Goal: Information Seeking & Learning: Learn about a topic

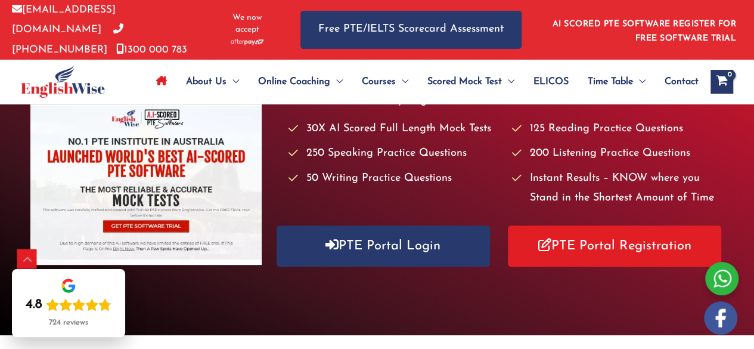
scroll to position [60, 0]
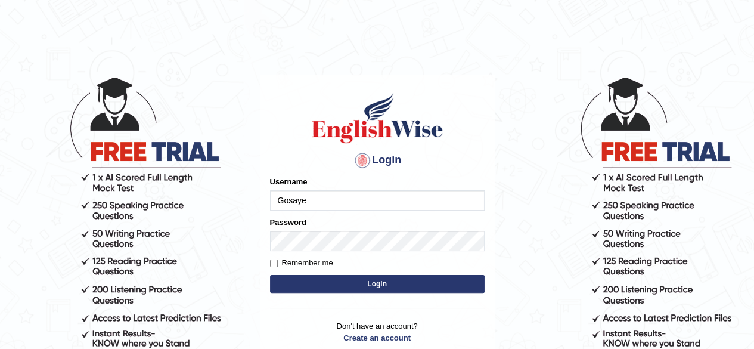
type input "Gosaye"
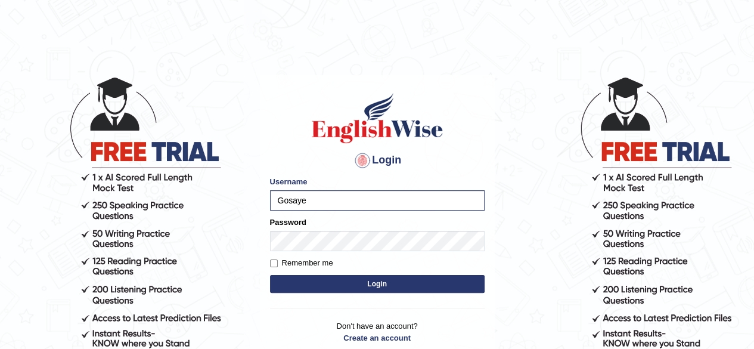
click at [400, 285] on button "Login" at bounding box center [377, 284] width 215 height 18
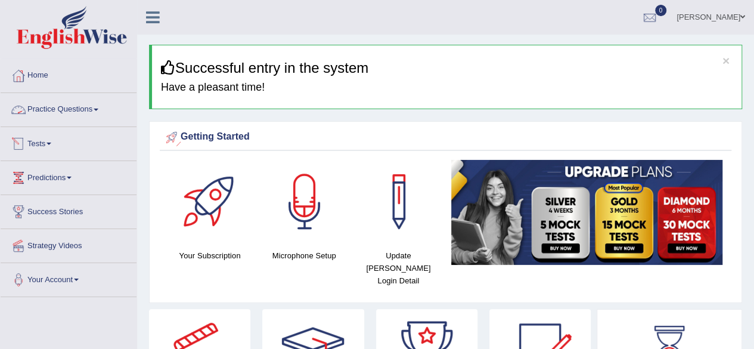
click at [62, 106] on link "Practice Questions" at bounding box center [69, 108] width 136 height 30
click at [79, 115] on link "Practice Questions" at bounding box center [69, 108] width 136 height 30
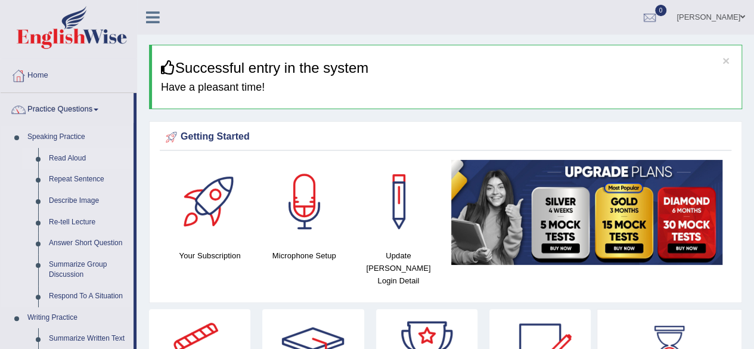
click at [72, 158] on link "Read Aloud" at bounding box center [88, 158] width 90 height 21
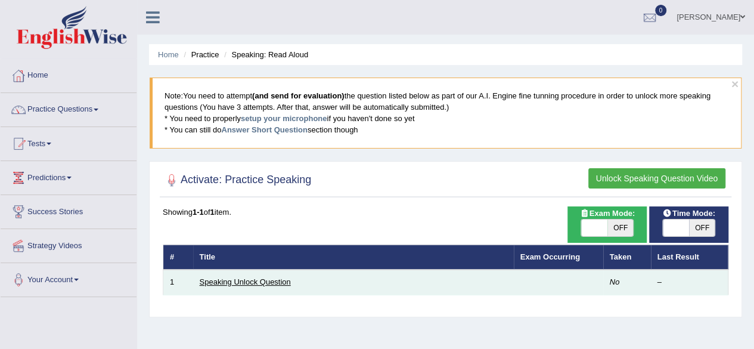
click at [250, 282] on link "Speaking Unlock Question" at bounding box center [245, 281] width 91 height 9
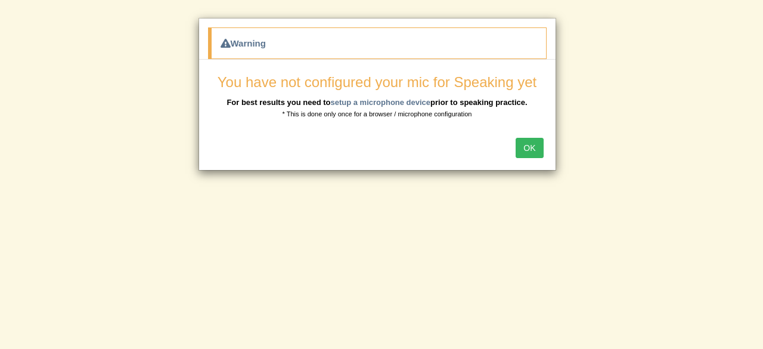
click at [530, 150] on button "OK" at bounding box center [528, 148] width 27 height 20
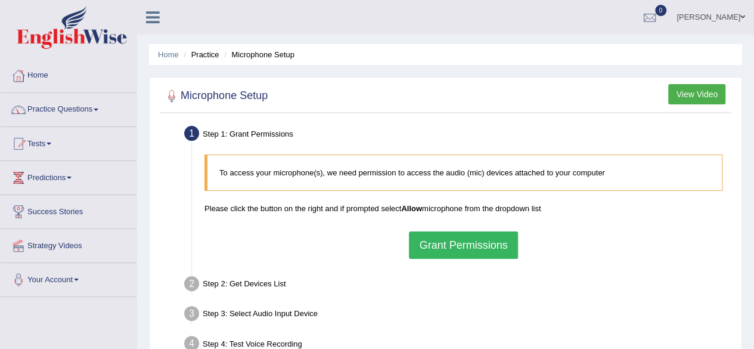
click at [480, 251] on button "Grant Permissions" at bounding box center [463, 244] width 108 height 27
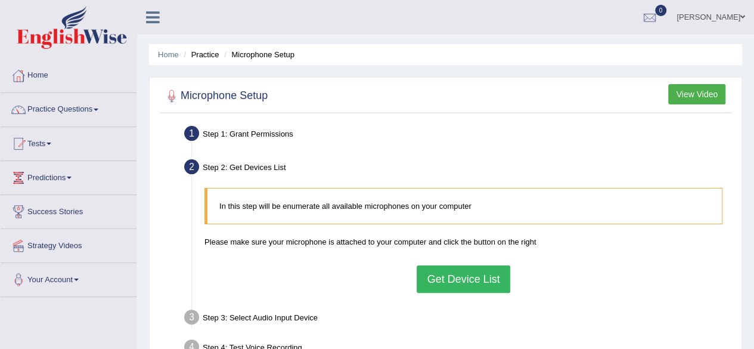
click at [453, 285] on button "Get Device List" at bounding box center [462, 278] width 93 height 27
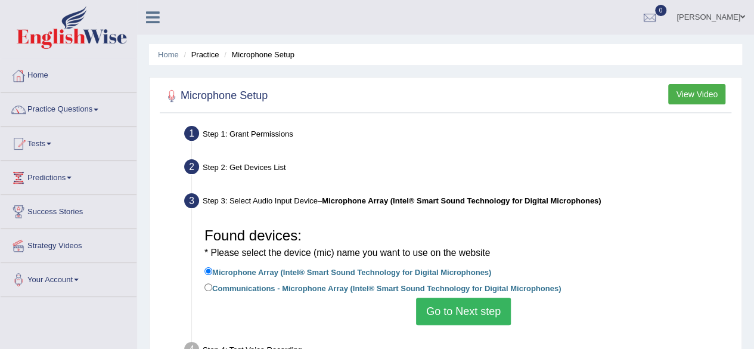
click at [456, 313] on button "Go to Next step" at bounding box center [463, 310] width 95 height 27
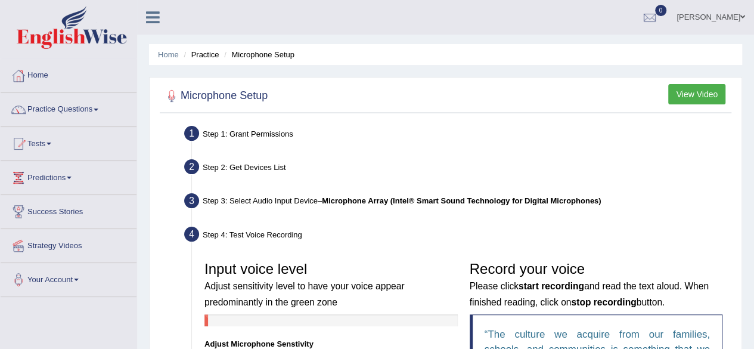
scroll to position [60, 0]
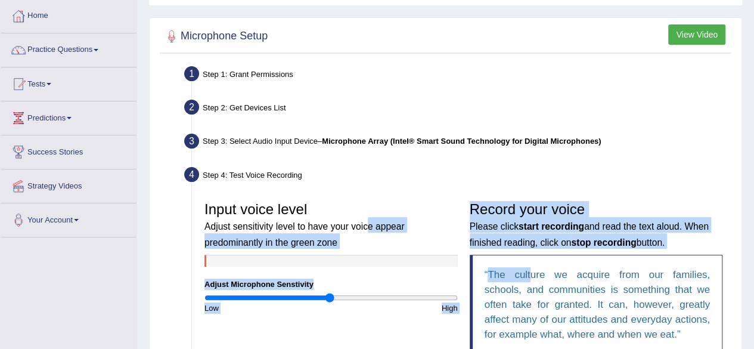
drag, startPoint x: 529, startPoint y: 269, endPoint x: 368, endPoint y: 232, distance: 164.5
click at [368, 232] on div "Input voice level Adjust sensitivity level to have your voice appear predominan…" at bounding box center [463, 280] width 530 height 170
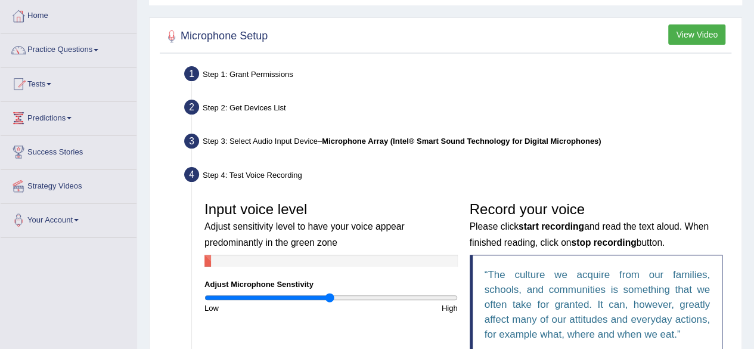
click at [477, 176] on div "Step 4: Test Voice Recording" at bounding box center [457, 176] width 557 height 26
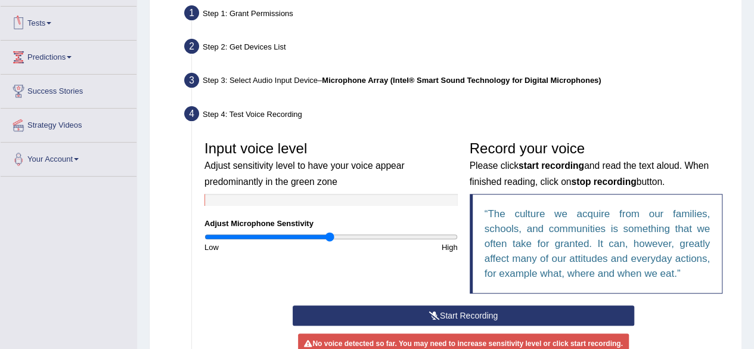
scroll to position [179, 0]
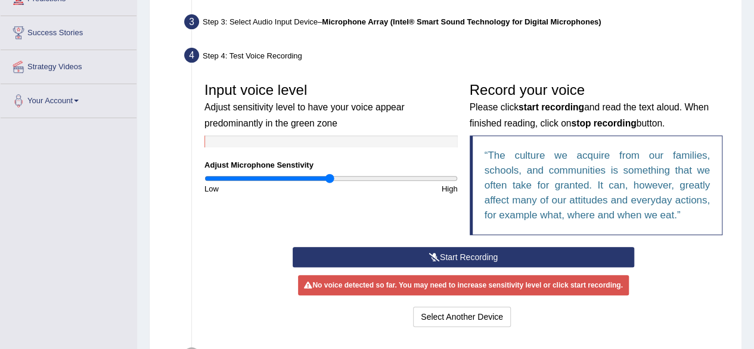
click at [505, 258] on button "Start Recording" at bounding box center [463, 257] width 341 height 20
click at [0, 0] on button "Stop Recording" at bounding box center [0, 0] width 0 height 0
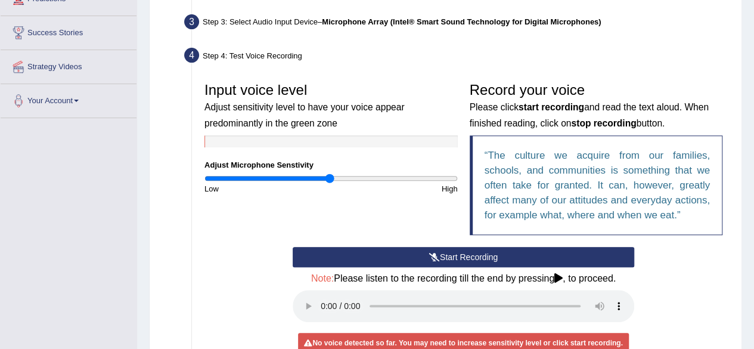
scroll to position [238, 0]
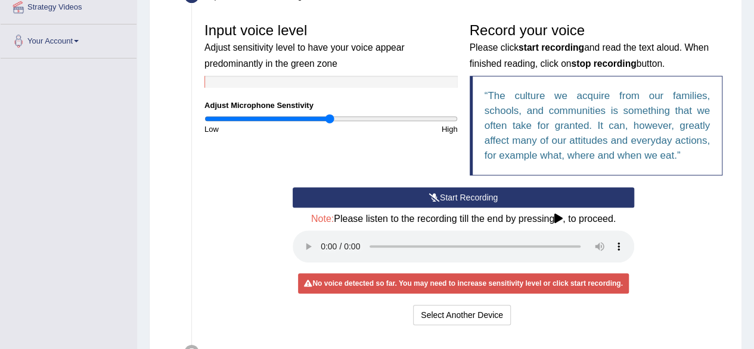
click at [443, 198] on button "Start Recording" at bounding box center [463, 197] width 341 height 20
click at [443, 198] on div "Start Recording Stop Recording Note: Please listen to the recording till the en…" at bounding box center [463, 257] width 353 height 141
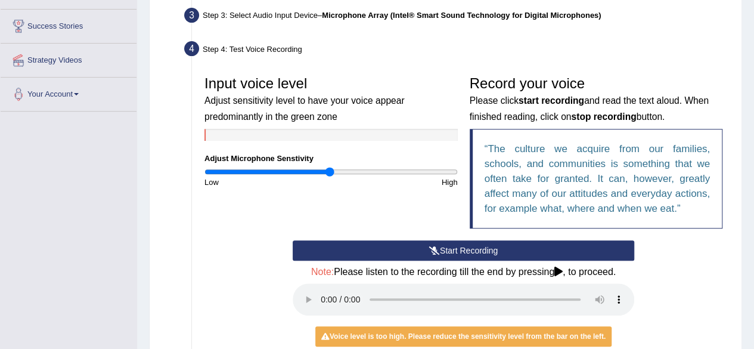
scroll to position [167, 0]
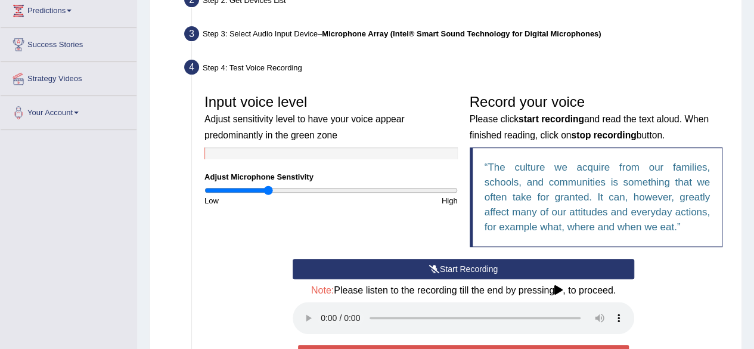
drag, startPoint x: 332, startPoint y: 192, endPoint x: 268, endPoint y: 195, distance: 64.4
type input "0.5"
click at [268, 195] on input "range" at bounding box center [330, 190] width 253 height 10
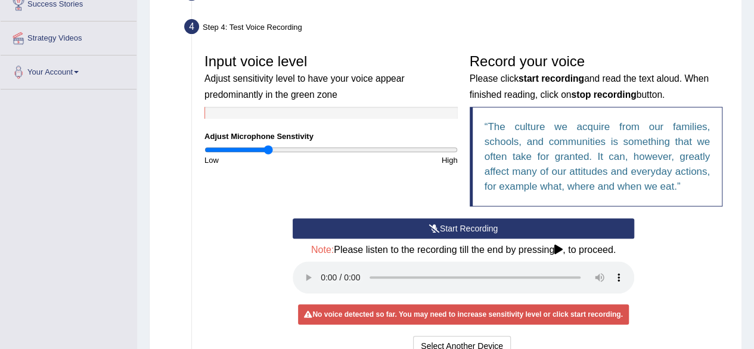
scroll to position [226, 0]
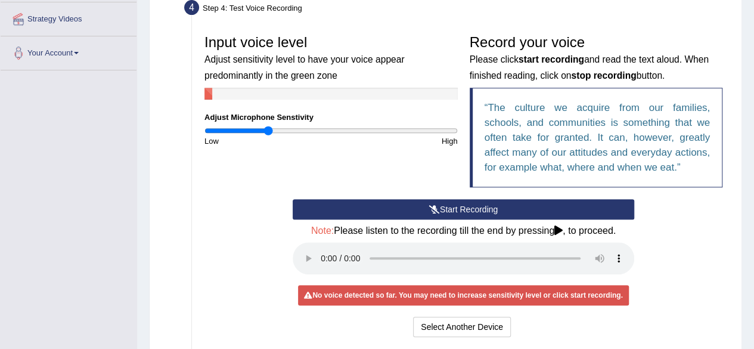
click at [412, 206] on button "Start Recording" at bounding box center [463, 209] width 341 height 20
click at [412, 206] on div "Start Recording Stop Recording Note: Please listen to the recording till the en…" at bounding box center [463, 269] width 353 height 141
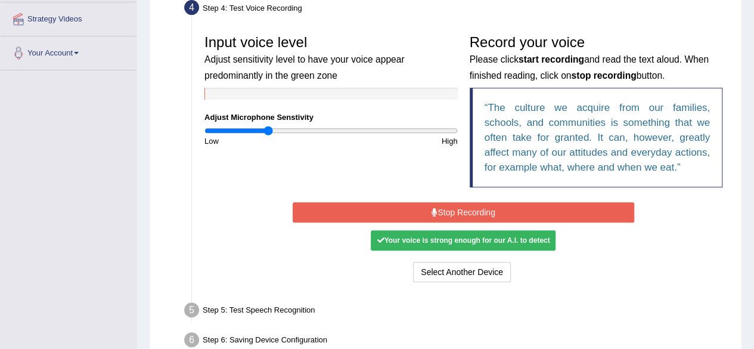
click at [388, 209] on button "Stop Recording" at bounding box center [463, 212] width 341 height 20
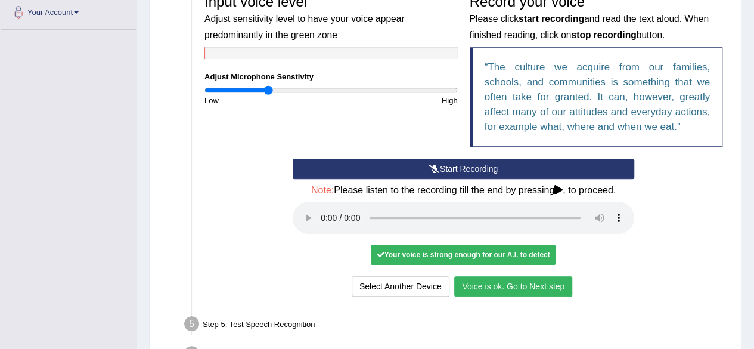
scroll to position [286, 0]
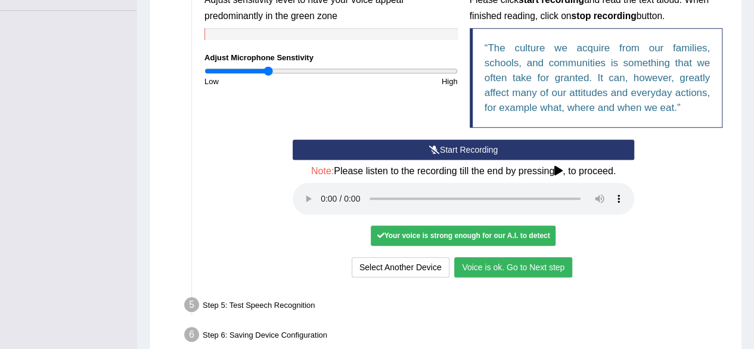
click at [486, 263] on button "Voice is ok. Go to Next step" at bounding box center [513, 267] width 118 height 20
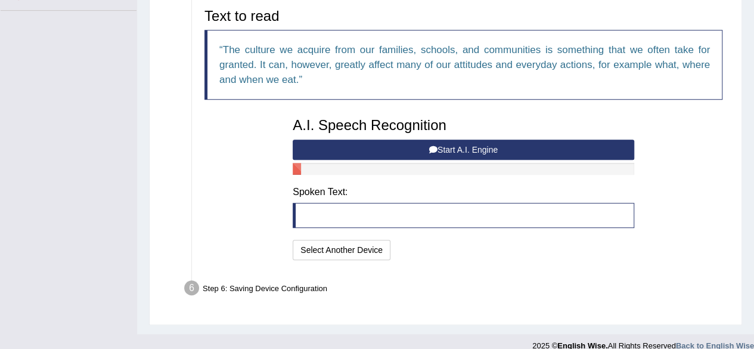
click at [416, 154] on button "Start A.I. Engine" at bounding box center [463, 149] width 341 height 20
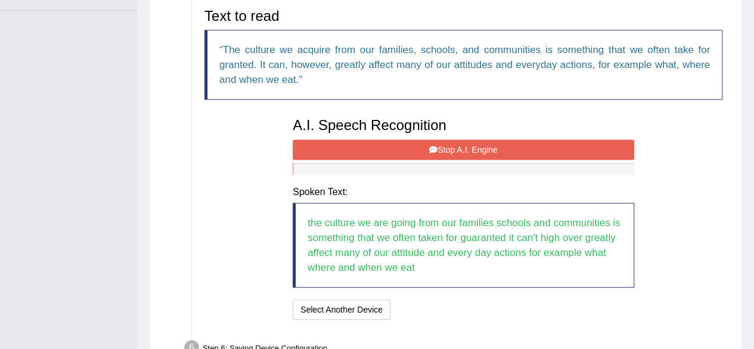
click at [480, 148] on button "Stop A.I. Engine" at bounding box center [463, 149] width 341 height 20
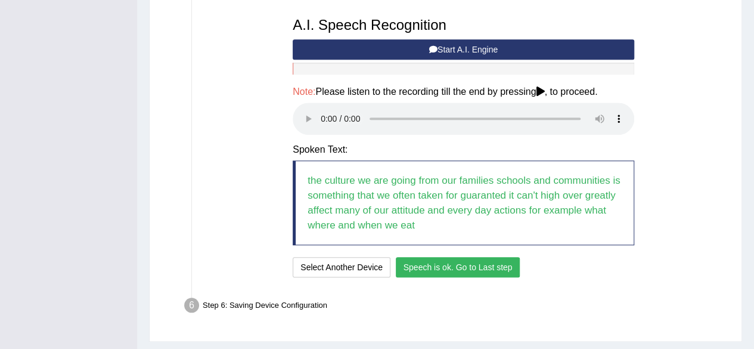
scroll to position [405, 0]
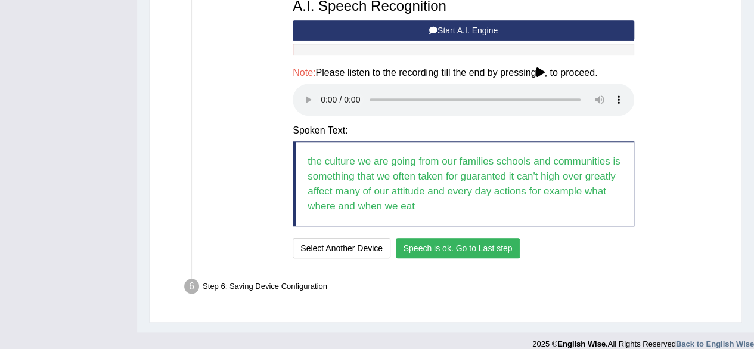
click at [470, 250] on button "Speech is ok. Go to Last step" at bounding box center [458, 248] width 125 height 20
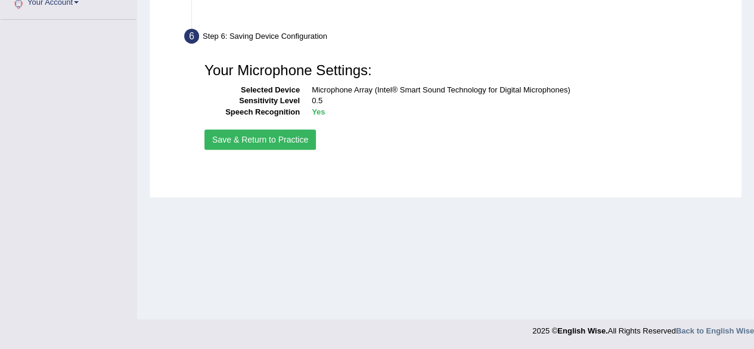
scroll to position [276, 0]
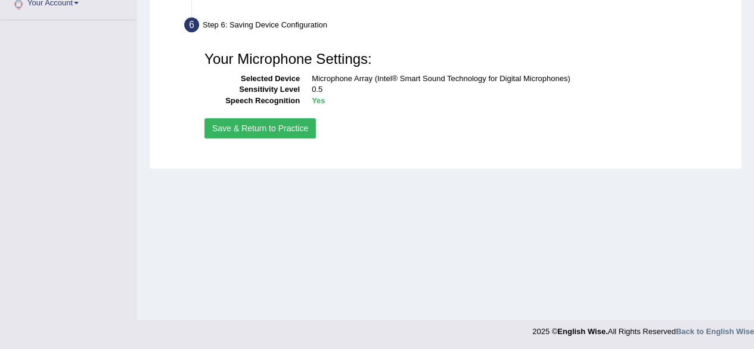
click at [231, 133] on button "Save & Return to Practice" at bounding box center [259, 128] width 111 height 20
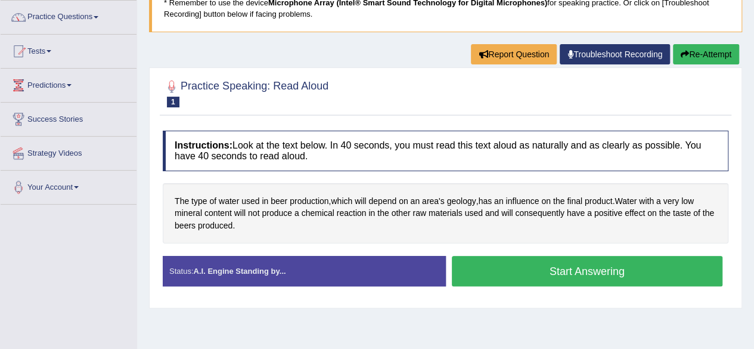
scroll to position [119, 0]
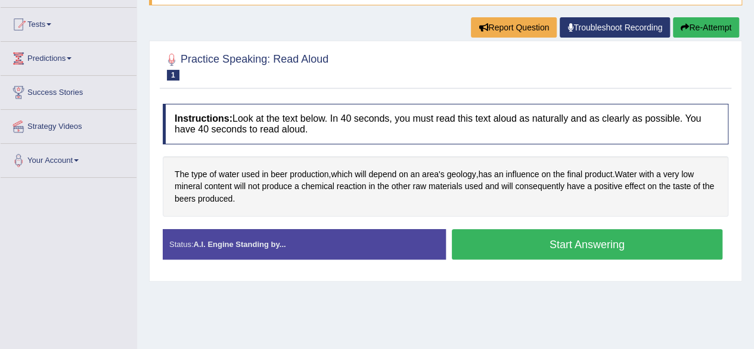
click at [539, 251] on button "Start Answering" at bounding box center [587, 244] width 271 height 30
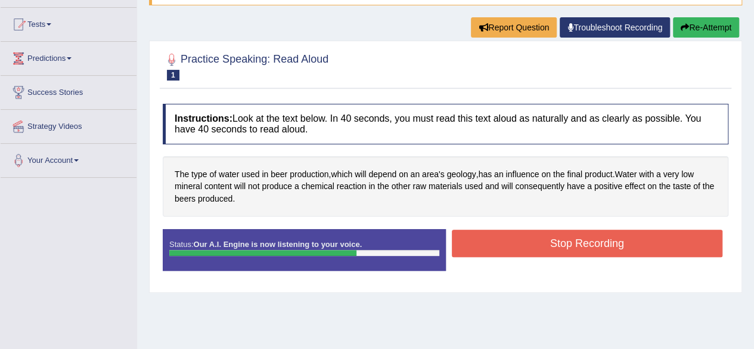
click at [526, 246] on button "Stop Recording" at bounding box center [587, 242] width 271 height 27
click at [526, 246] on div "Status: Our A.I. Engine is now listening to your voice. Start Answering Stop Re…" at bounding box center [445, 256] width 565 height 54
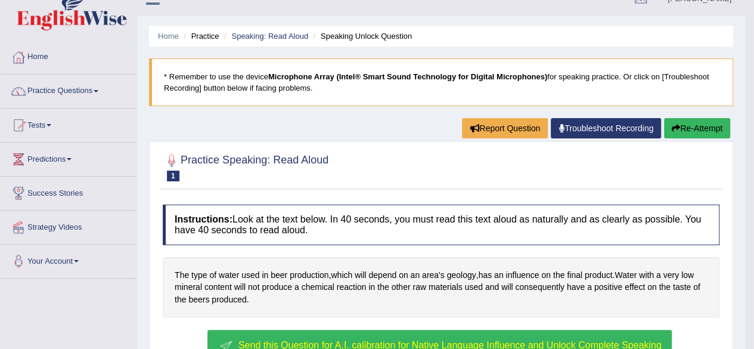
scroll to position [0, 0]
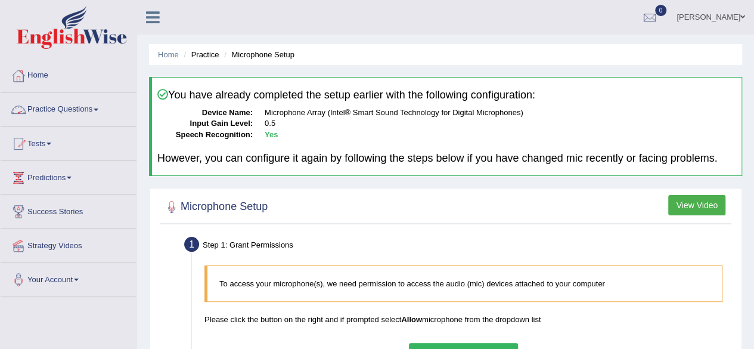
click at [54, 110] on link "Practice Questions" at bounding box center [69, 108] width 136 height 30
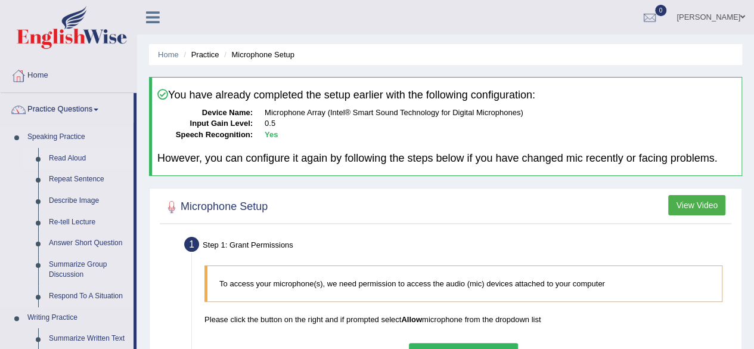
click at [62, 159] on link "Read Aloud" at bounding box center [88, 158] width 90 height 21
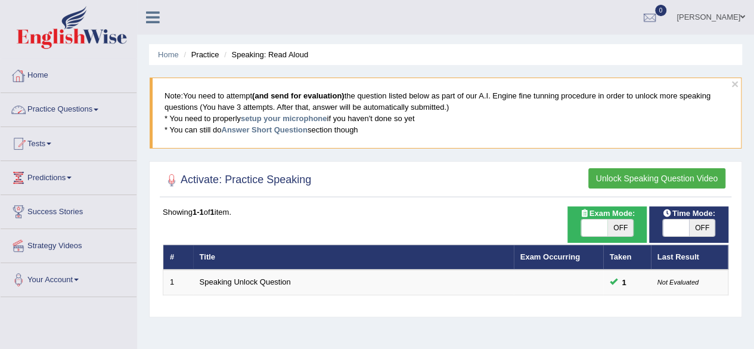
click at [33, 76] on link "Home" at bounding box center [69, 74] width 136 height 30
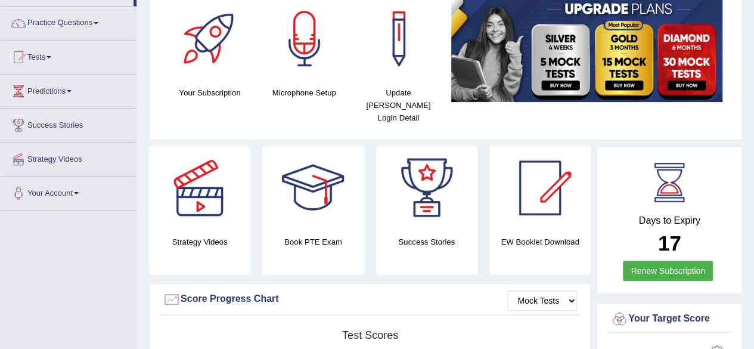
scroll to position [60, 0]
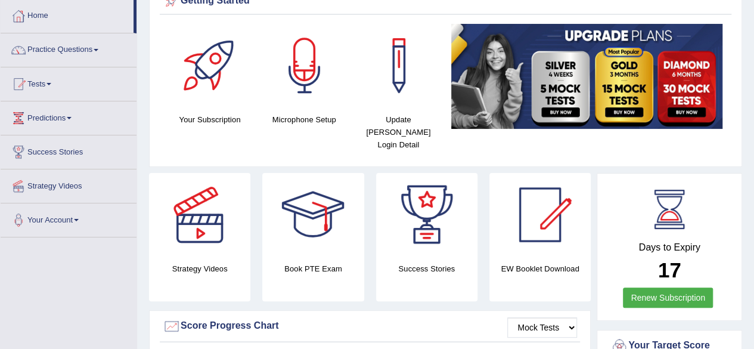
click at [56, 48] on link "Practice Questions" at bounding box center [69, 48] width 136 height 30
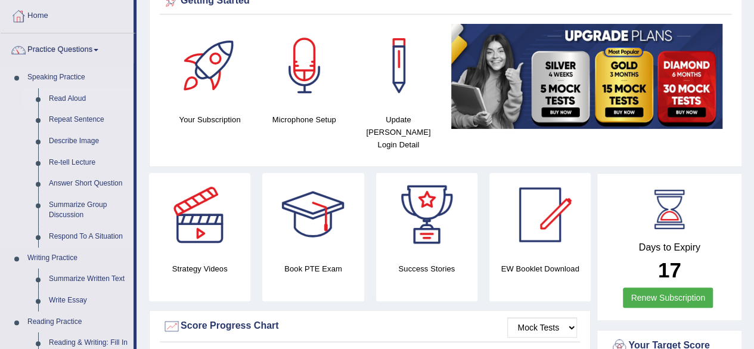
click at [66, 101] on link "Read Aloud" at bounding box center [88, 98] width 90 height 21
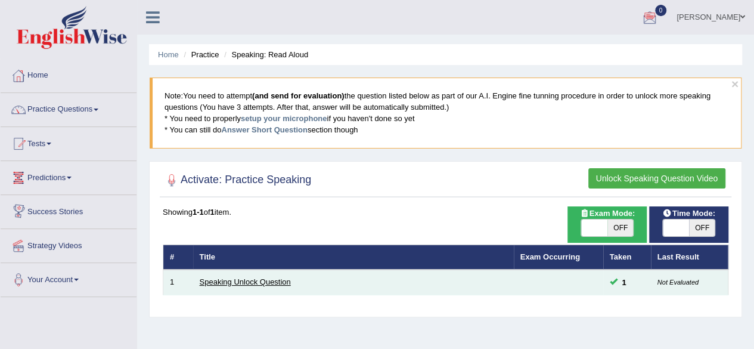
click at [241, 284] on link "Speaking Unlock Question" at bounding box center [245, 281] width 91 height 9
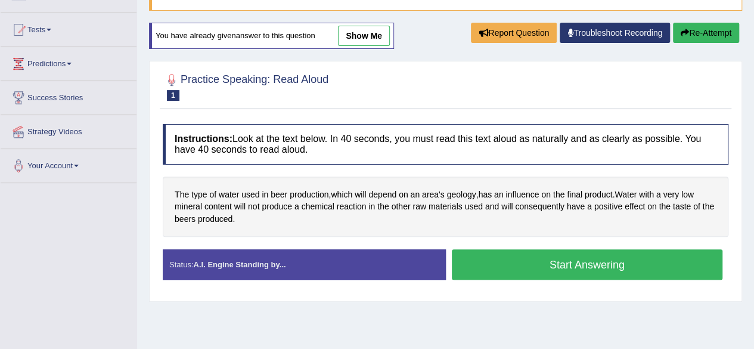
scroll to position [119, 0]
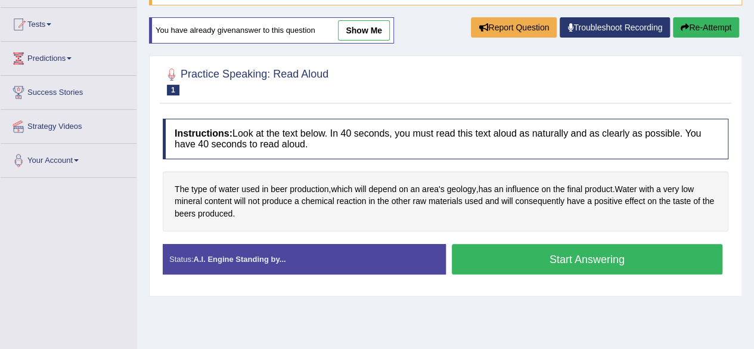
click at [540, 266] on button "Start Answering" at bounding box center [587, 259] width 271 height 30
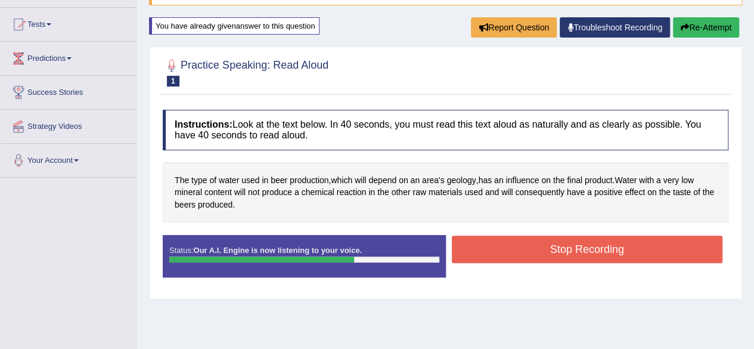
click at [492, 248] on button "Stop Recording" at bounding box center [587, 248] width 271 height 27
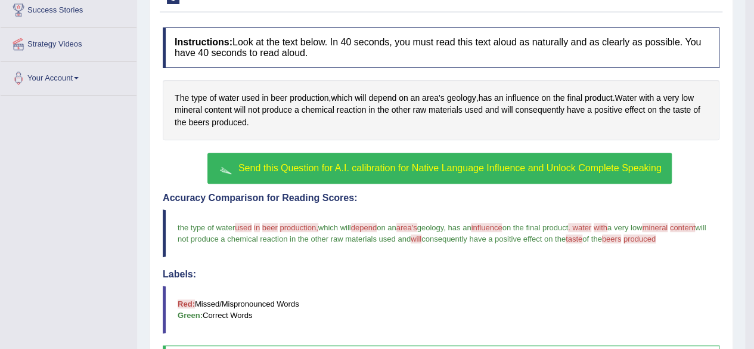
scroll to position [82, 0]
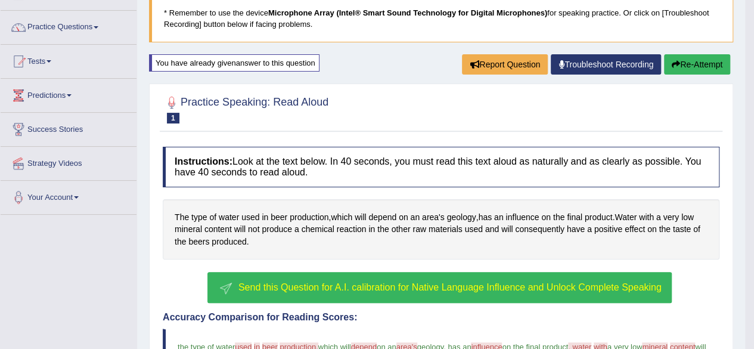
click at [704, 71] on button "Re-Attempt" at bounding box center [697, 64] width 66 height 20
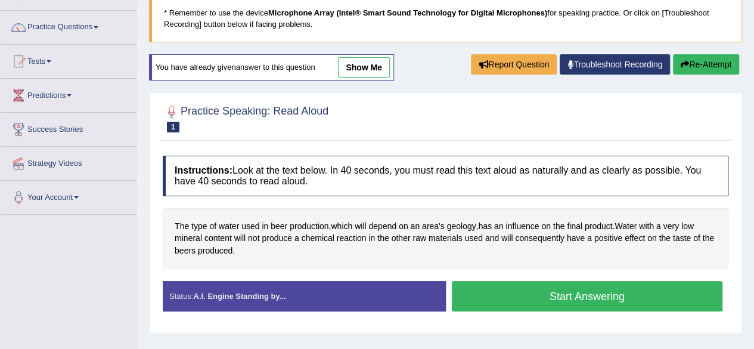
scroll to position [142, 0]
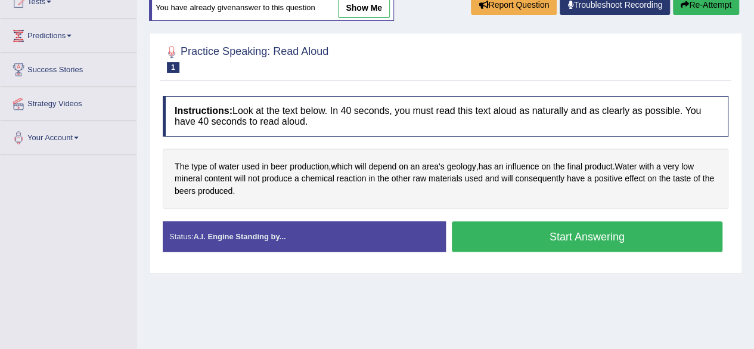
click at [474, 229] on button "Start Answering" at bounding box center [587, 236] width 271 height 30
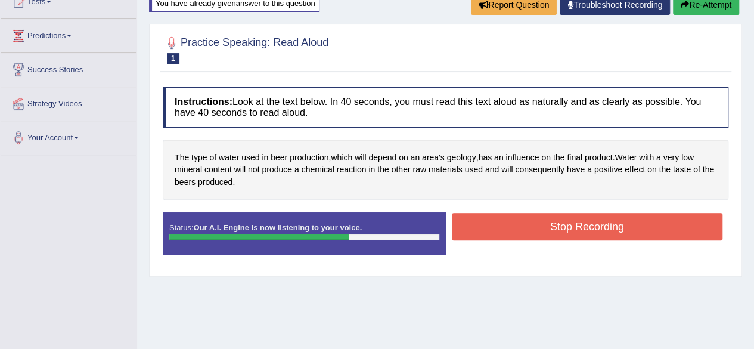
click at [495, 235] on button "Stop Recording" at bounding box center [587, 226] width 271 height 27
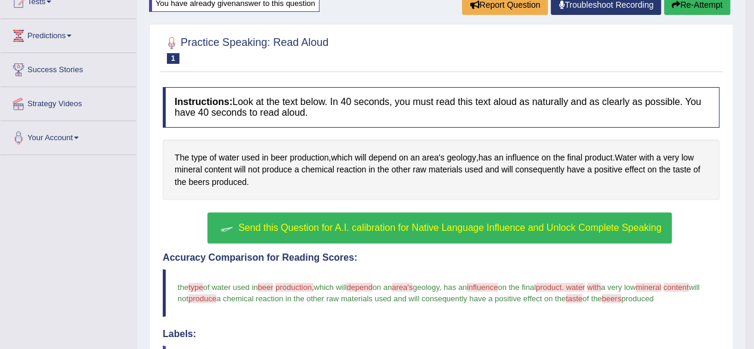
click at [675, 4] on icon "button" at bounding box center [676, 5] width 8 height 8
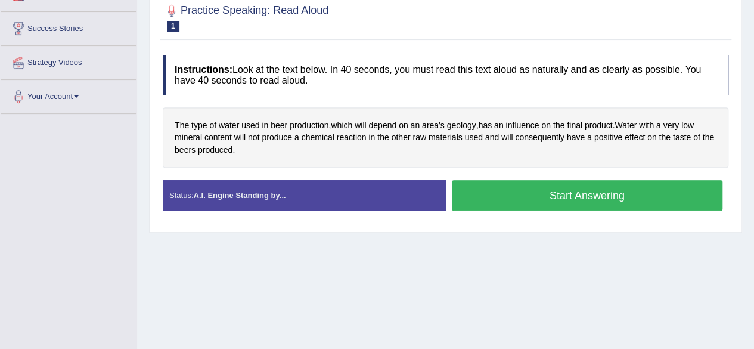
scroll to position [201, 0]
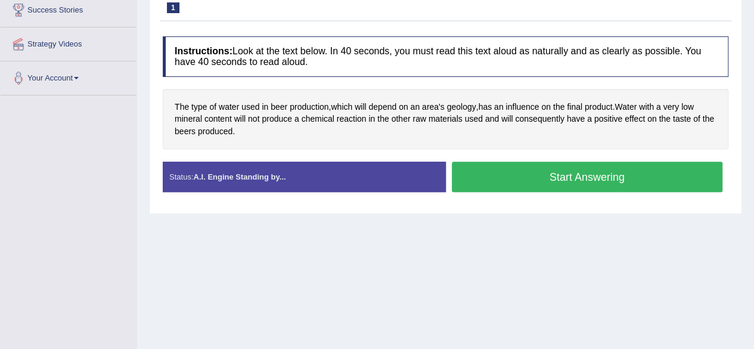
click at [479, 179] on button "Start Answering" at bounding box center [587, 176] width 271 height 30
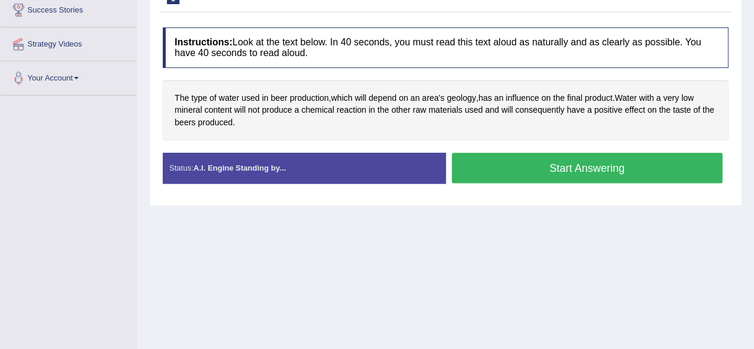
click at [479, 179] on button "Start Answering" at bounding box center [587, 168] width 271 height 30
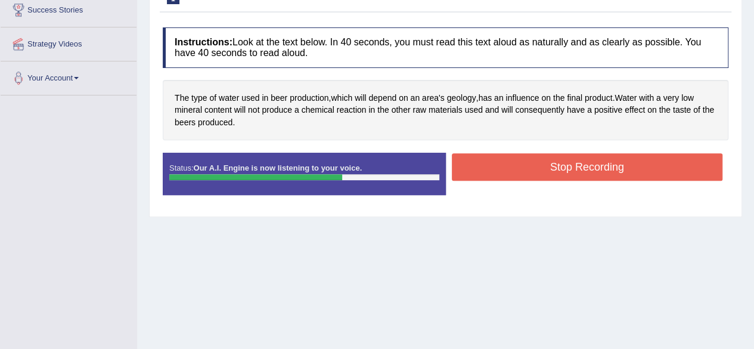
click at [529, 174] on button "Stop Recording" at bounding box center [587, 166] width 271 height 27
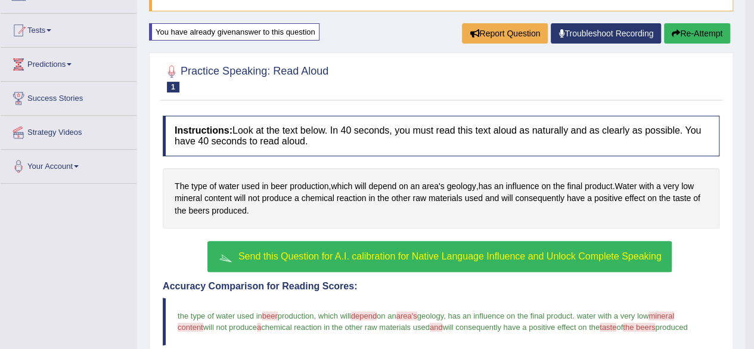
scroll to position [82, 0]
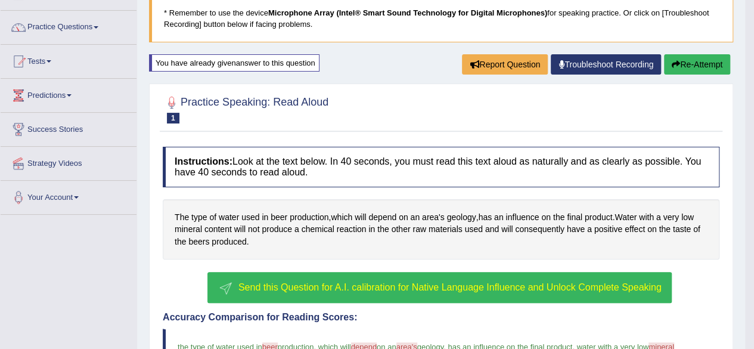
click at [688, 70] on button "Re-Attempt" at bounding box center [697, 64] width 66 height 20
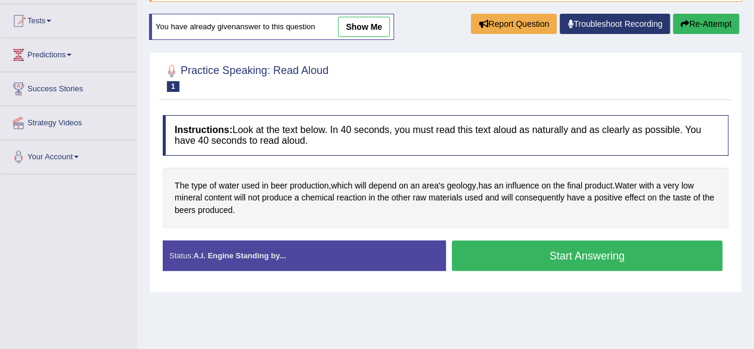
scroll to position [142, 0]
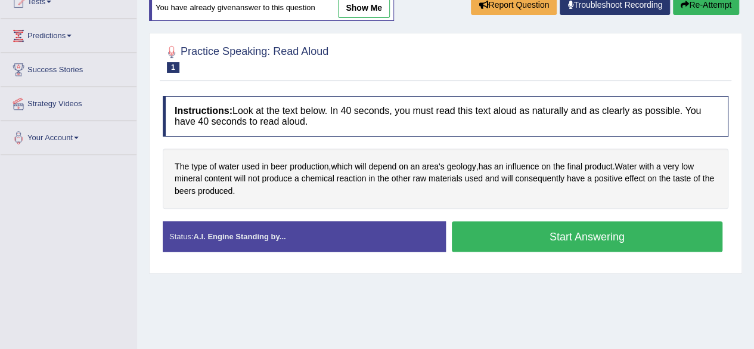
click at [464, 241] on button "Start Answering" at bounding box center [587, 236] width 271 height 30
click at [464, 241] on div "Start Answering" at bounding box center [587, 237] width 283 height 33
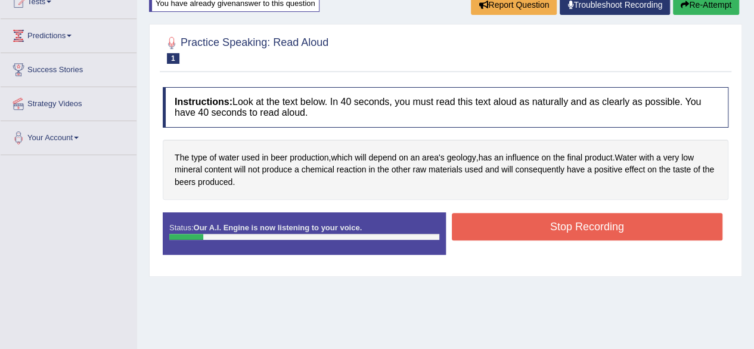
click at [698, 10] on button "Re-Attempt" at bounding box center [706, 5] width 66 height 20
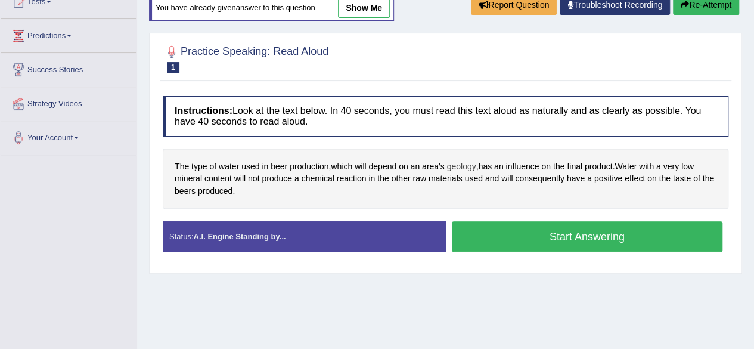
click at [462, 165] on span "geology" at bounding box center [461, 166] width 29 height 13
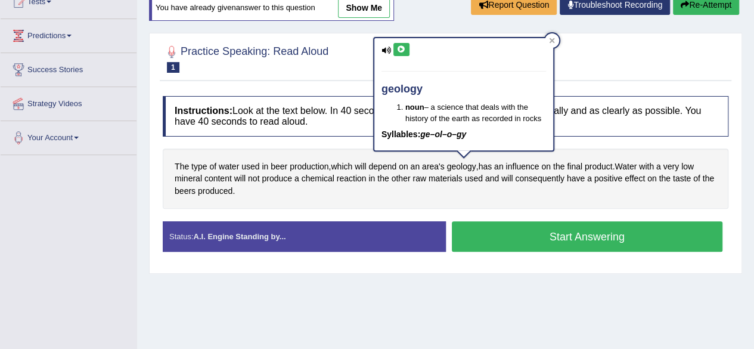
click at [383, 48] on icon at bounding box center [386, 50] width 10 height 8
click at [386, 49] on icon at bounding box center [386, 50] width 10 height 8
click at [395, 51] on button at bounding box center [401, 49] width 16 height 13
click at [597, 61] on div at bounding box center [445, 58] width 565 height 36
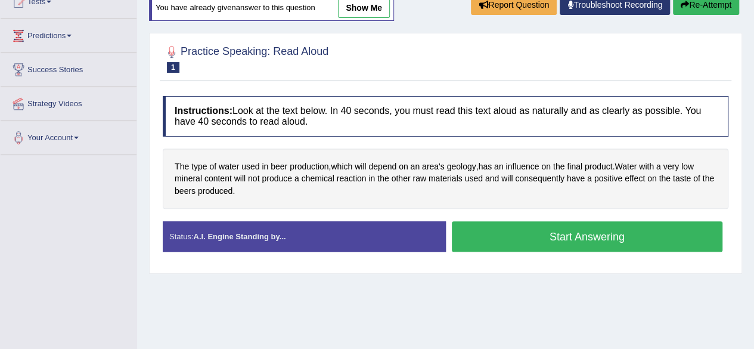
click at [486, 245] on button "Start Answering" at bounding box center [587, 236] width 271 height 30
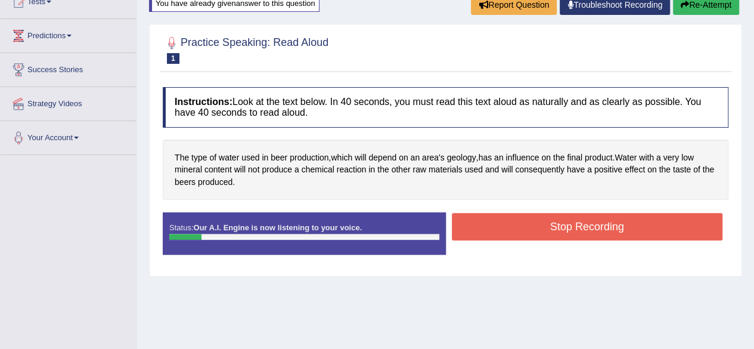
click at [714, 6] on button "Re-Attempt" at bounding box center [706, 5] width 66 height 20
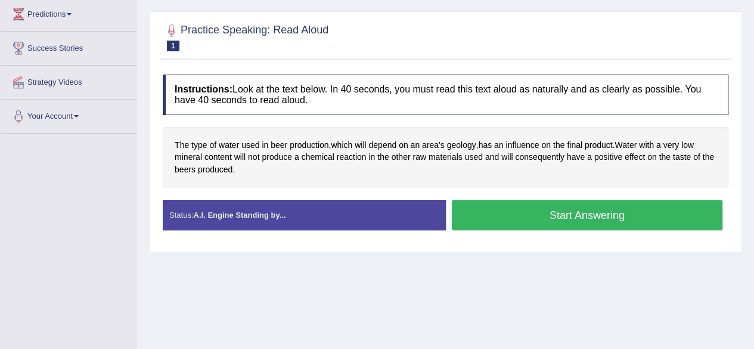
scroll to position [142, 0]
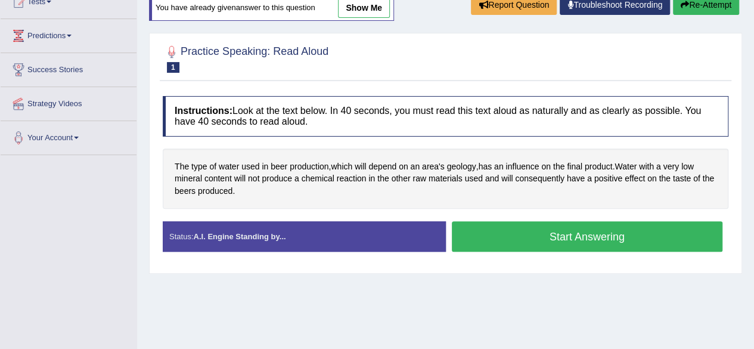
click at [578, 243] on button "Start Answering" at bounding box center [587, 236] width 271 height 30
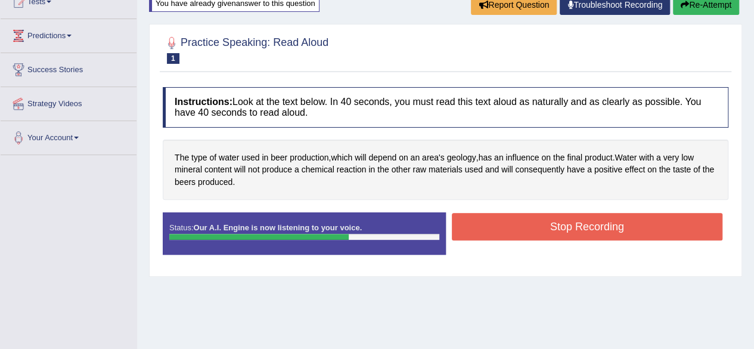
click at [532, 237] on button "Stop Recording" at bounding box center [587, 226] width 271 height 27
click at [532, 237] on div "Status: Our A.I. Engine is now listening to your voice. Start Answering Stop Re…" at bounding box center [445, 239] width 565 height 54
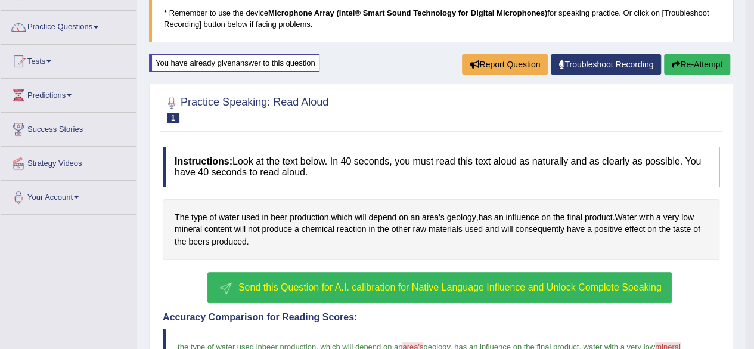
scroll to position [82, 0]
click at [686, 73] on button "Re-Attempt" at bounding box center [697, 64] width 66 height 20
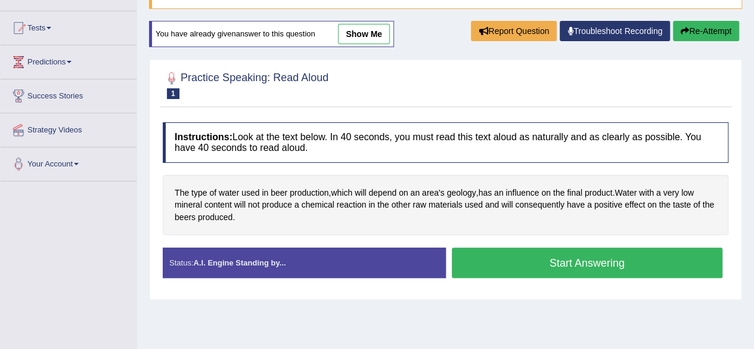
scroll to position [142, 0]
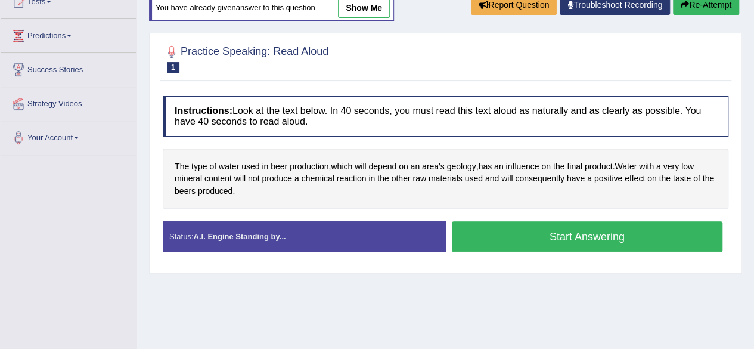
click at [502, 242] on button "Start Answering" at bounding box center [587, 236] width 271 height 30
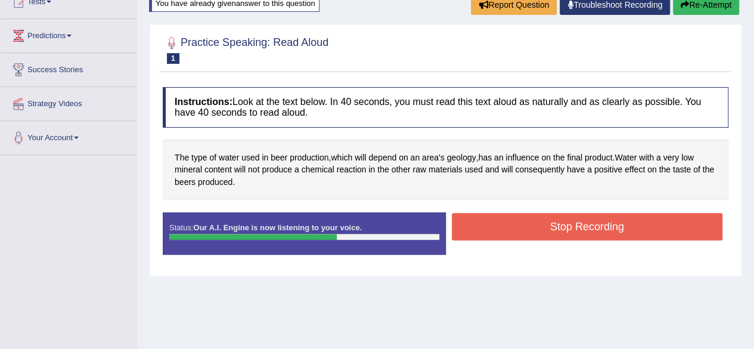
click at [494, 232] on button "Stop Recording" at bounding box center [587, 226] width 271 height 27
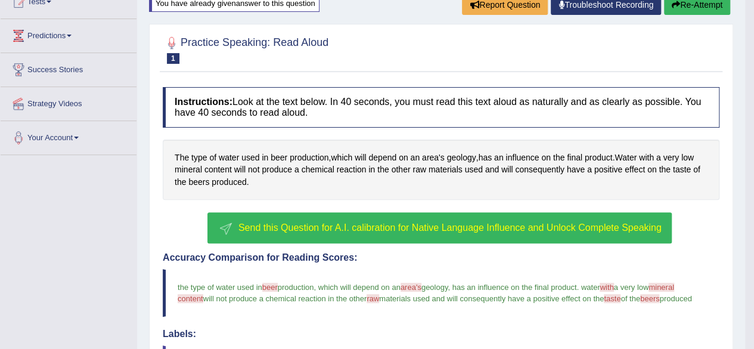
click at [675, 5] on icon "button" at bounding box center [676, 5] width 8 height 8
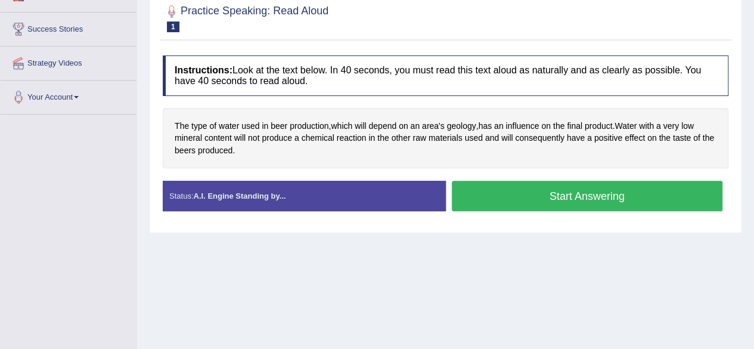
scroll to position [201, 0]
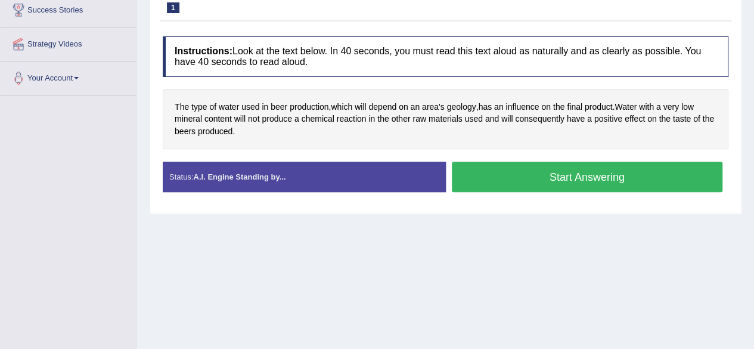
click at [476, 179] on button "Start Answering" at bounding box center [587, 176] width 271 height 30
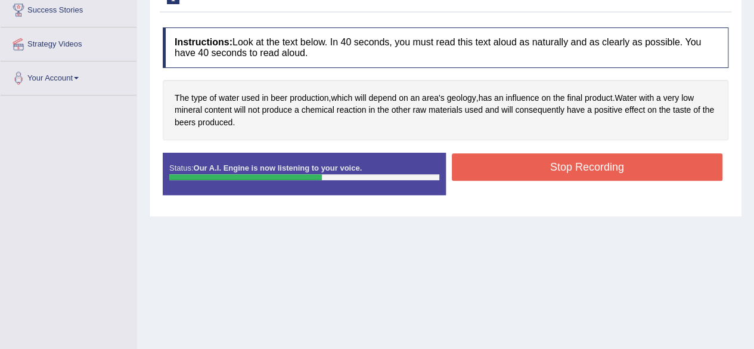
click at [535, 165] on button "Stop Recording" at bounding box center [587, 166] width 271 height 27
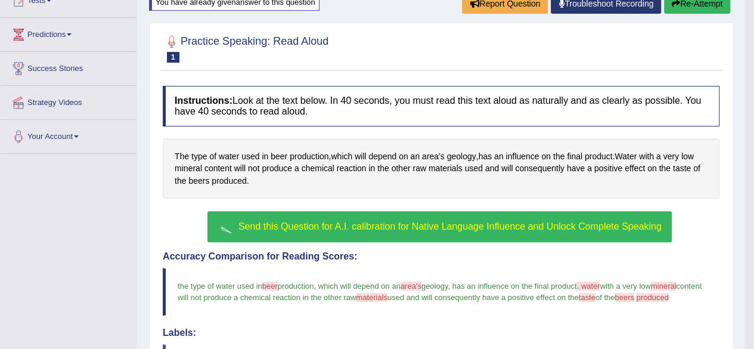
scroll to position [142, 0]
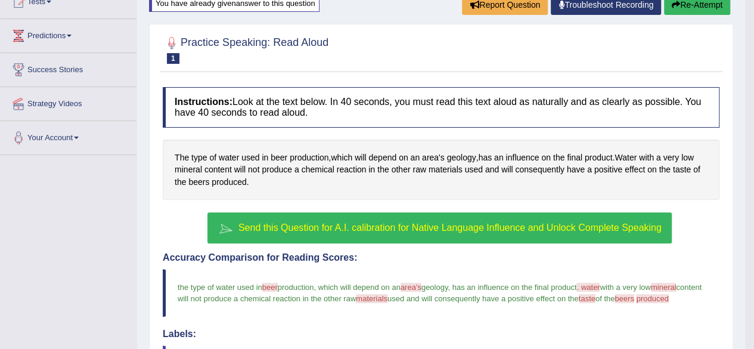
click at [703, 13] on button "Re-Attempt" at bounding box center [697, 5] width 66 height 20
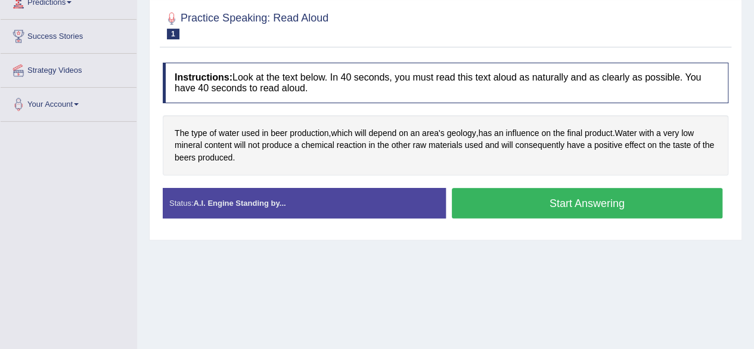
scroll to position [201, 0]
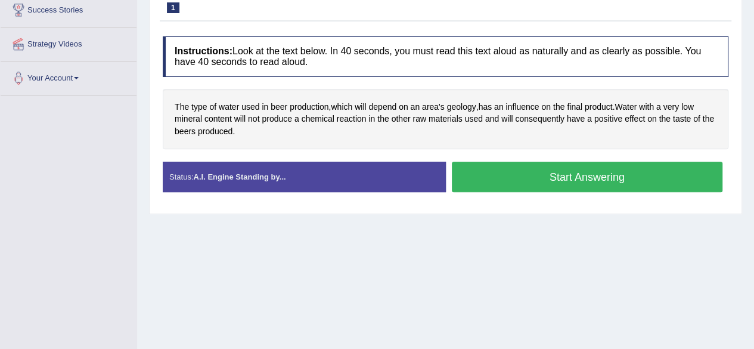
click at [597, 179] on button "Start Answering" at bounding box center [587, 176] width 271 height 30
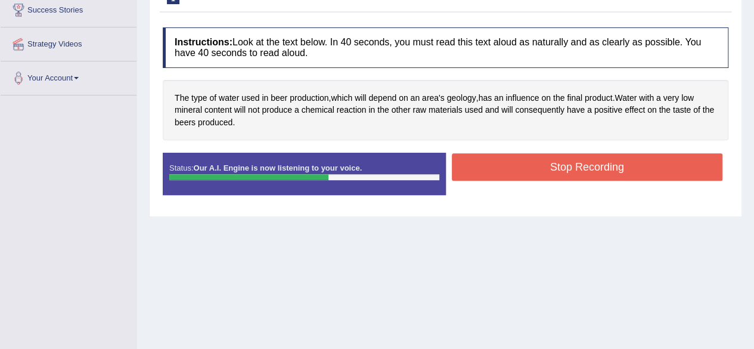
click at [512, 173] on button "Stop Recording" at bounding box center [587, 166] width 271 height 27
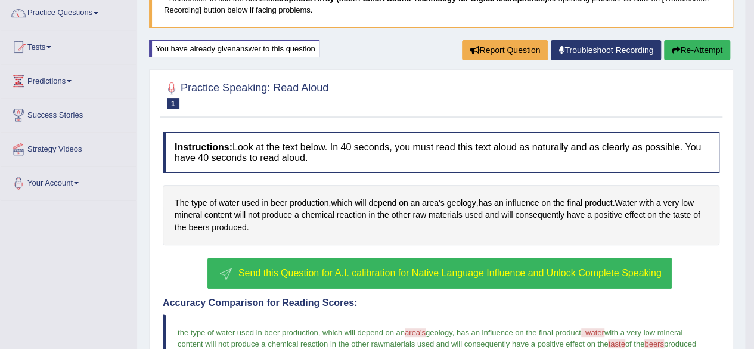
scroll to position [82, 0]
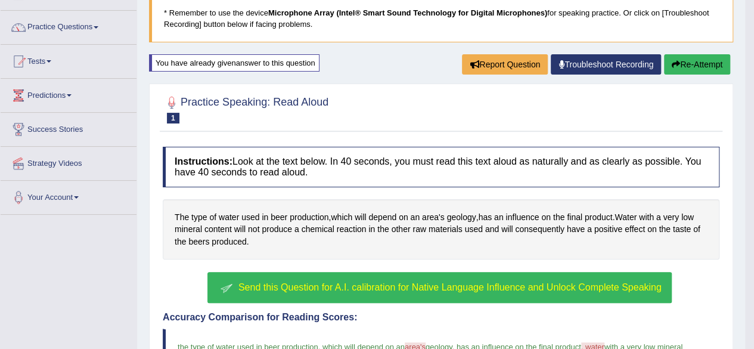
click at [673, 64] on icon "button" at bounding box center [676, 64] width 8 height 8
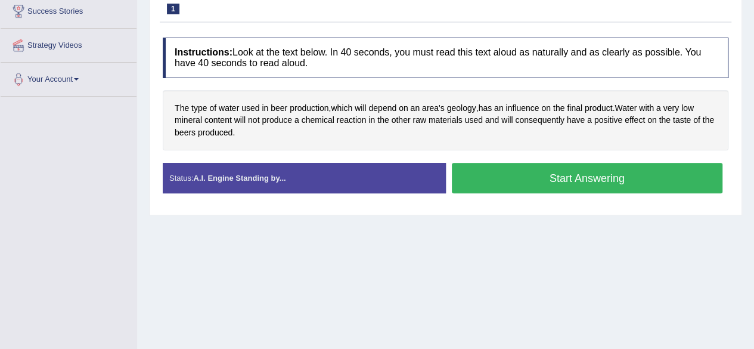
scroll to position [201, 0]
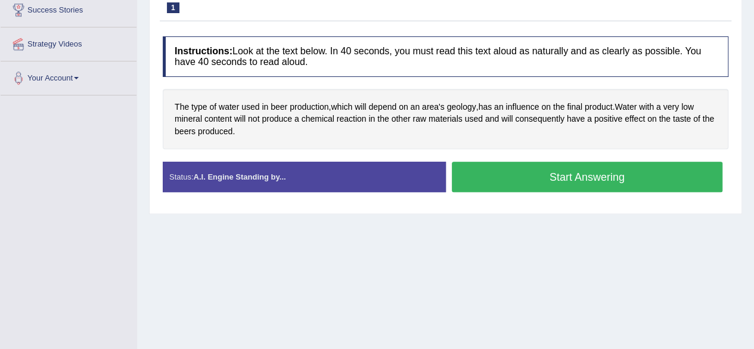
click at [553, 177] on button "Start Answering" at bounding box center [587, 176] width 271 height 30
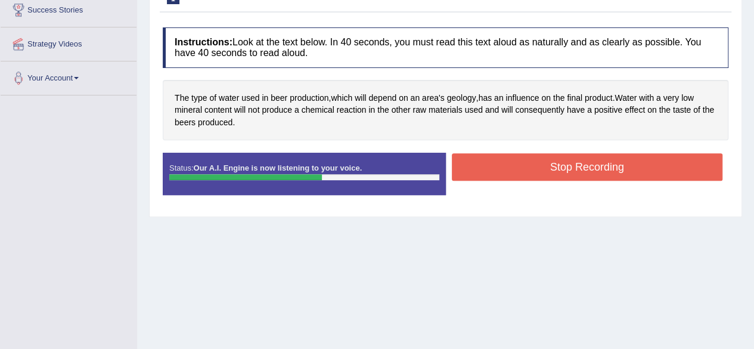
click at [561, 172] on button "Stop Recording" at bounding box center [587, 166] width 271 height 27
click at [561, 172] on div "Status: Our A.I. Engine is now listening to your voice. Start Answering Stop Re…" at bounding box center [445, 180] width 565 height 54
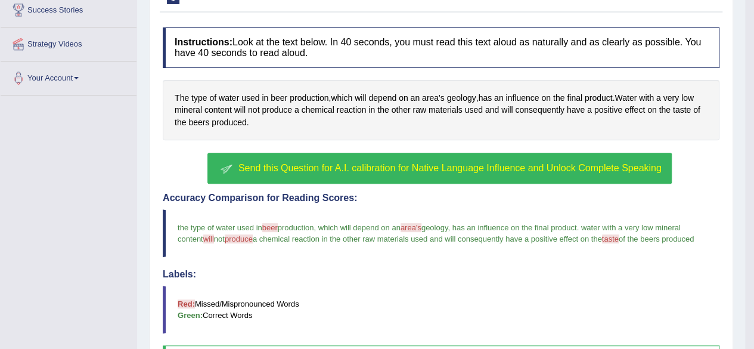
click at [418, 228] on span "area's" at bounding box center [410, 227] width 21 height 9
click at [421, 225] on span "area's" at bounding box center [410, 227] width 21 height 9
click at [416, 227] on span "area's" at bounding box center [410, 227] width 21 height 9
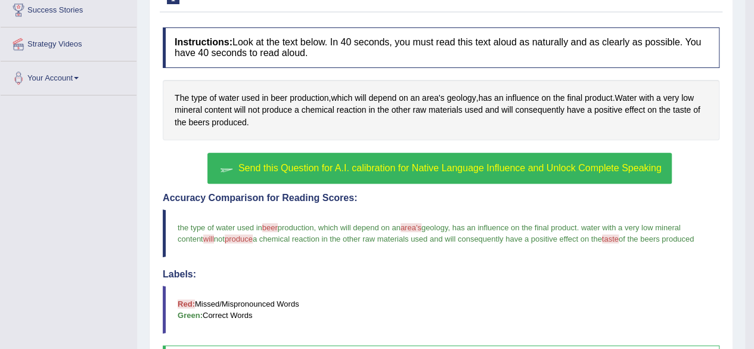
click at [416, 227] on span "area's" at bounding box center [410, 227] width 21 height 9
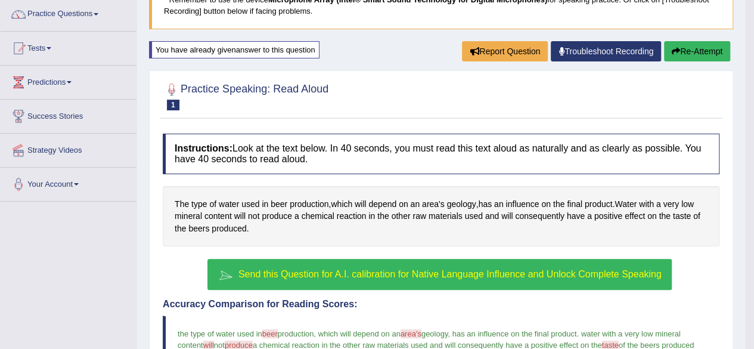
scroll to position [0, 0]
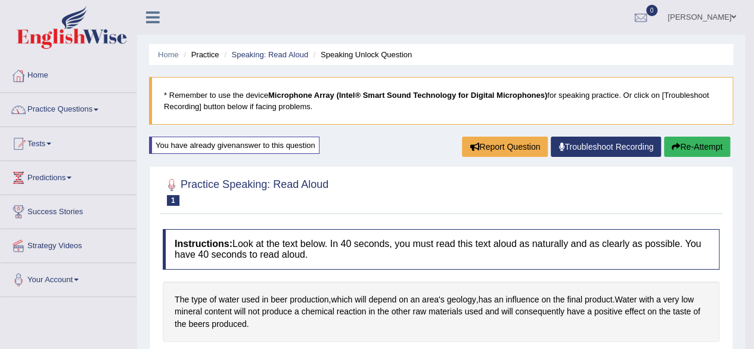
click at [77, 108] on link "Practice Questions" at bounding box center [69, 108] width 136 height 30
click at [77, 109] on link "Practice Questions" at bounding box center [69, 108] width 136 height 30
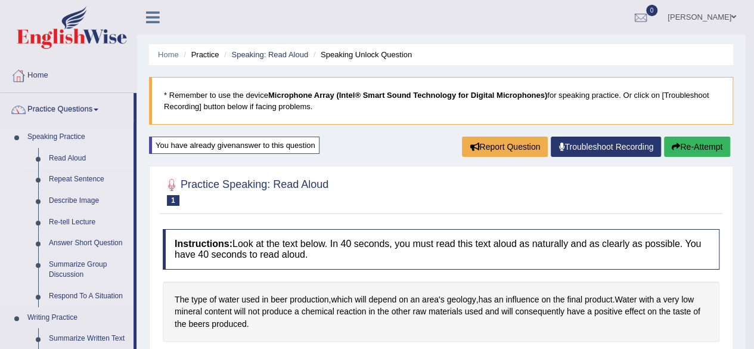
click at [76, 163] on link "Read Aloud" at bounding box center [88, 158] width 90 height 21
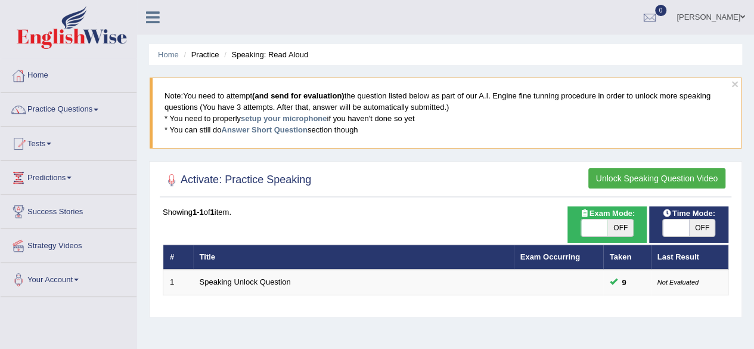
click at [665, 179] on button "Unlock Speaking Question Video" at bounding box center [656, 178] width 137 height 20
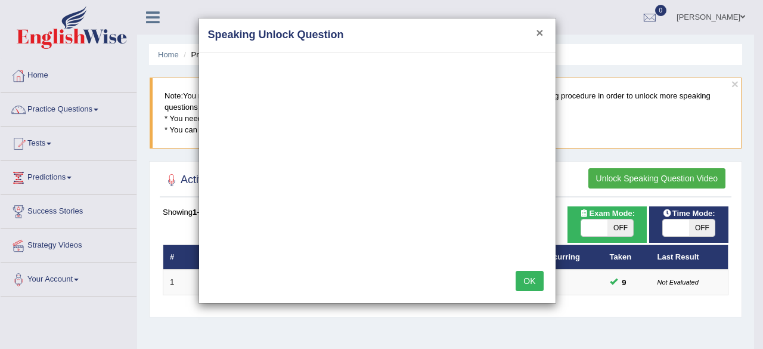
click at [540, 33] on button "×" at bounding box center [539, 32] width 7 height 13
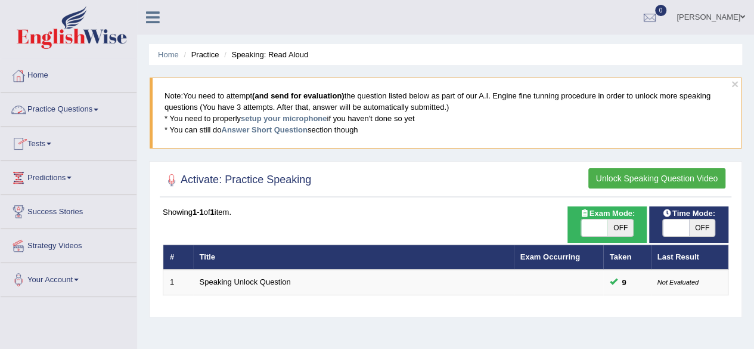
click at [80, 109] on link "Practice Questions" at bounding box center [69, 108] width 136 height 30
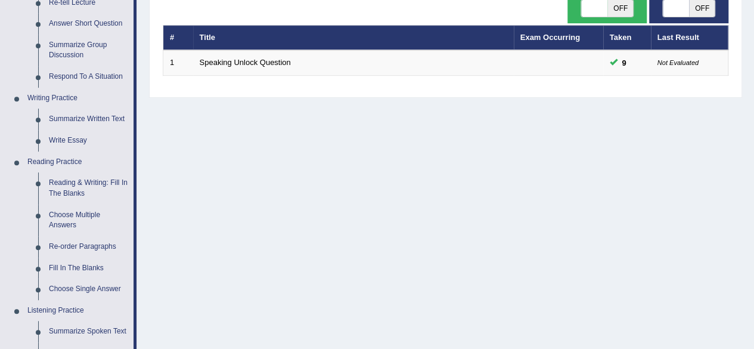
scroll to position [238, 0]
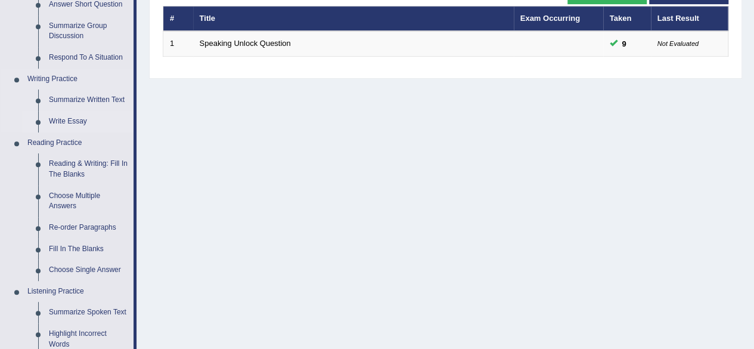
click at [73, 121] on link "Write Essay" at bounding box center [88, 121] width 90 height 21
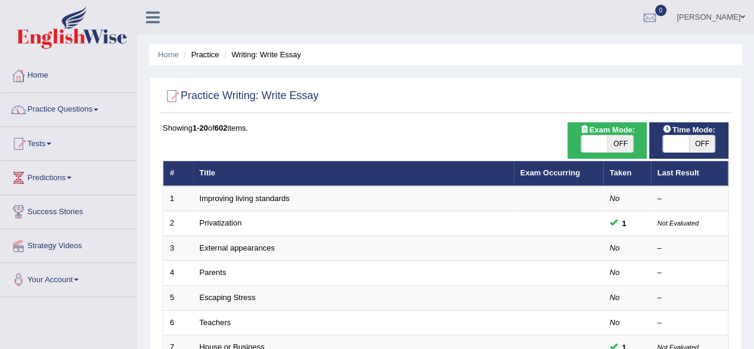
click at [74, 115] on link "Practice Questions" at bounding box center [69, 108] width 136 height 30
click at [69, 113] on link "Practice Questions" at bounding box center [69, 108] width 136 height 30
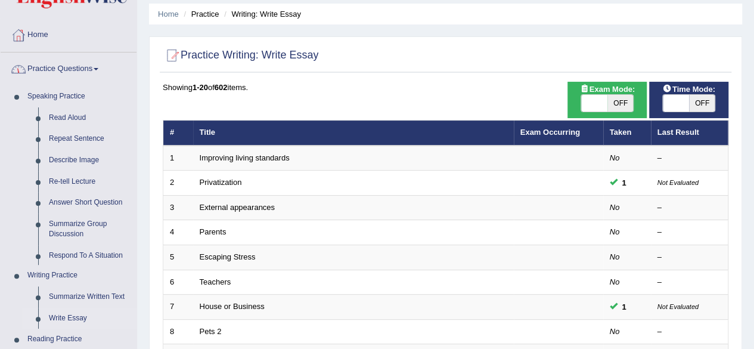
scroll to position [60, 0]
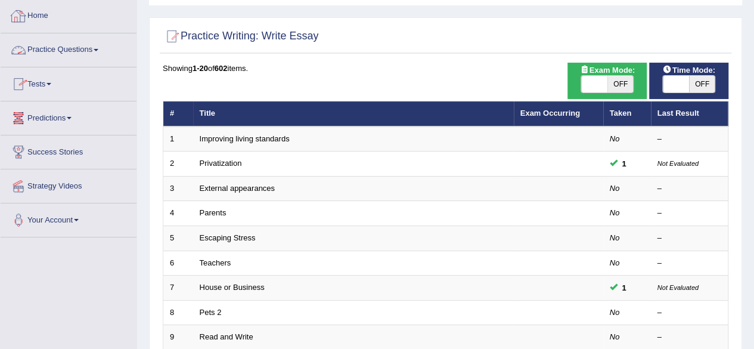
click at [77, 52] on link "Practice Questions" at bounding box center [69, 48] width 136 height 30
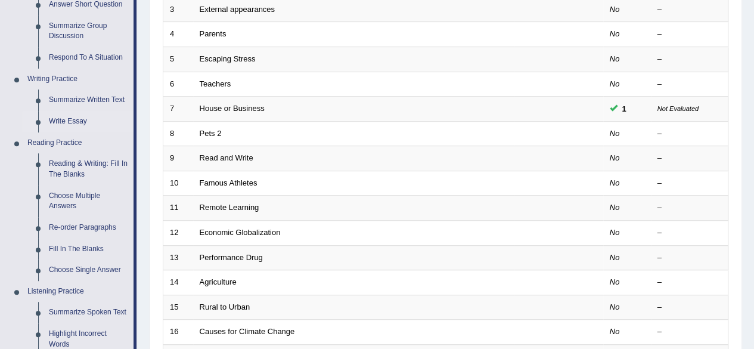
scroll to position [298, 0]
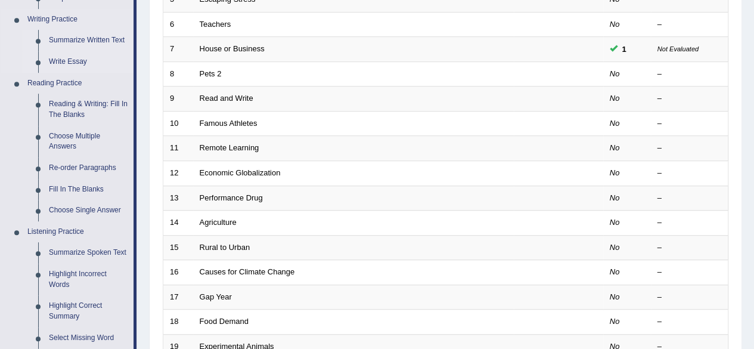
click at [79, 42] on link "Summarize Written Text" at bounding box center [88, 40] width 90 height 21
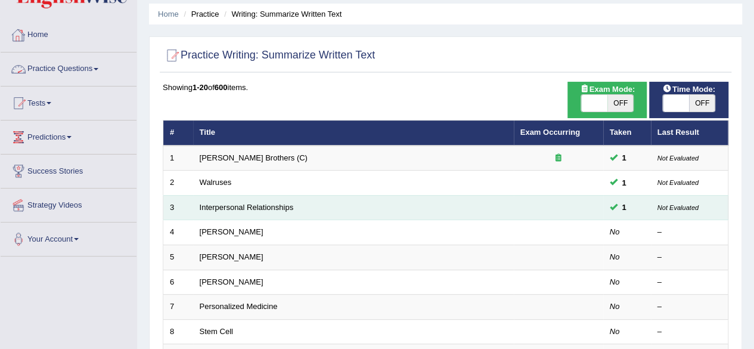
scroll to position [60, 0]
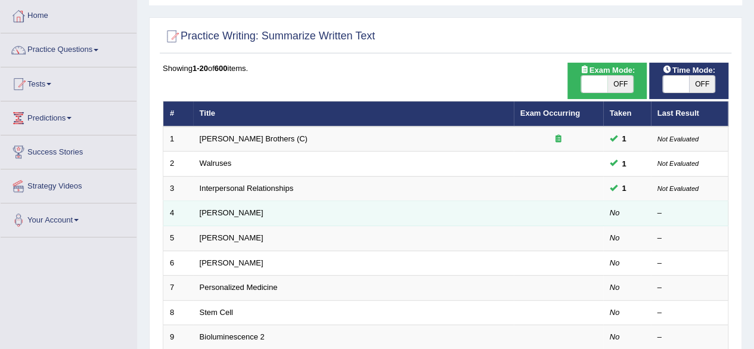
click at [244, 219] on td "[PERSON_NAME]" at bounding box center [353, 213] width 321 height 25
click at [244, 215] on link "Rosalid Franklin" at bounding box center [232, 212] width 64 height 9
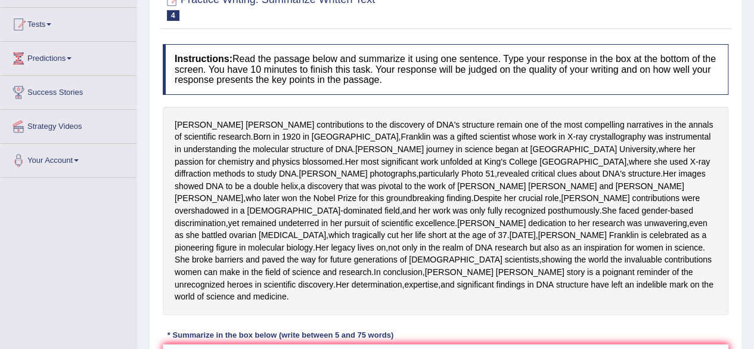
scroll to position [60, 0]
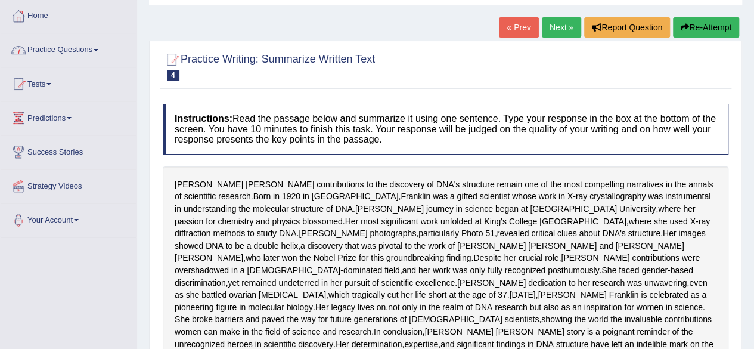
click at [67, 55] on link "Practice Questions" at bounding box center [69, 48] width 136 height 30
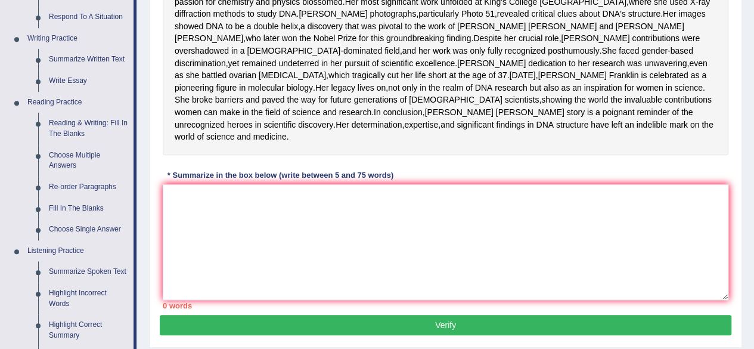
scroll to position [298, 0]
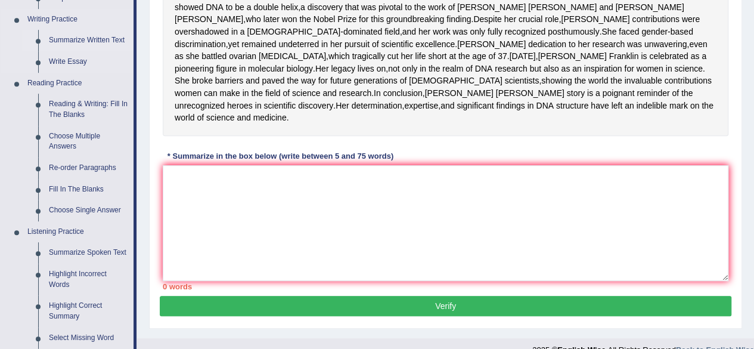
click at [74, 43] on link "Summarize Written Text" at bounding box center [88, 40] width 90 height 21
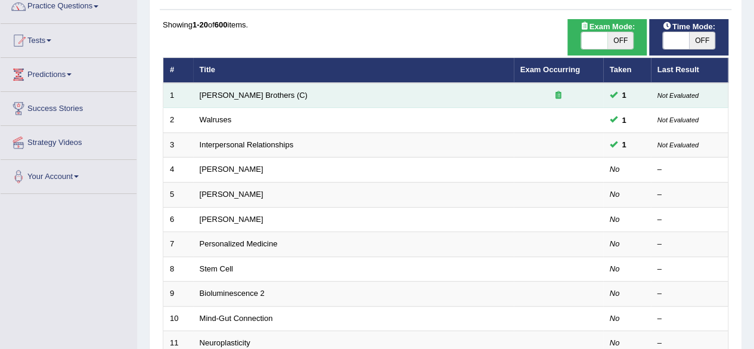
scroll to position [119, 0]
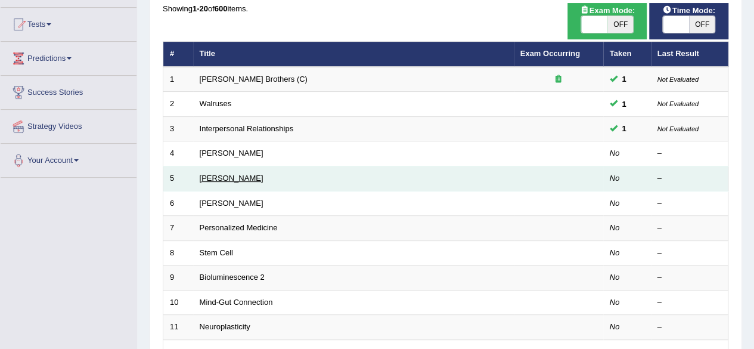
click at [225, 179] on link "Jonas Salk" at bounding box center [232, 177] width 64 height 9
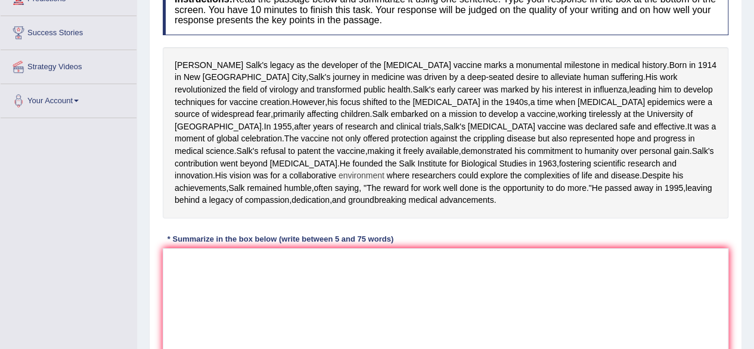
scroll to position [238, 0]
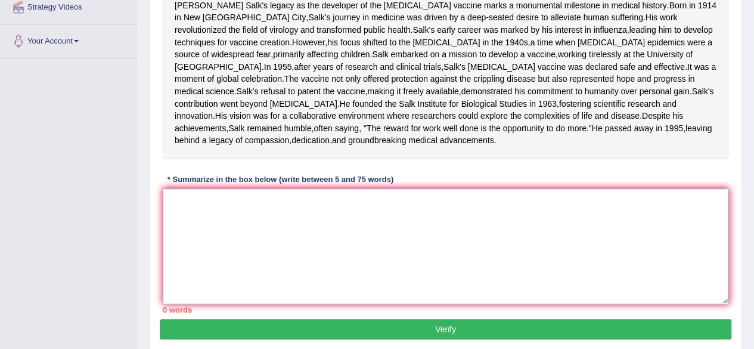
click at [267, 263] on textarea at bounding box center [445, 246] width 565 height 116
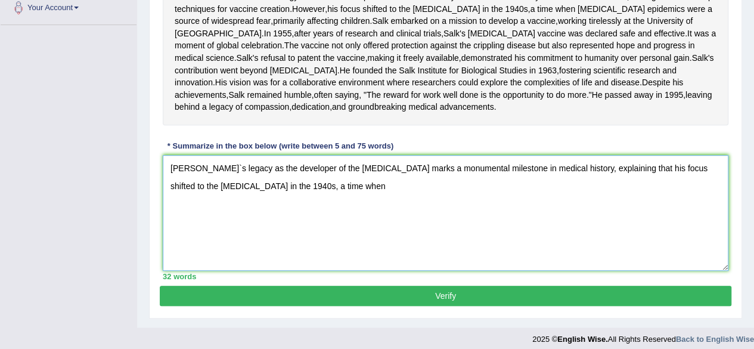
scroll to position [298, 0]
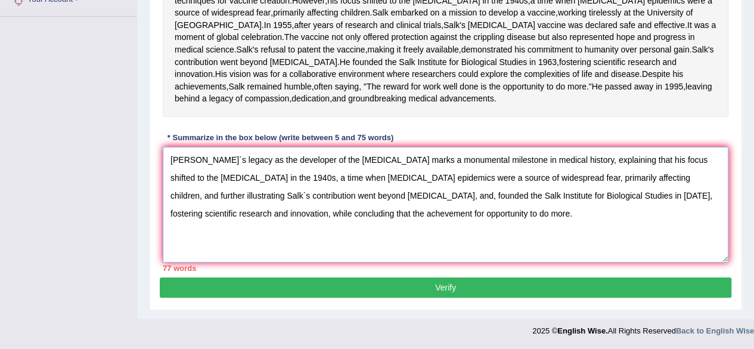
click at [238, 257] on textarea "Jonas Sallk`s legacy as the developer of the polio vaccine marks a monumental m…" at bounding box center [445, 205] width 565 height 116
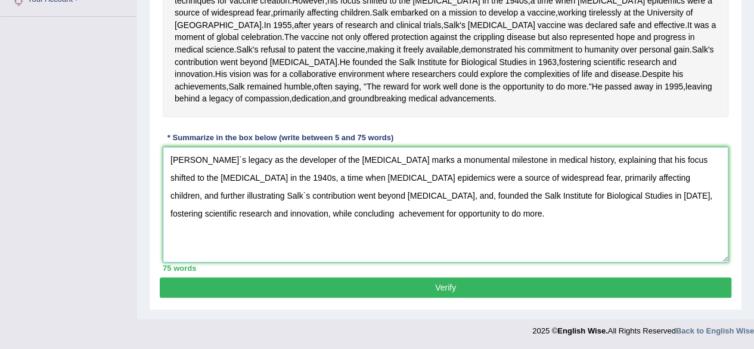
type textarea "Jonas Sallk`s legacy as the developer of the polio vaccine marks a monumental m…"
click at [388, 297] on button "Verify" at bounding box center [445, 287] width 571 height 20
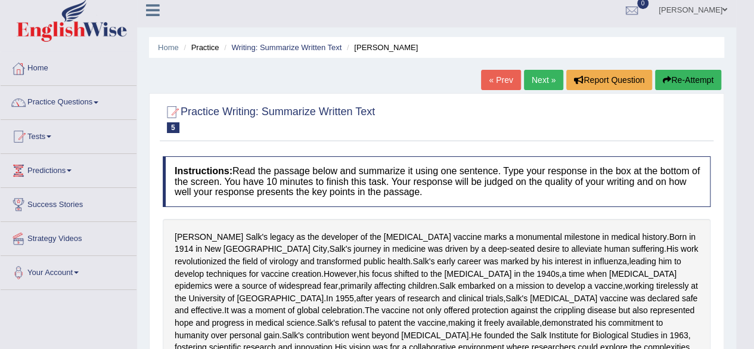
scroll to position [0, 0]
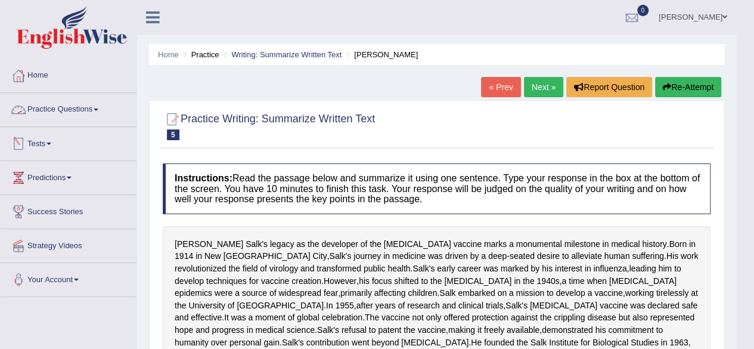
click at [67, 105] on link "Practice Questions" at bounding box center [69, 108] width 136 height 30
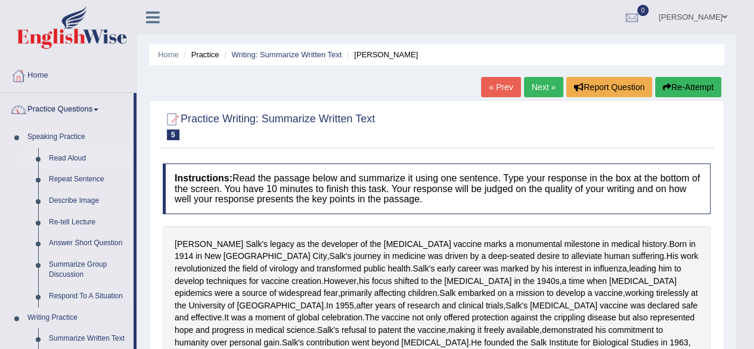
click at [67, 157] on link "Read Aloud" at bounding box center [88, 158] width 90 height 21
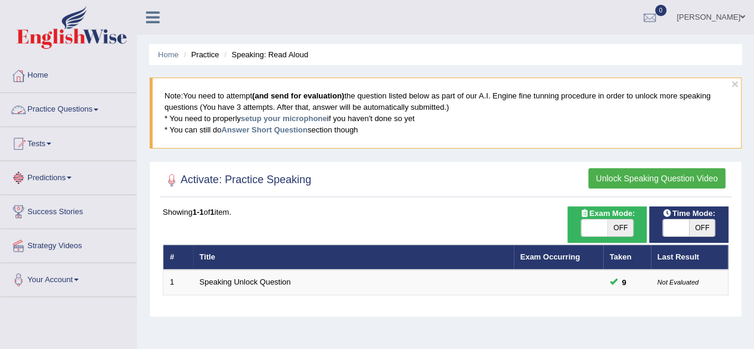
click at [62, 113] on link "Practice Questions" at bounding box center [69, 108] width 136 height 30
click at [62, 113] on link "Practice Questions" at bounding box center [67, 108] width 133 height 30
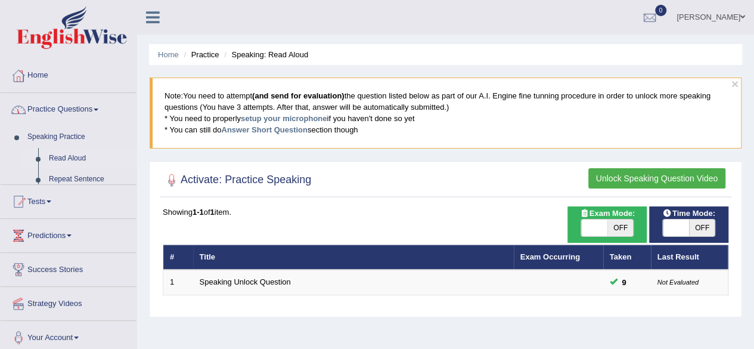
scroll to position [60, 0]
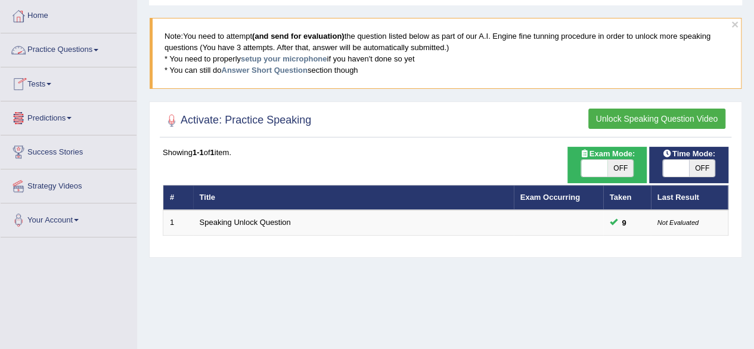
click at [76, 55] on link "Practice Questions" at bounding box center [69, 48] width 136 height 30
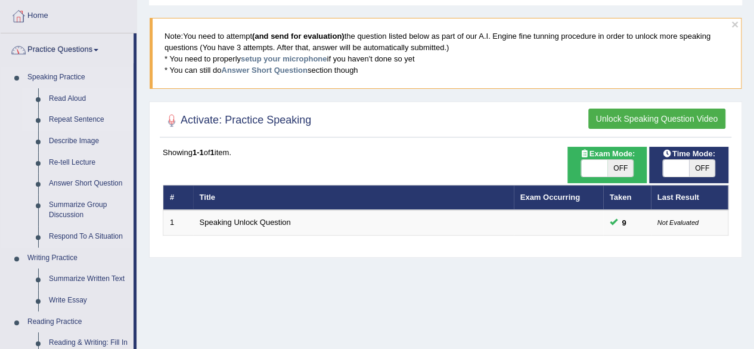
click at [64, 122] on link "Repeat Sentence" at bounding box center [88, 119] width 90 height 21
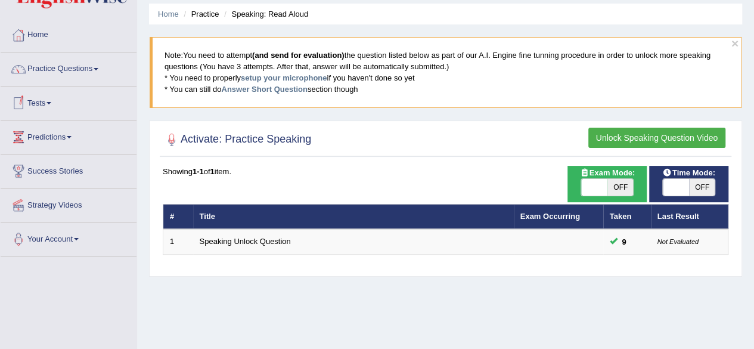
scroll to position [60, 0]
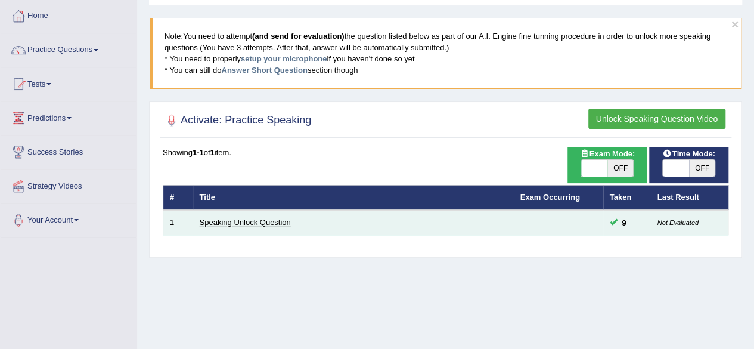
click at [272, 225] on link "Speaking Unlock Question" at bounding box center [245, 221] width 91 height 9
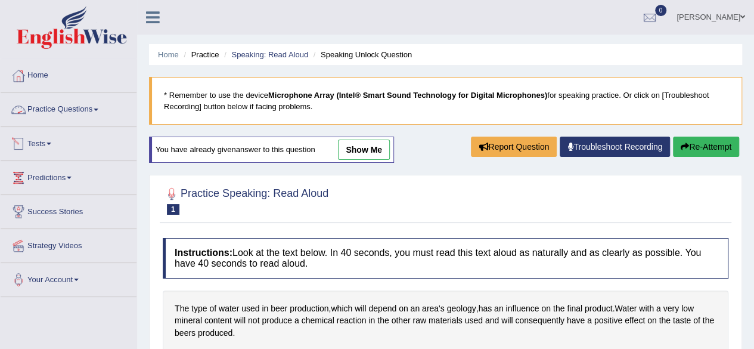
click at [79, 114] on link "Practice Questions" at bounding box center [69, 108] width 136 height 30
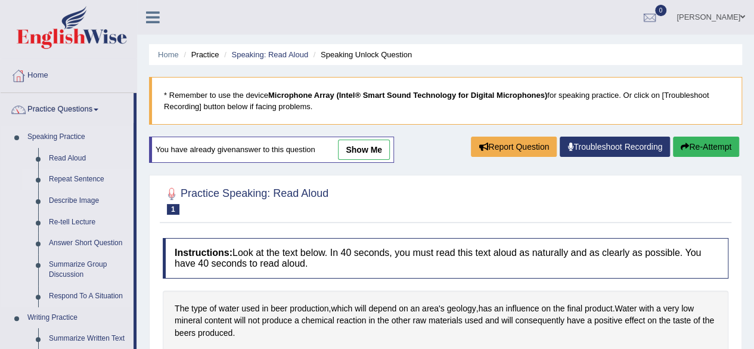
click at [75, 178] on link "Repeat Sentence" at bounding box center [88, 179] width 90 height 21
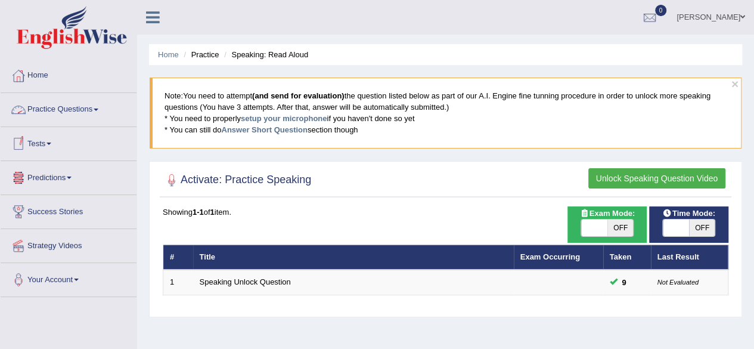
click at [82, 111] on link "Practice Questions" at bounding box center [69, 108] width 136 height 30
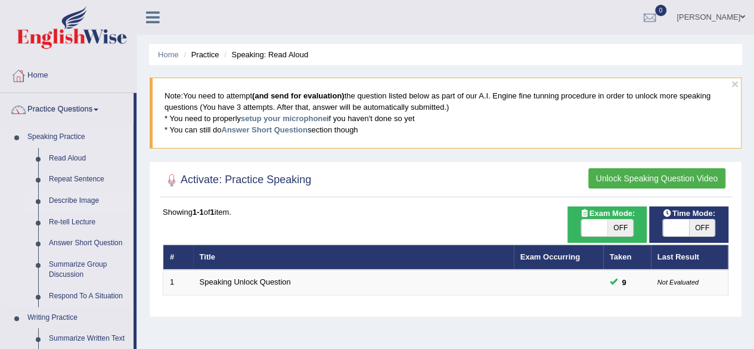
click at [73, 201] on link "Describe Image" at bounding box center [88, 200] width 90 height 21
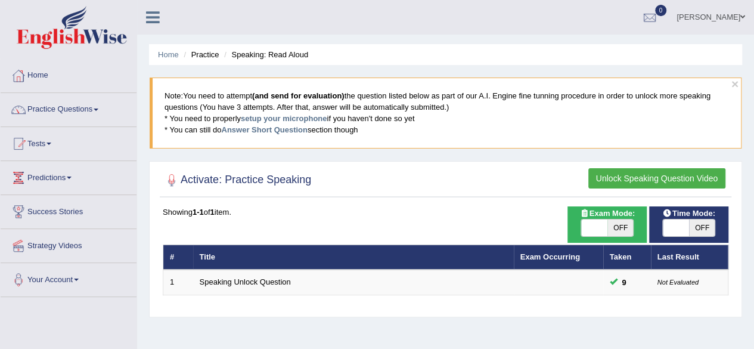
scroll to position [60, 0]
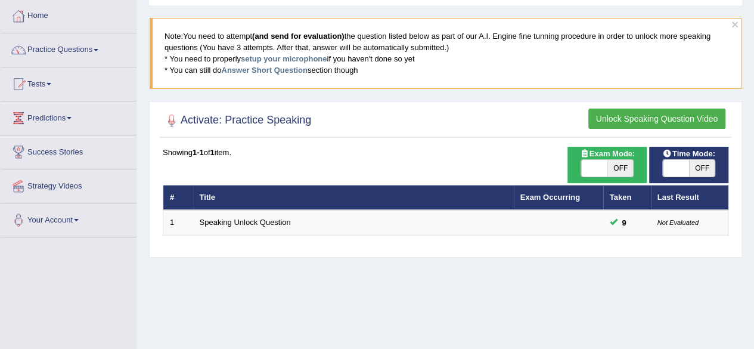
click at [621, 120] on button "Unlock Speaking Question Video" at bounding box center [656, 118] width 137 height 20
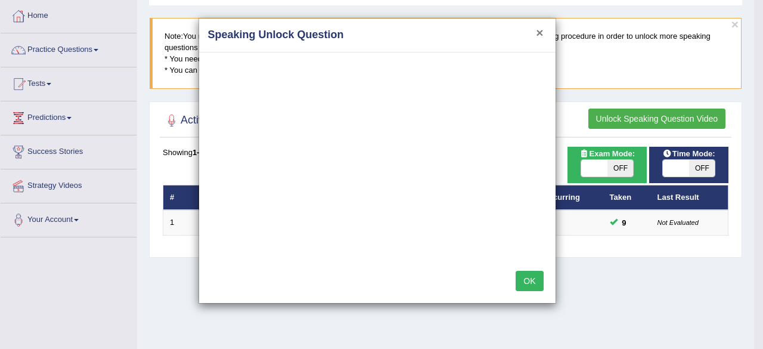
click at [538, 33] on button "×" at bounding box center [539, 32] width 7 height 13
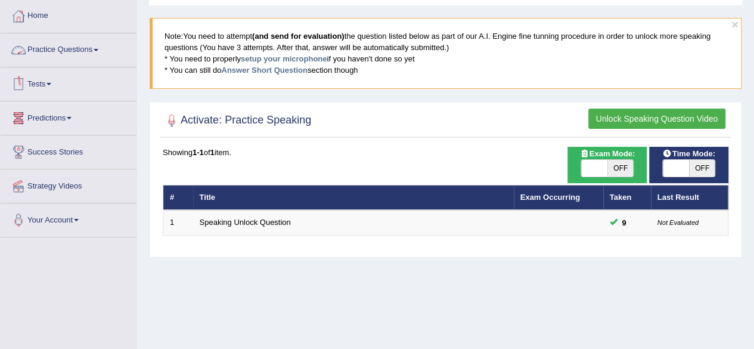
click at [72, 54] on link "Practice Questions" at bounding box center [69, 48] width 136 height 30
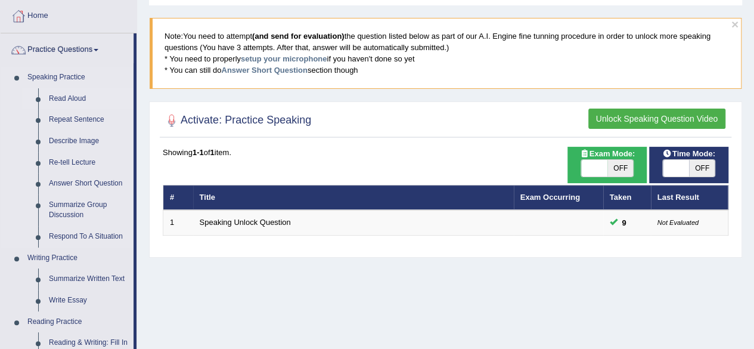
click at [81, 95] on link "Read Aloud" at bounding box center [88, 98] width 90 height 21
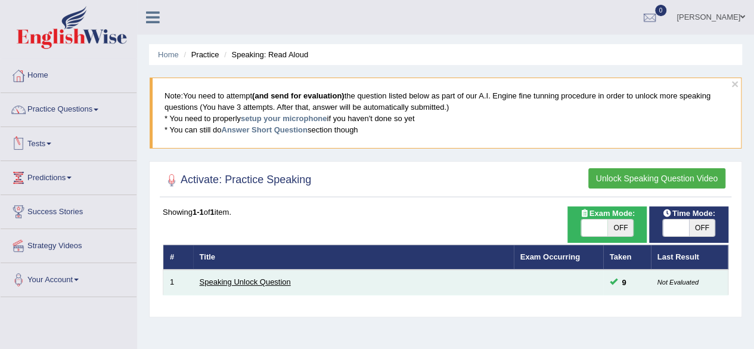
click at [250, 279] on link "Speaking Unlock Question" at bounding box center [245, 281] width 91 height 9
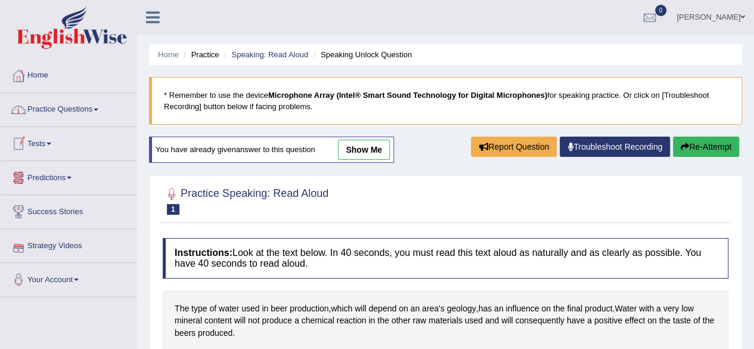
click at [85, 116] on link "Practice Questions" at bounding box center [69, 108] width 136 height 30
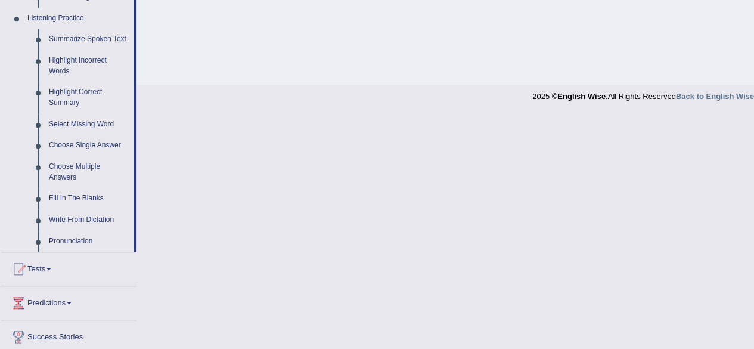
scroll to position [536, 0]
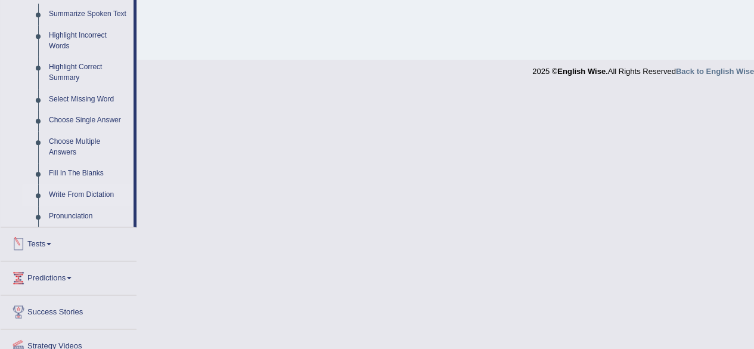
click at [88, 191] on link "Write From Dictation" at bounding box center [88, 194] width 90 height 21
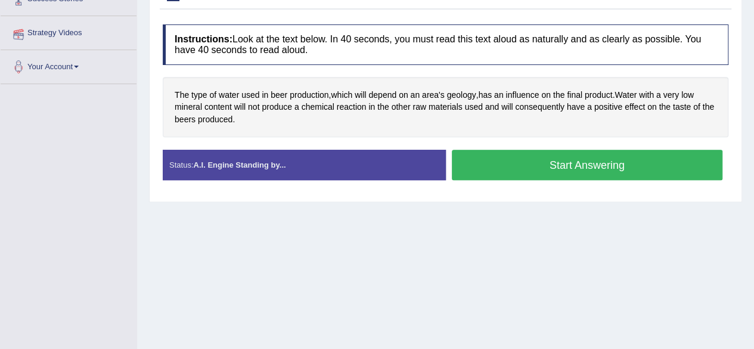
scroll to position [139, 0]
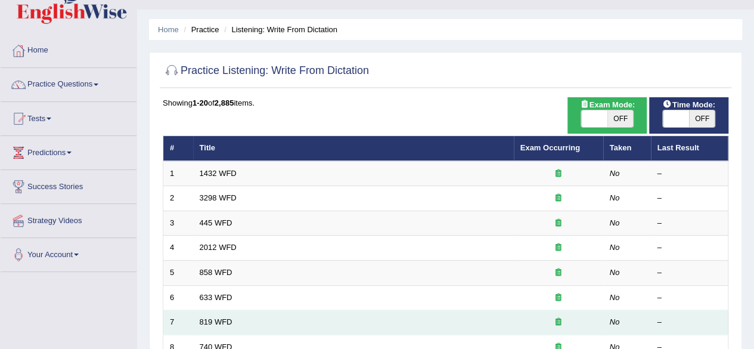
scroll to position [17, 0]
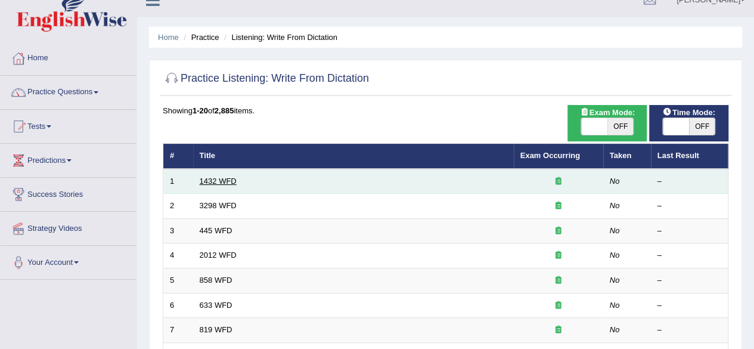
click at [222, 177] on link "1432 WFD" at bounding box center [218, 180] width 37 height 9
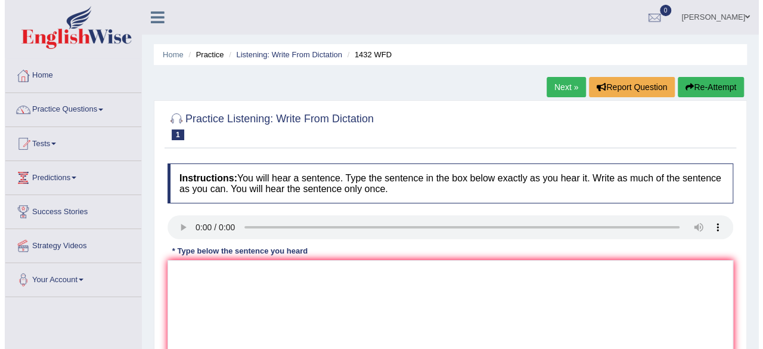
scroll to position [60, 0]
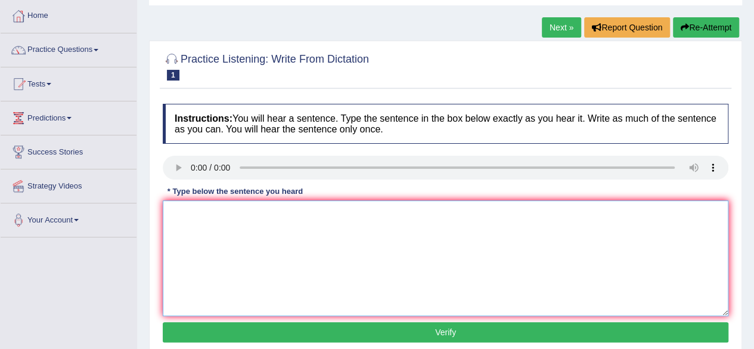
click at [207, 231] on textarea at bounding box center [445, 258] width 565 height 116
type textarea "m"
click at [297, 214] on textarea "More physical activites benfical" at bounding box center [445, 258] width 565 height 116
type textarea "More physical activites benfical to you health."
click at [334, 329] on button "Verify" at bounding box center [445, 332] width 565 height 20
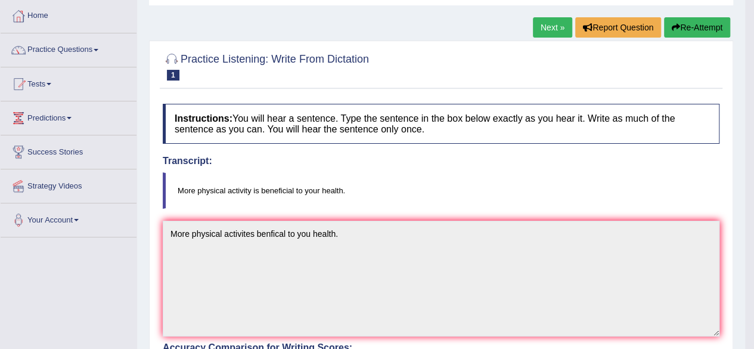
click at [688, 30] on button "Re-Attempt" at bounding box center [697, 27] width 66 height 20
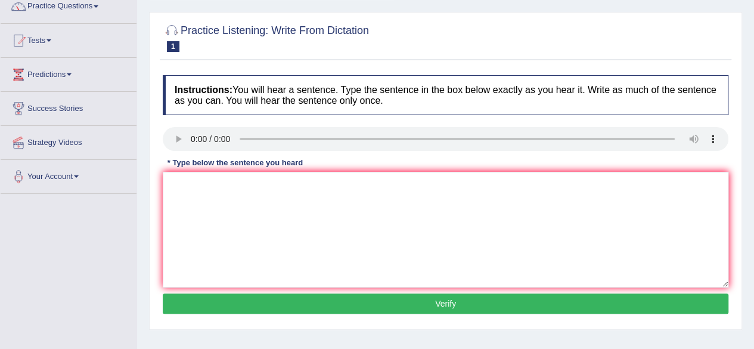
scroll to position [119, 0]
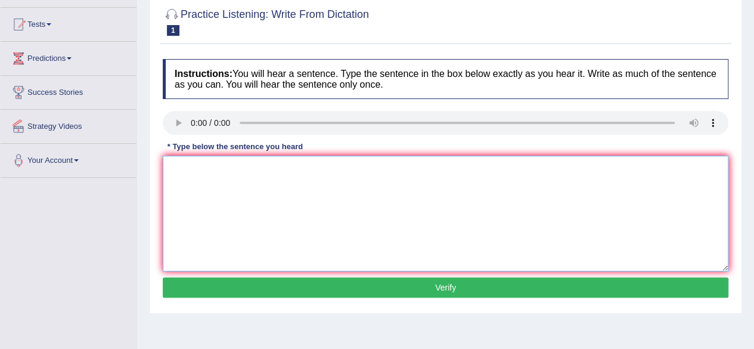
click at [242, 189] on textarea at bounding box center [445, 214] width 565 height 116
click at [175, 169] on textarea "more physical activitys beneficial to your health." at bounding box center [445, 214] width 565 height 116
type textarea "More physical activitys beneficial to your health."
click at [291, 288] on button "Verify" at bounding box center [445, 287] width 565 height 20
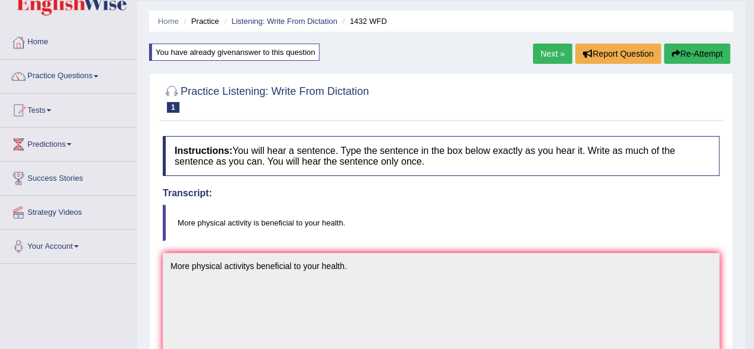
scroll to position [0, 0]
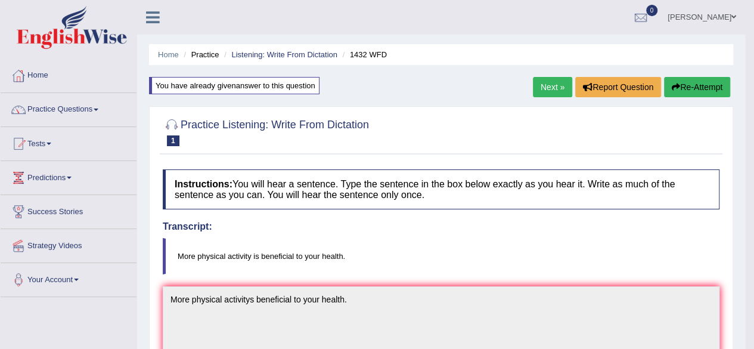
click at [558, 86] on link "Next »" at bounding box center [552, 87] width 39 height 20
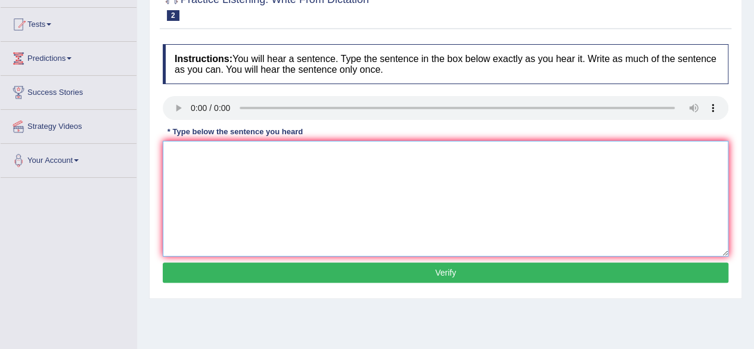
click at [363, 187] on textarea at bounding box center [445, 199] width 565 height 116
click at [206, 181] on textarea at bounding box center [445, 199] width 565 height 116
click at [245, 156] on textarea "animals behevaral" at bounding box center [445, 199] width 565 height 116
type textarea "animals behevaral appers"
click at [216, 271] on button "Verify" at bounding box center [445, 272] width 565 height 20
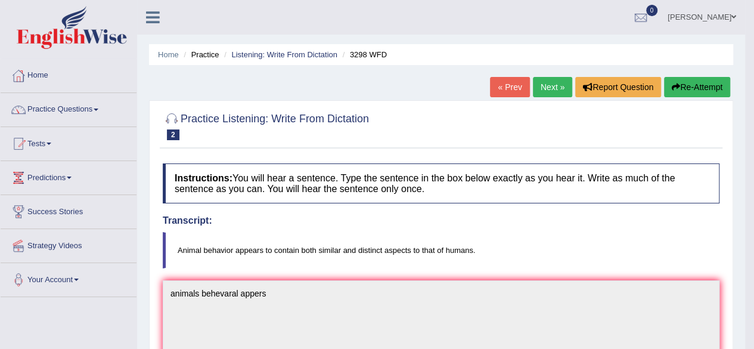
click at [544, 94] on link "Next »" at bounding box center [552, 87] width 39 height 20
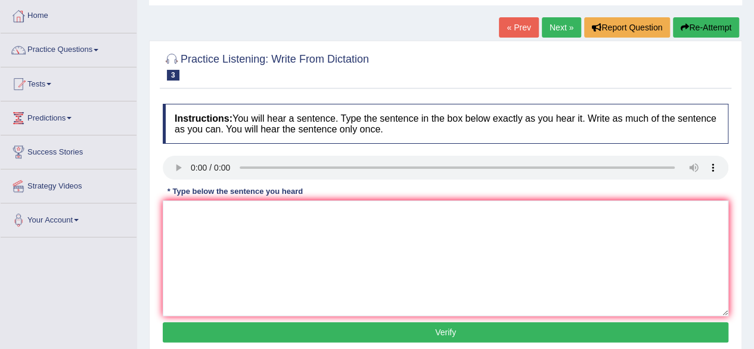
scroll to position [60, 0]
click at [185, 234] on textarea at bounding box center [445, 258] width 565 height 116
click at [195, 226] on textarea at bounding box center [445, 258] width 565 height 116
type textarea "t"
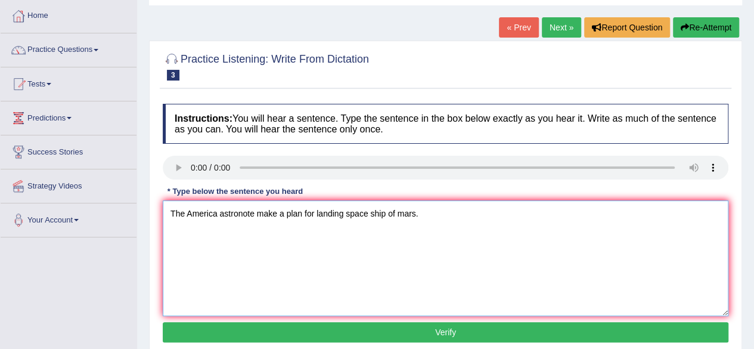
type textarea "The America astronote make a plan for landing space ship of mars."
click at [220, 334] on button "Verify" at bounding box center [445, 332] width 565 height 20
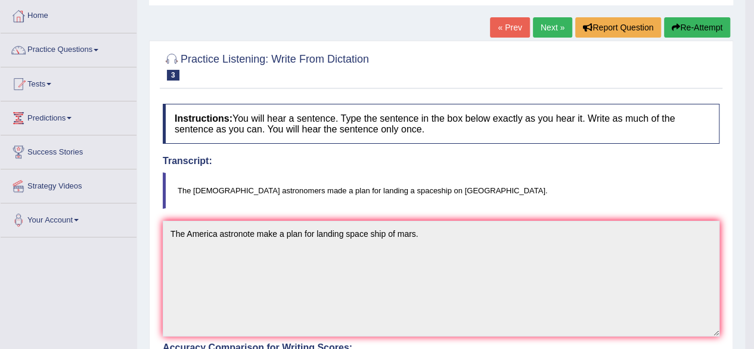
click at [674, 34] on button "Re-Attempt" at bounding box center [697, 27] width 66 height 20
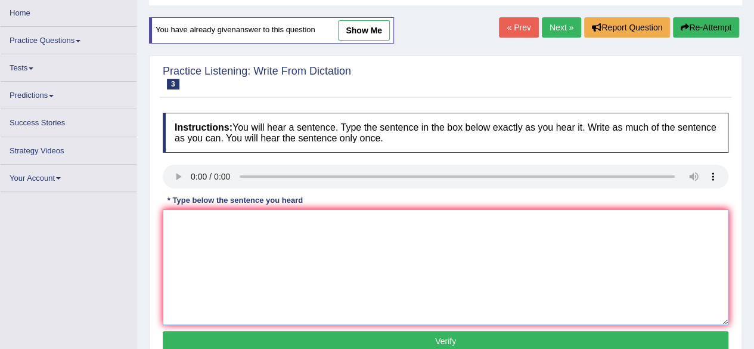
click at [441, 233] on textarea at bounding box center [445, 267] width 565 height 116
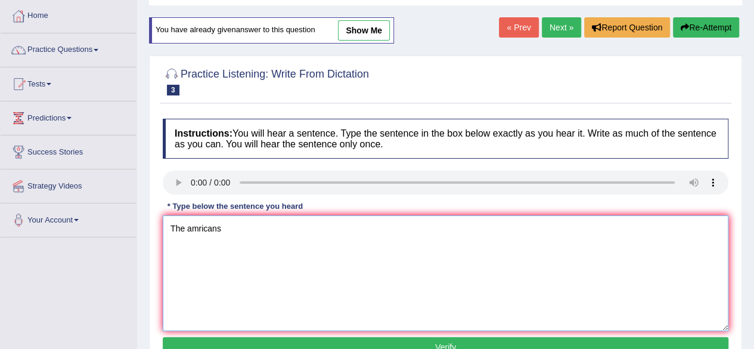
click at [242, 225] on textarea "The amricans" at bounding box center [445, 273] width 565 height 116
click at [246, 230] on textarea "The amricans" at bounding box center [445, 273] width 565 height 116
click at [254, 283] on textarea "The amricans" at bounding box center [445, 273] width 565 height 116
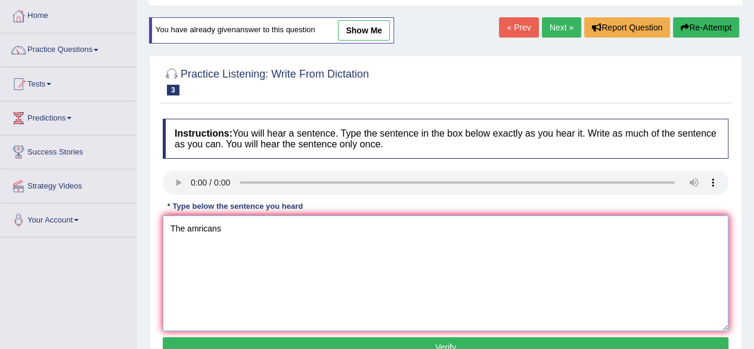
click at [231, 238] on textarea "The amricans" at bounding box center [445, 273] width 565 height 116
click at [228, 234] on textarea "The amricans" at bounding box center [445, 273] width 565 height 116
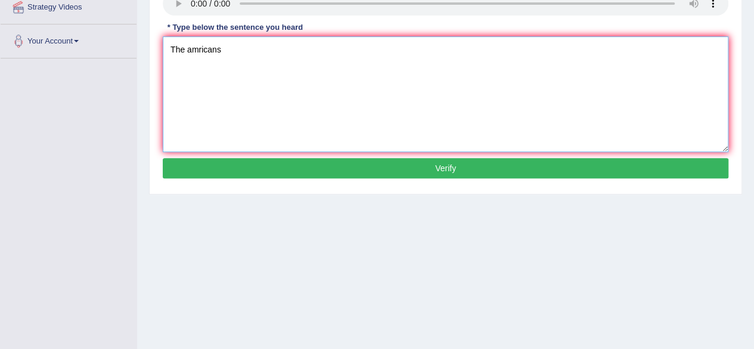
scroll to position [179, 0]
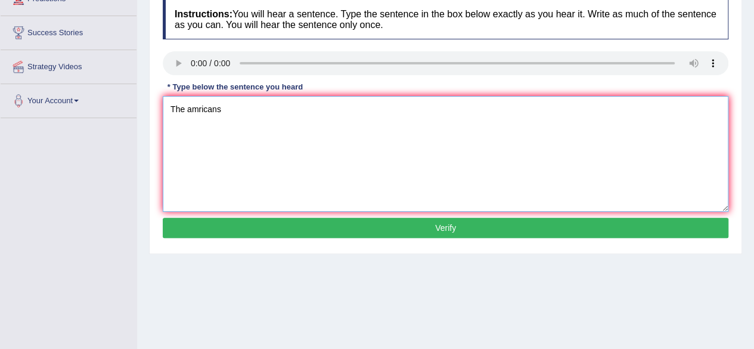
click at [245, 114] on textarea "The amricans" at bounding box center [445, 154] width 565 height 116
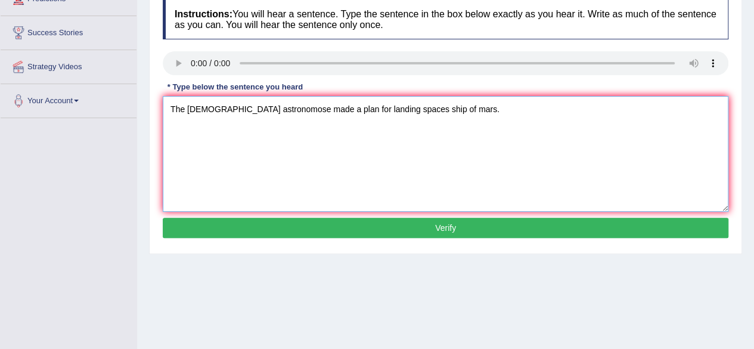
type textarea "The amricans astronomose made a plan for landing spaces ship of mars."
click at [393, 231] on button "Verify" at bounding box center [445, 227] width 565 height 20
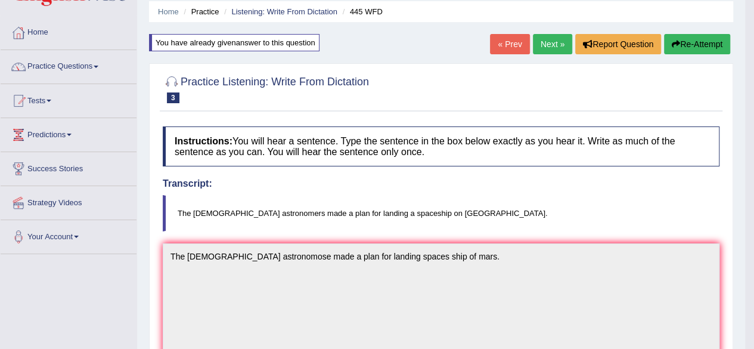
scroll to position [0, 0]
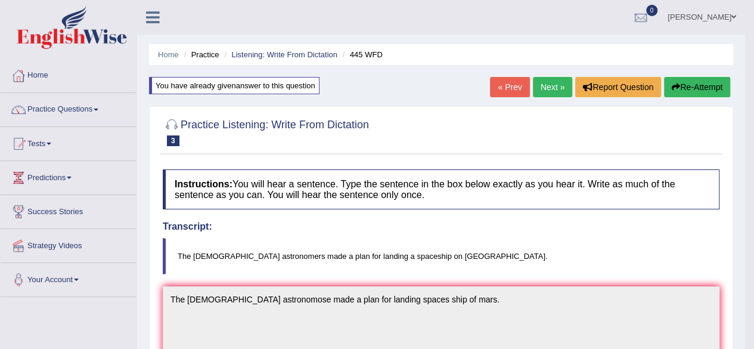
click at [700, 86] on button "Re-Attempt" at bounding box center [697, 87] width 66 height 20
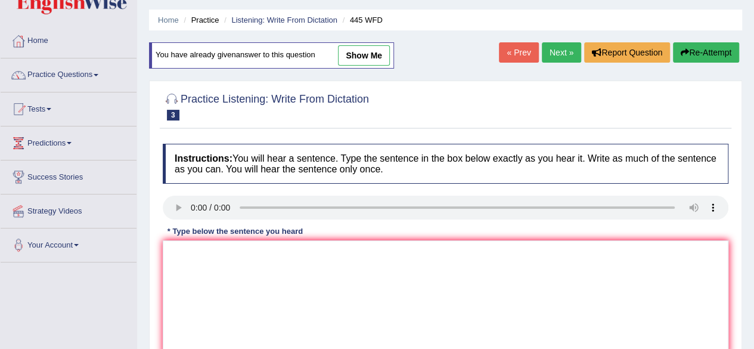
scroll to position [60, 0]
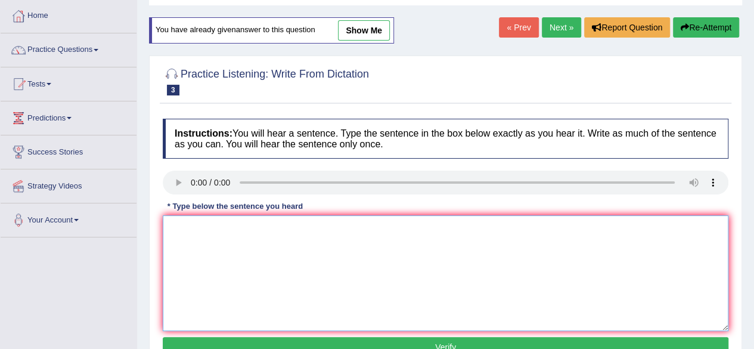
click at [454, 290] on textarea at bounding box center [445, 273] width 565 height 116
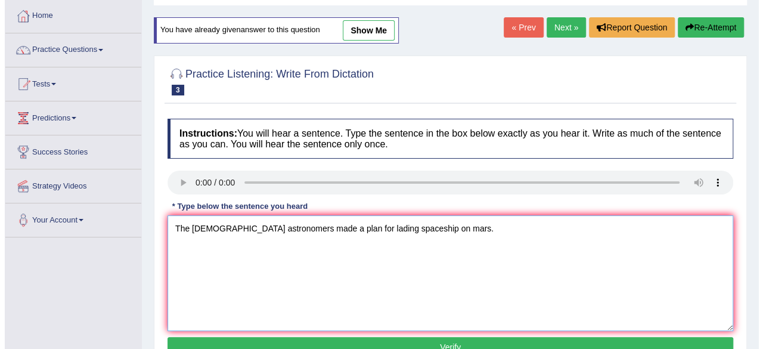
scroll to position [119, 0]
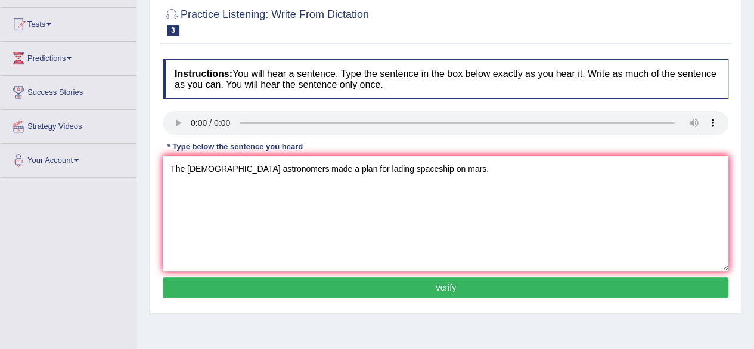
type textarea "The [DEMOGRAPHIC_DATA] astronomers made a plan for lading spaceship on mars."
click at [359, 290] on button "Verify" at bounding box center [445, 287] width 565 height 20
click at [359, 290] on div "Home Practice Listening: Write From Dictation 445 WFD You have already given an…" at bounding box center [445, 179] width 617 height 596
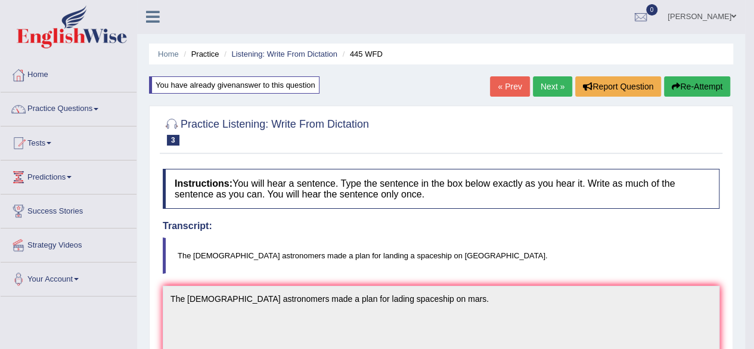
scroll to position [0, 0]
click at [685, 95] on button "Re-Attempt" at bounding box center [697, 87] width 66 height 20
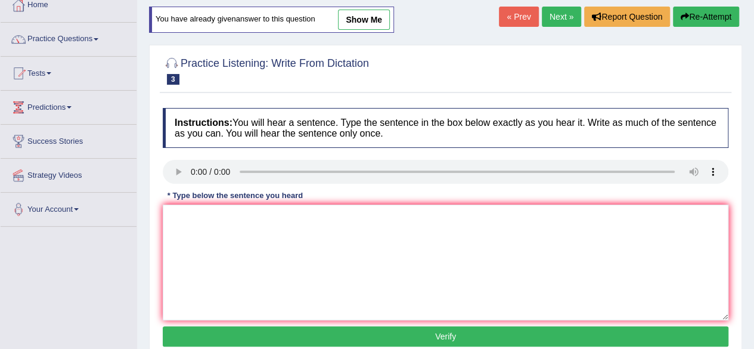
scroll to position [119, 0]
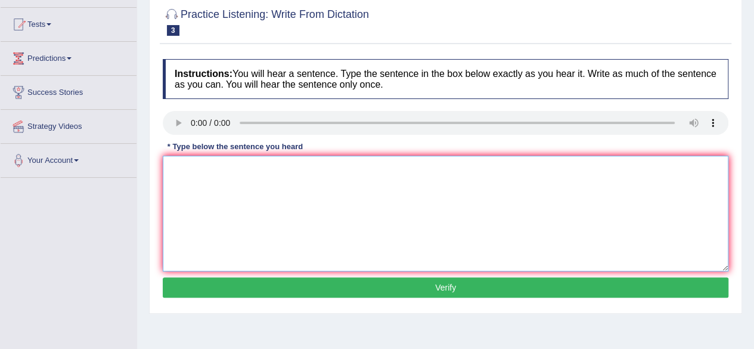
click at [533, 248] on textarea at bounding box center [445, 214] width 565 height 116
type textarea "t"
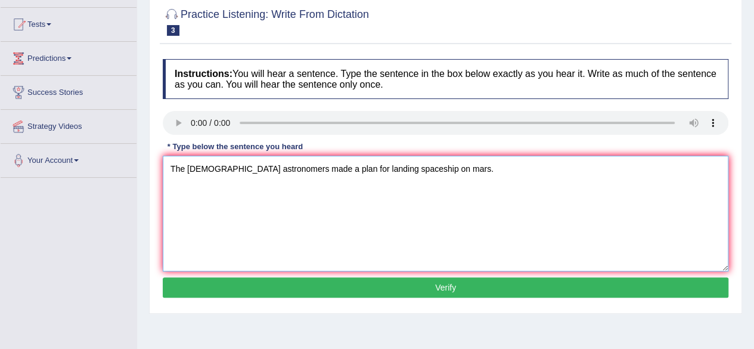
type textarea "The american astronomers made a plan for landing spaceship on mars."
click at [530, 288] on button "Verify" at bounding box center [445, 287] width 565 height 20
click at [530, 288] on div "Home Practice Listening: Write From Dictation 445 WFD You have already given an…" at bounding box center [445, 179] width 617 height 596
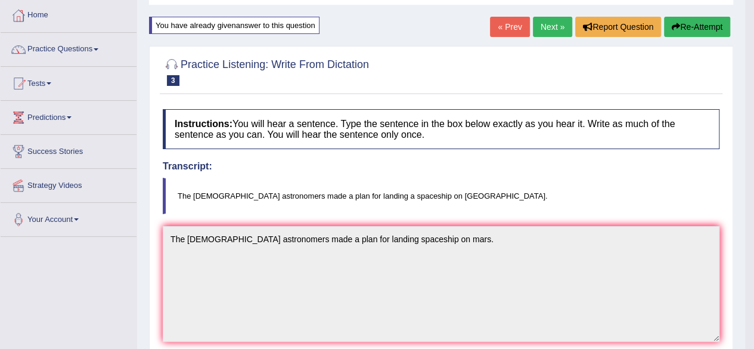
scroll to position [60, 0]
click at [548, 34] on link "Next »" at bounding box center [552, 27] width 39 height 20
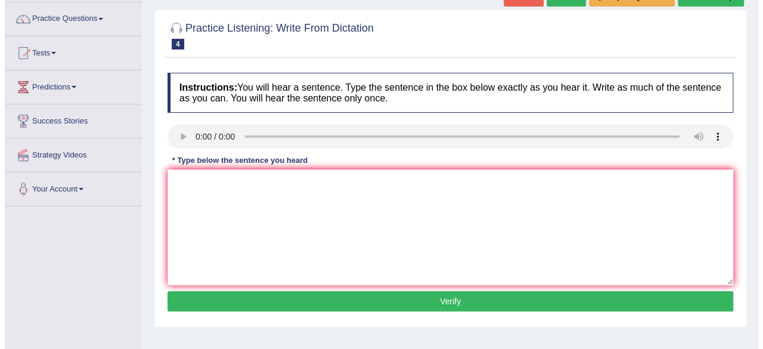
scroll to position [119, 0]
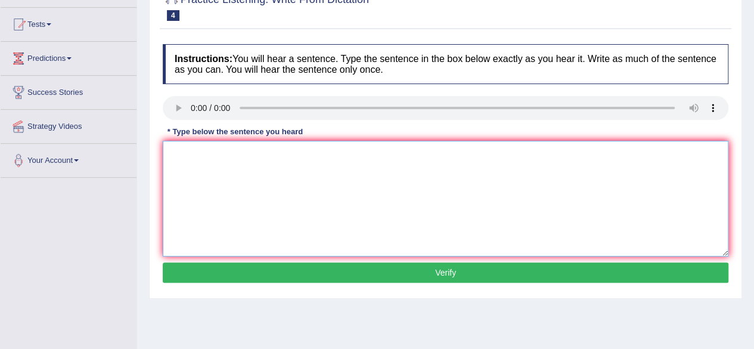
click at [216, 151] on textarea at bounding box center [445, 199] width 565 height 116
click at [177, 150] on textarea at bounding box center [445, 199] width 565 height 116
click at [254, 156] on textarea "There is agreat to deal this topics" at bounding box center [445, 199] width 565 height 116
click at [310, 157] on textarea "There is agreat to deal on this topics" at bounding box center [445, 199] width 565 height 116
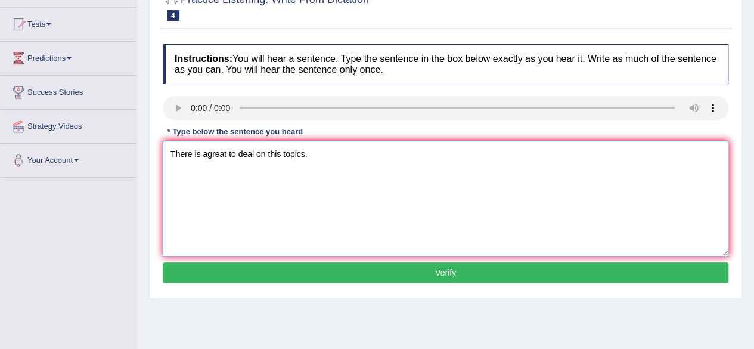
type textarea "There is agreat to deal on this topics."
click at [278, 273] on button "Verify" at bounding box center [445, 272] width 565 height 20
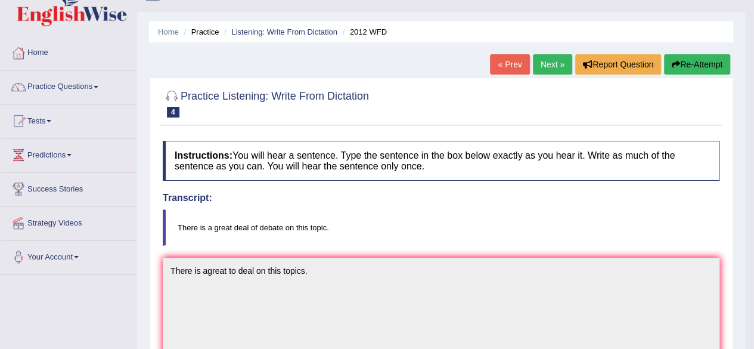
scroll to position [0, 0]
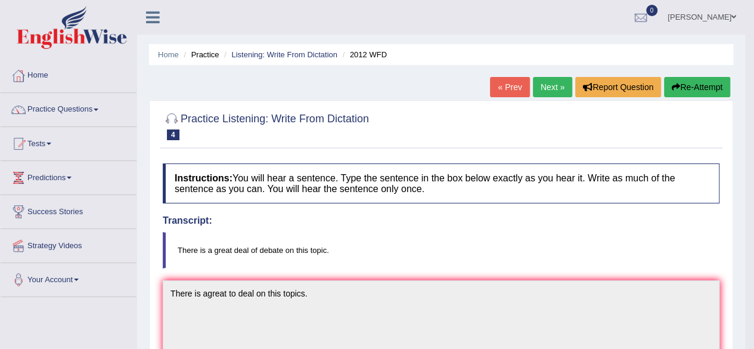
click at [673, 96] on button "Re-Attempt" at bounding box center [697, 87] width 66 height 20
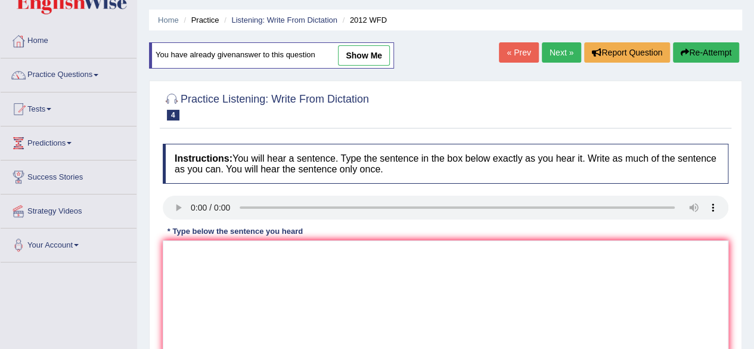
scroll to position [119, 0]
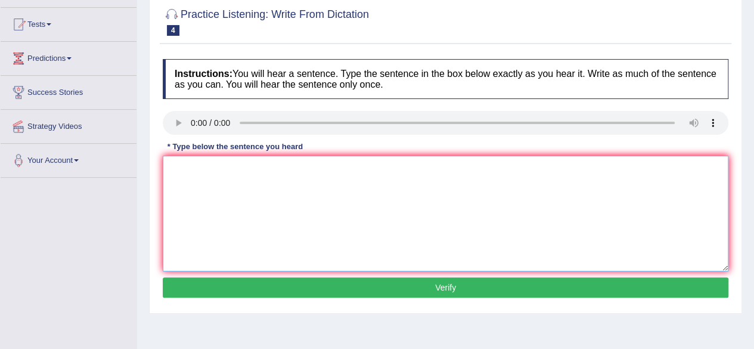
click at [437, 183] on textarea at bounding box center [445, 214] width 565 height 116
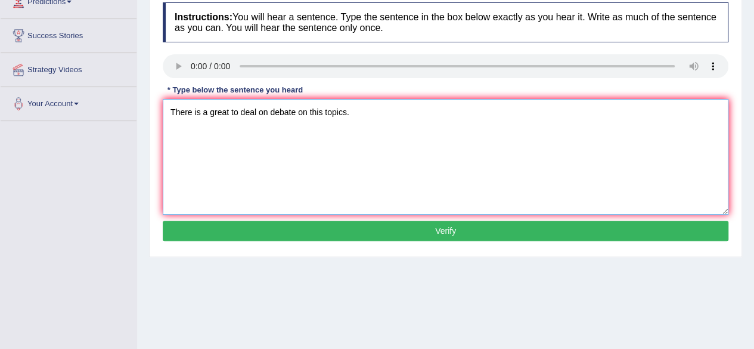
scroll to position [238, 0]
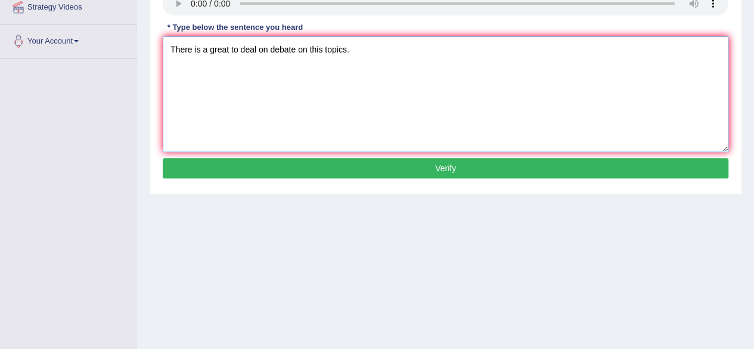
type textarea "There is a great to deal on debate on this topics."
click at [427, 171] on button "Verify" at bounding box center [445, 168] width 565 height 20
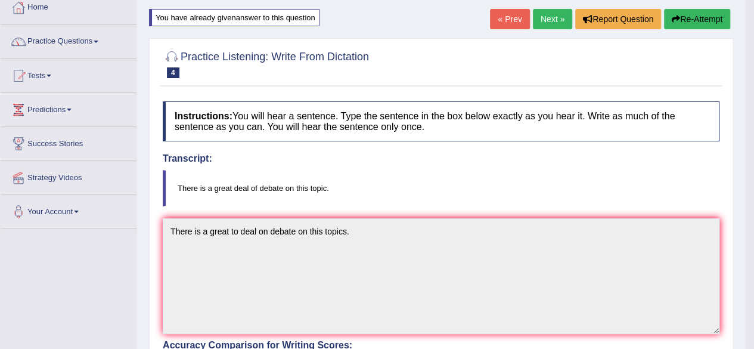
scroll to position [0, 0]
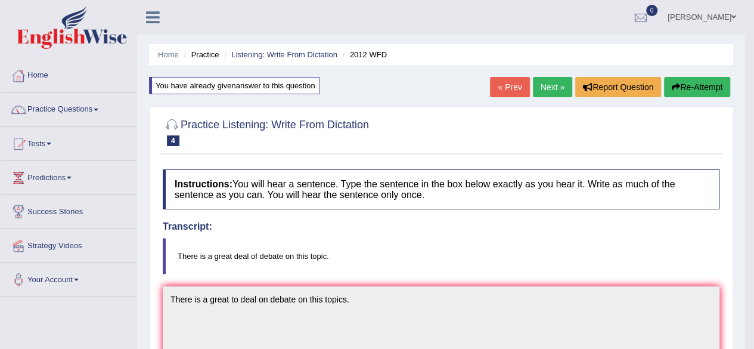
click at [554, 87] on link "Next »" at bounding box center [552, 87] width 39 height 20
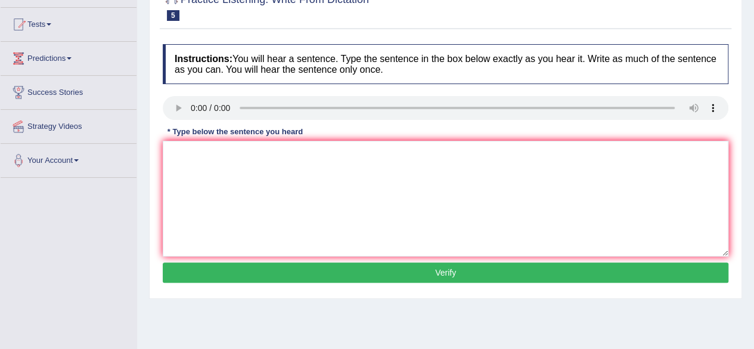
scroll to position [60, 0]
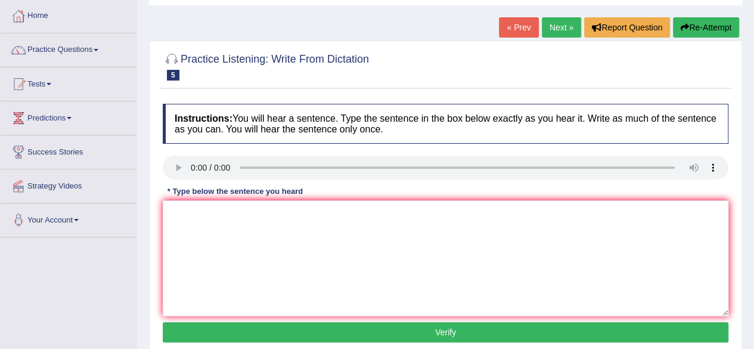
click at [571, 24] on link "Next »" at bounding box center [561, 27] width 39 height 20
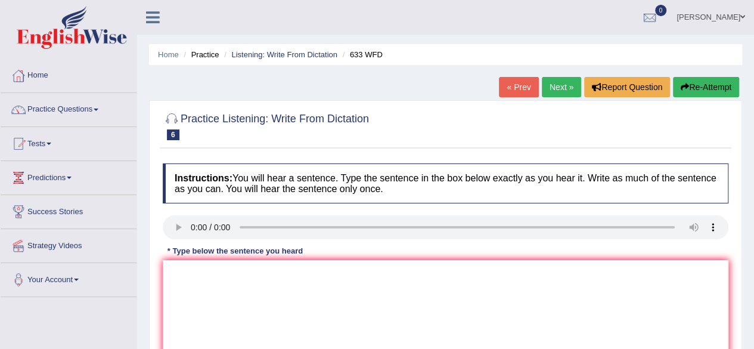
scroll to position [60, 0]
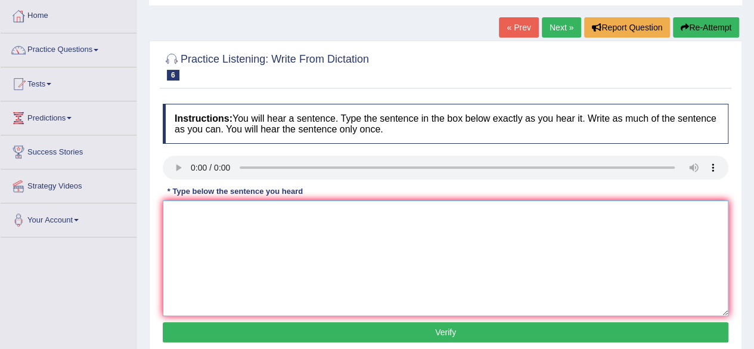
click at [183, 210] on textarea at bounding box center [445, 258] width 565 height 116
click at [217, 217] on textarea "research real showes exersice make you feel better" at bounding box center [445, 258] width 565 height 116
click at [219, 216] on textarea "research real showes exersice make you feel better" at bounding box center [445, 258] width 565 height 116
click at [292, 214] on textarea "research showes exersice make you feel better" at bounding box center [445, 258] width 565 height 116
click at [359, 218] on textarea "research showes exersice makes you feel better" at bounding box center [445, 258] width 565 height 116
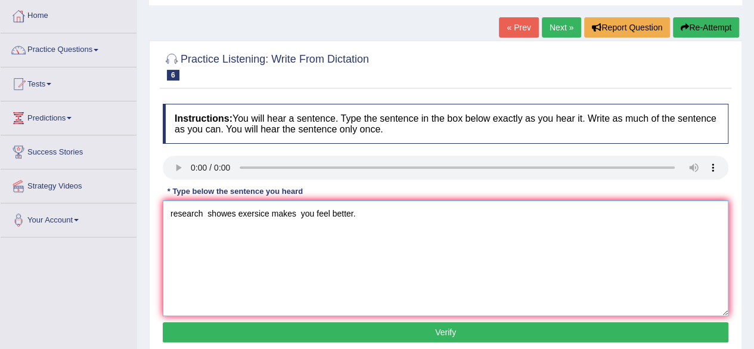
click at [173, 213] on textarea "research showes exersice makes you feel better." at bounding box center [445, 258] width 565 height 116
type textarea "Research showes exersice makes you feel better."
click at [363, 330] on button "Verify" at bounding box center [445, 332] width 565 height 20
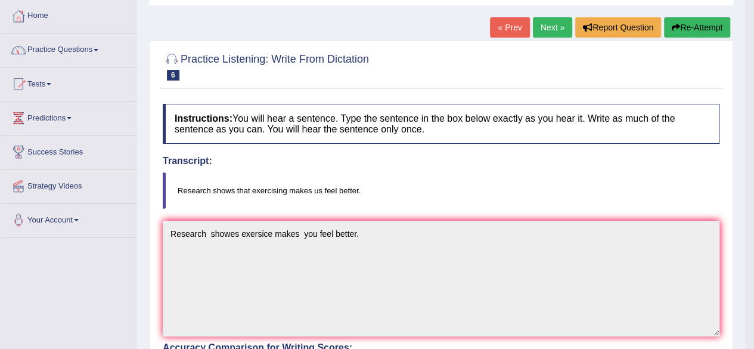
click at [679, 36] on button "Re-Attempt" at bounding box center [697, 27] width 66 height 20
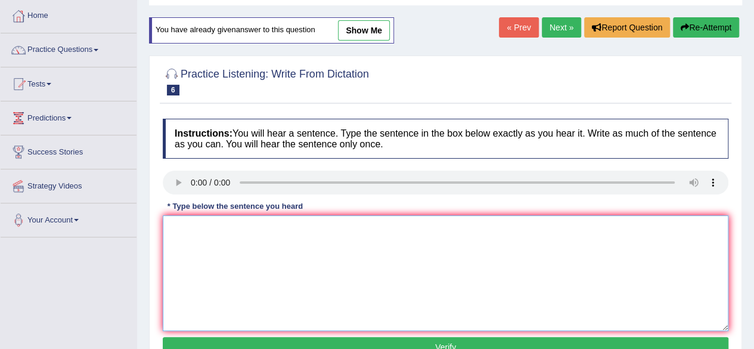
click at [444, 277] on textarea at bounding box center [445, 273] width 565 height 116
click at [301, 228] on textarea "Research shows that exrcising maks you feel better" at bounding box center [445, 273] width 565 height 116
click at [259, 226] on textarea "Research shows that exrcising makes you feel better" at bounding box center [445, 273] width 565 height 116
click at [282, 229] on textarea "Research shows that exrcising makes you feel better" at bounding box center [445, 273] width 565 height 116
click at [275, 230] on textarea "Research shows that exercicing makes you feel better" at bounding box center [445, 273] width 565 height 116
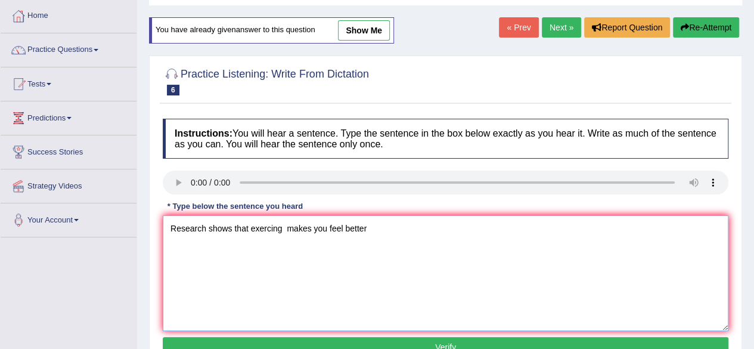
click at [378, 231] on textarea "Research shows that exercing makes you feel better" at bounding box center [445, 273] width 565 height 116
click at [273, 228] on textarea "Research shows that exercing makes you feel better" at bounding box center [445, 273] width 565 height 116
click at [420, 235] on textarea "Research shows that exercising makes you feel better" at bounding box center [445, 273] width 565 height 116
click at [334, 229] on textarea "Research shows that exercising makes you feel better." at bounding box center [445, 273] width 565 height 116
click at [676, 263] on textarea "Research shows that exercising makes us feel better." at bounding box center [445, 273] width 565 height 116
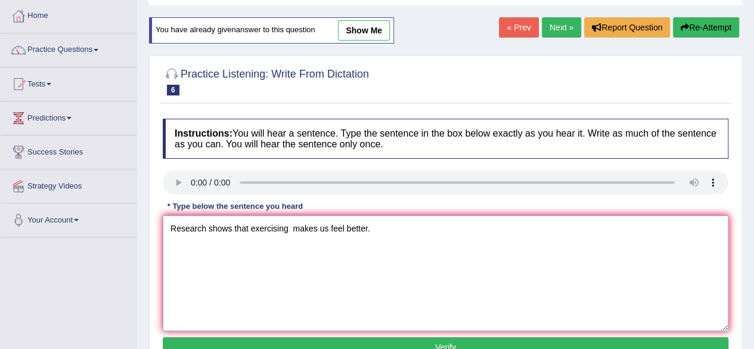
click at [694, 280] on textarea "Research shows that exercising makes us feel better." at bounding box center [445, 273] width 565 height 116
type textarea "Research shows that exercising makes us feel better."
click at [732, 191] on div "Practice Listening: Write From Dictation 6 633 WFD Instructions: You will hear …" at bounding box center [445, 214] width 593 height 318
click at [694, 342] on button "Verify" at bounding box center [445, 347] width 565 height 20
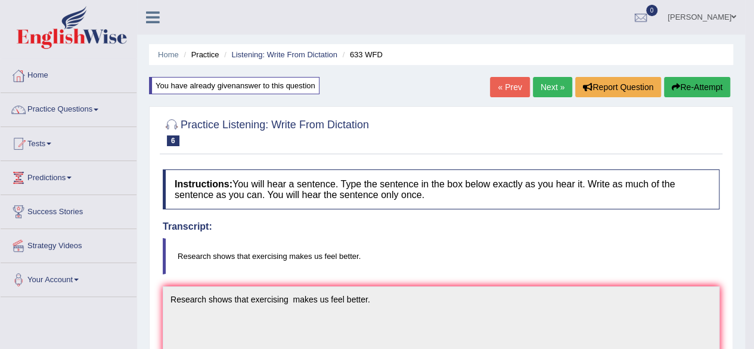
click at [549, 94] on link "Next »" at bounding box center [552, 87] width 39 height 20
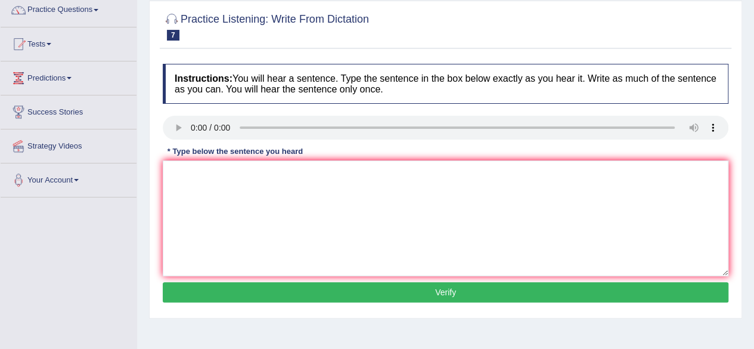
scroll to position [119, 0]
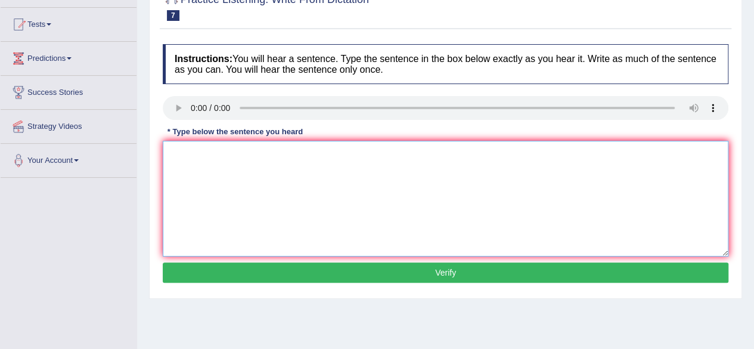
click at [203, 158] on textarea at bounding box center [445, 199] width 565 height 116
click at [217, 156] on textarea "plants are to contenue growing enable our life" at bounding box center [445, 199] width 565 height 116
click at [215, 156] on textarea "plants are toeble contenue growing enable our life" at bounding box center [445, 199] width 565 height 116
click at [223, 154] on textarea "plants are to eble contenue growing enable our life" at bounding box center [445, 199] width 565 height 116
click at [243, 154] on textarea "plants are to ableble contenue growing enable our life" at bounding box center [445, 199] width 565 height 116
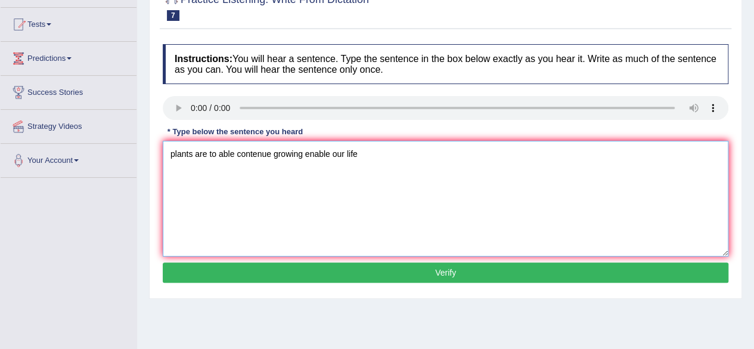
click at [216, 151] on textarea "plants are to able contenue growing enable our life" at bounding box center [445, 199] width 565 height 116
click at [228, 156] on textarea "plants are able contenue growing enable our life" at bounding box center [445, 199] width 565 height 116
click at [262, 154] on textarea "plants are able to contenue growing enable our life" at bounding box center [445, 199] width 565 height 116
click at [370, 160] on textarea "plants are able to continue growing enable our life" at bounding box center [445, 199] width 565 height 116
click at [331, 157] on textarea "plants are able to continue growing enable our life" at bounding box center [445, 199] width 565 height 116
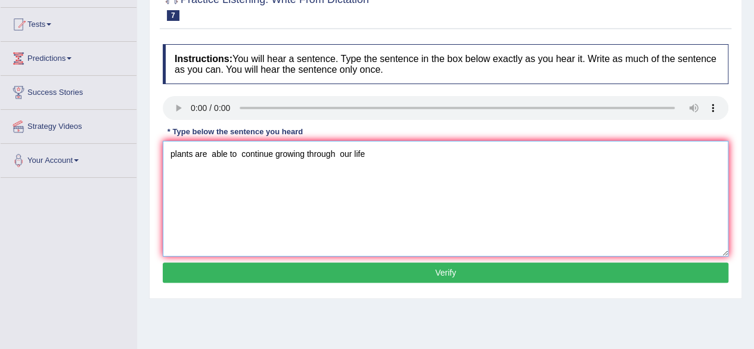
click at [351, 156] on textarea "plants are able to continue growing through our life" at bounding box center [445, 199] width 565 height 116
click at [366, 157] on textarea "plants are able to continue growing through our life" at bounding box center [445, 199] width 565 height 116
click at [172, 154] on textarea "plants are able to continue growing through our life." at bounding box center [445, 199] width 565 height 116
drag, startPoint x: 174, startPoint y: 154, endPoint x: 180, endPoint y: 157, distance: 6.4
click at [180, 157] on textarea "plants are able to continue growing through our life." at bounding box center [445, 199] width 565 height 116
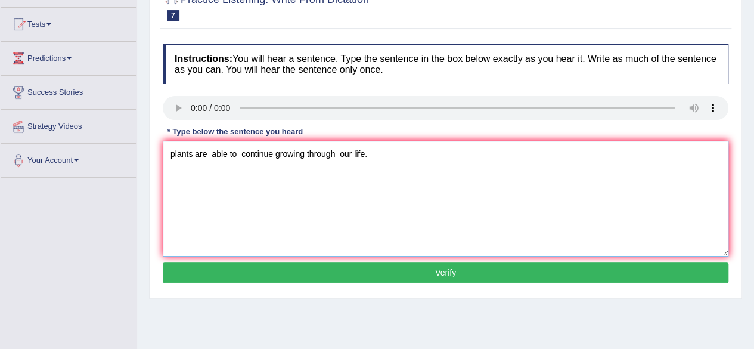
click at [168, 173] on textarea "plants are able to continue growing through our life." at bounding box center [445, 199] width 565 height 116
drag, startPoint x: 169, startPoint y: 180, endPoint x: 169, endPoint y: 172, distance: 7.7
click at [170, 180] on textarea "plants are able to continue growing through our life." at bounding box center [445, 199] width 565 height 116
click at [173, 157] on textarea "plants are able to continue growing through our life." at bounding box center [445, 199] width 565 height 116
type textarea "Plants are able to continue growing through our life."
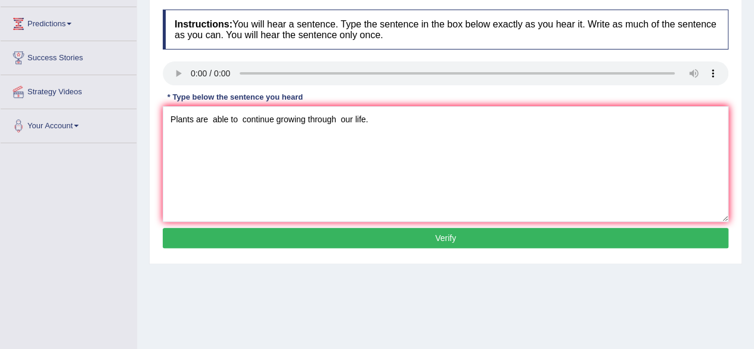
scroll to position [179, 0]
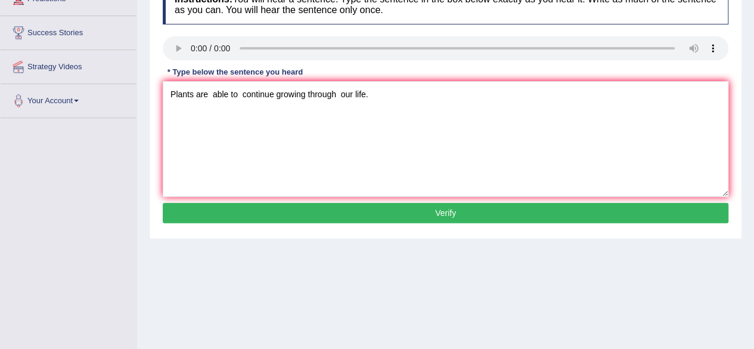
click at [364, 219] on button "Verify" at bounding box center [445, 213] width 565 height 20
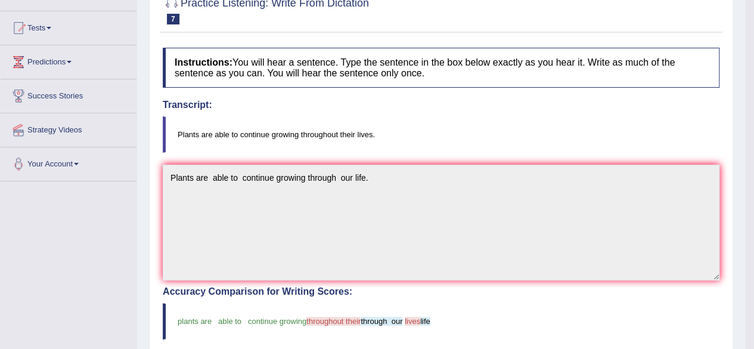
scroll to position [0, 0]
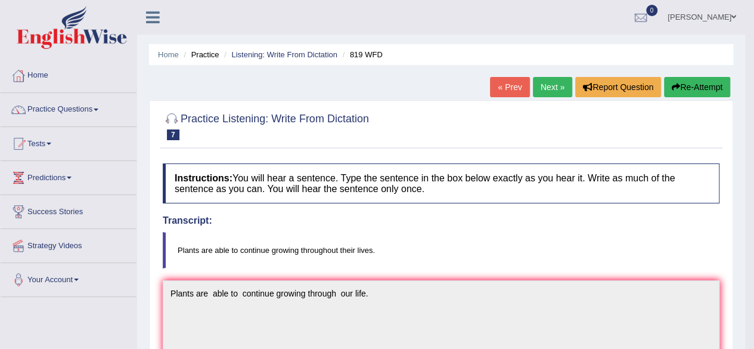
click at [680, 83] on button "Re-Attempt" at bounding box center [697, 87] width 66 height 20
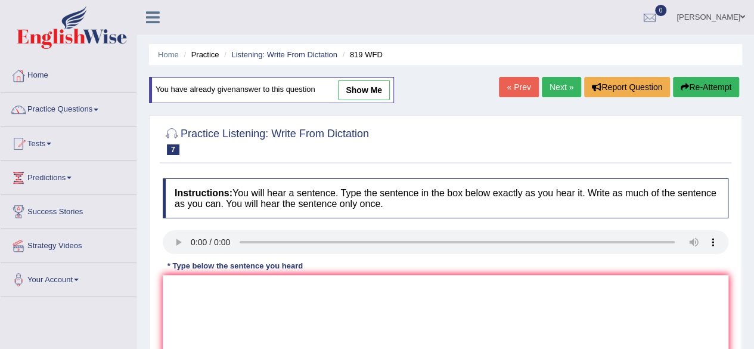
scroll to position [60, 0]
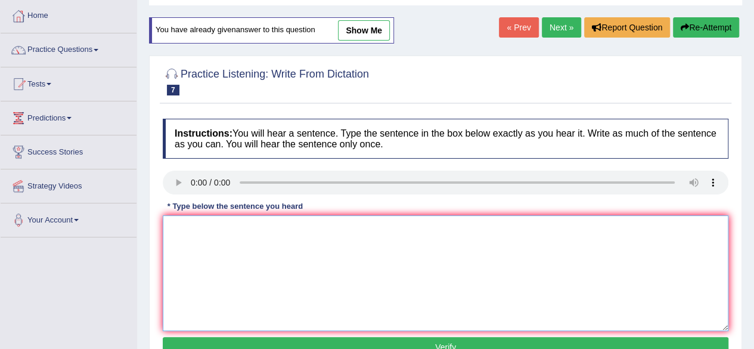
click at [196, 264] on textarea at bounding box center [445, 273] width 565 height 116
type textarea "p"
click at [225, 229] on textarea "Plants able" at bounding box center [445, 273] width 565 height 116
click at [261, 228] on textarea "Plants able to continue" at bounding box center [445, 273] width 565 height 116
click at [279, 231] on textarea "Plants able to continue growening" at bounding box center [445, 273] width 565 height 116
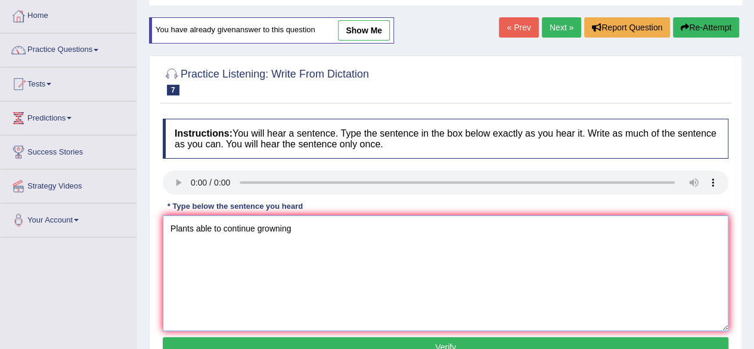
click at [279, 229] on textarea "Plants able to continue growning" at bounding box center [445, 273] width 565 height 116
click at [290, 229] on textarea "Plants able to continue growing" at bounding box center [445, 273] width 565 height 116
click at [310, 238] on textarea "Plants able to continue growing" at bounding box center [445, 273] width 565 height 116
click at [377, 232] on textarea "Plants able to continue growing throughout there life." at bounding box center [445, 273] width 565 height 116
type textarea "Plants able to continue growing throughout there lives."
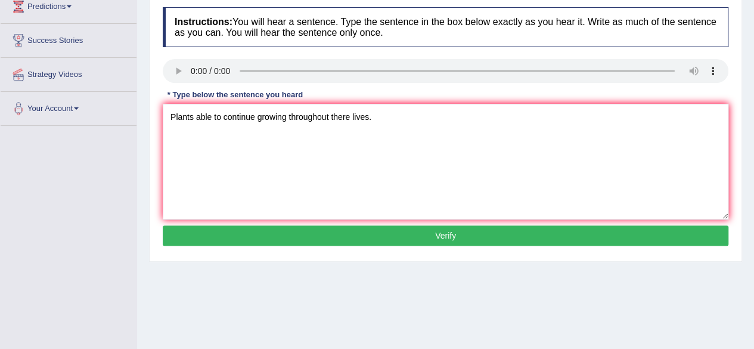
scroll to position [179, 0]
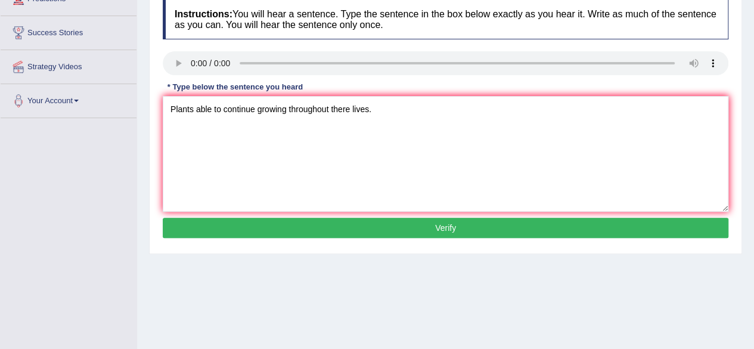
click at [321, 223] on button "Verify" at bounding box center [445, 227] width 565 height 20
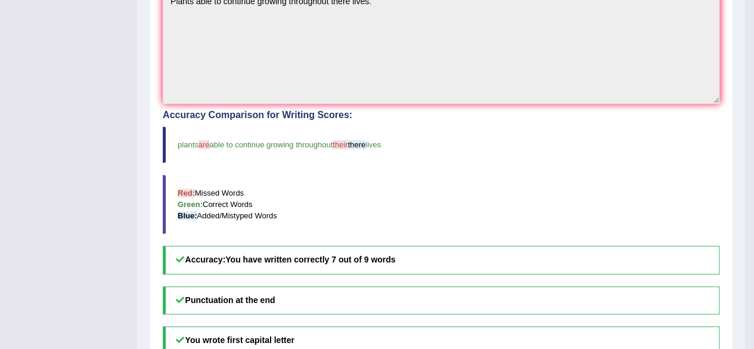
scroll to position [0, 0]
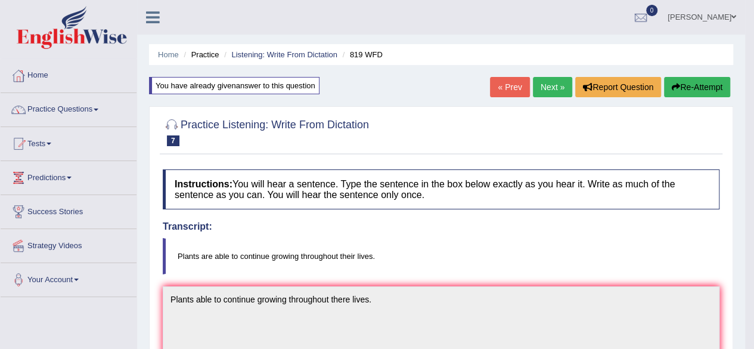
click at [548, 91] on link "Next »" at bounding box center [552, 87] width 39 height 20
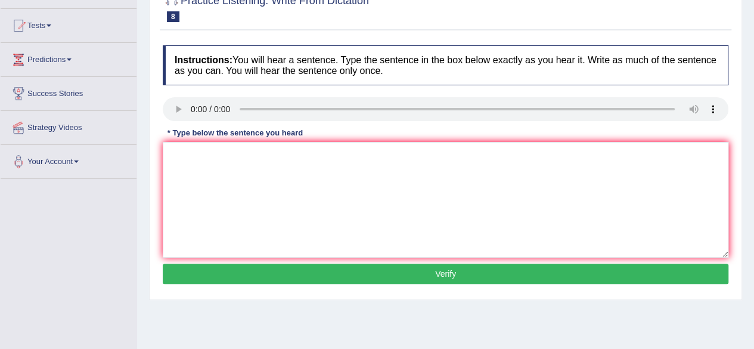
scroll to position [119, 0]
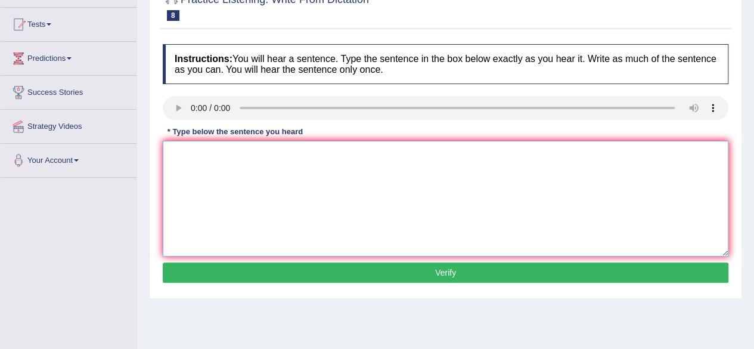
click at [194, 155] on textarea at bounding box center [445, 199] width 565 height 116
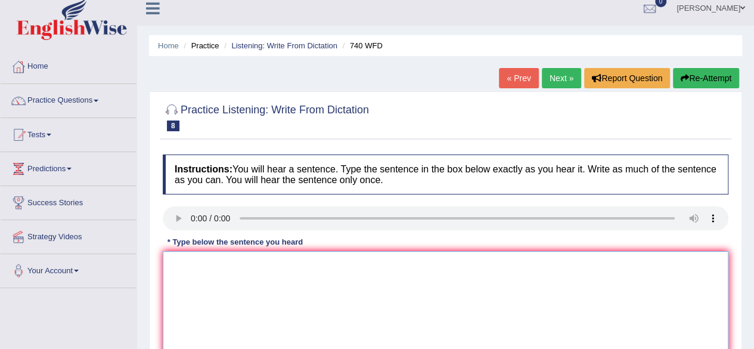
scroll to position [0, 0]
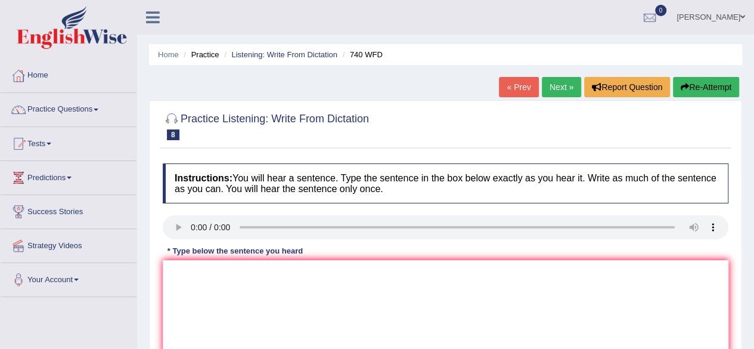
click at [558, 85] on link "Next »" at bounding box center [561, 87] width 39 height 20
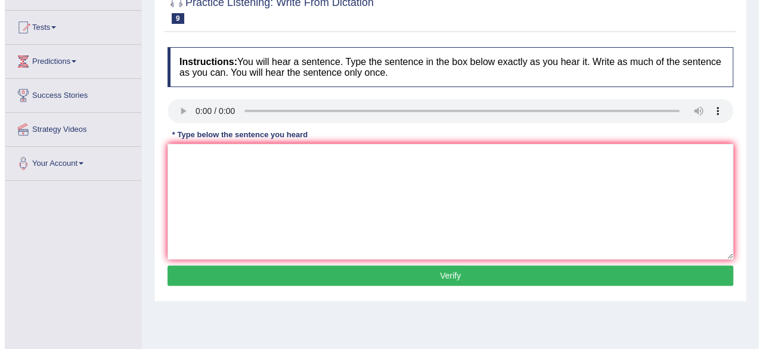
scroll to position [119, 0]
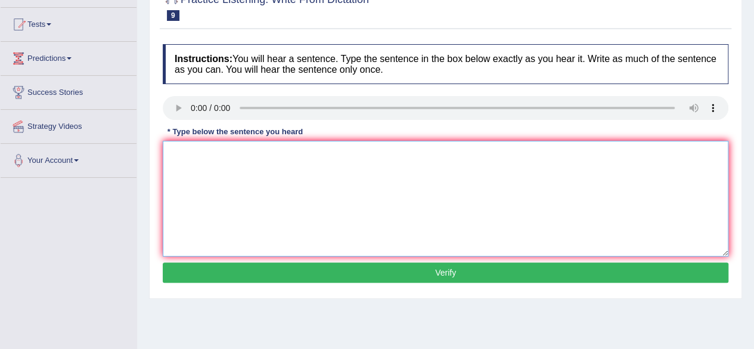
click at [181, 172] on textarea at bounding box center [445, 199] width 565 height 116
click at [178, 156] on textarea "Is debate the value of knowlage" at bounding box center [445, 199] width 565 height 116
click at [212, 156] on textarea "It is debate the value of knowlage" at bounding box center [445, 199] width 565 height 116
click at [322, 158] on textarea "It is debate about the value of knowlage" at bounding box center [445, 199] width 565 height 116
type textarea "It is debate about the value of knowlage."
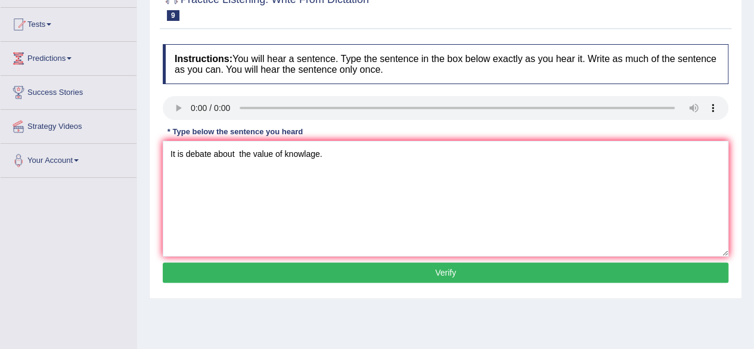
click at [324, 275] on button "Verify" at bounding box center [445, 272] width 565 height 20
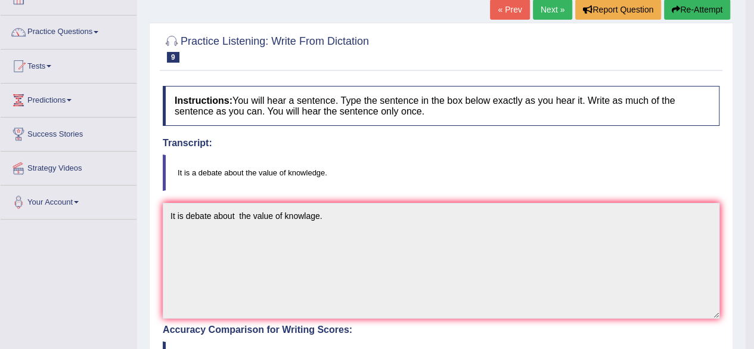
scroll to position [60, 0]
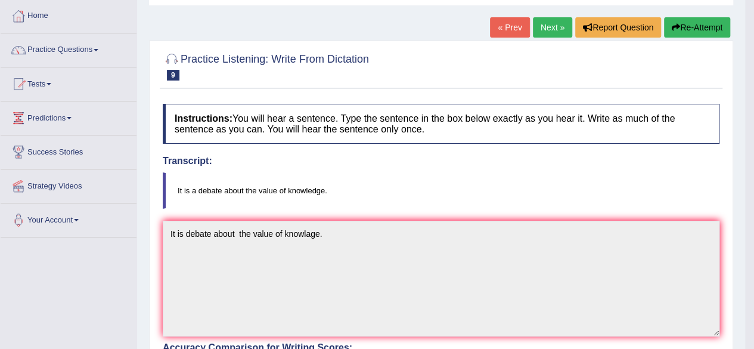
click at [689, 35] on button "Re-Attempt" at bounding box center [697, 27] width 66 height 20
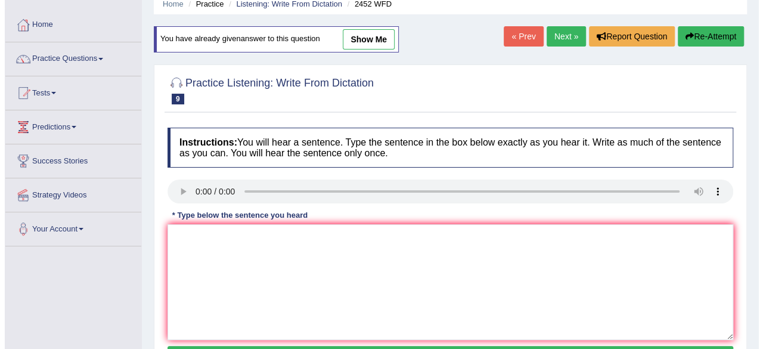
scroll to position [119, 0]
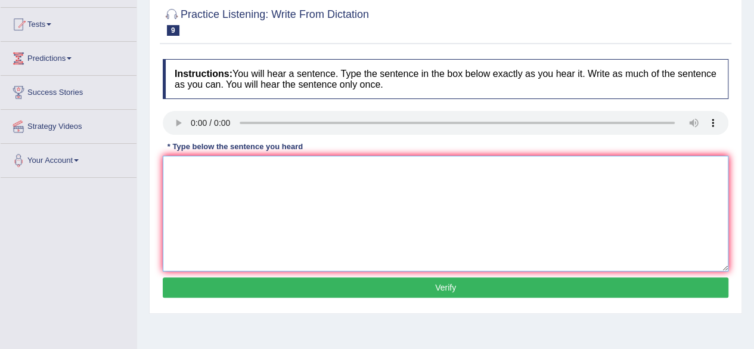
click at [411, 213] on textarea at bounding box center [445, 214] width 565 height 116
click at [290, 225] on textarea at bounding box center [445, 214] width 565 height 116
click at [333, 168] on textarea "It is a debate about the values of knowlage" at bounding box center [445, 214] width 565 height 116
click at [281, 170] on textarea "It is a debate about the values of knowledge." at bounding box center [445, 214] width 565 height 116
type textarea "It is a debate about the value of knowledge."
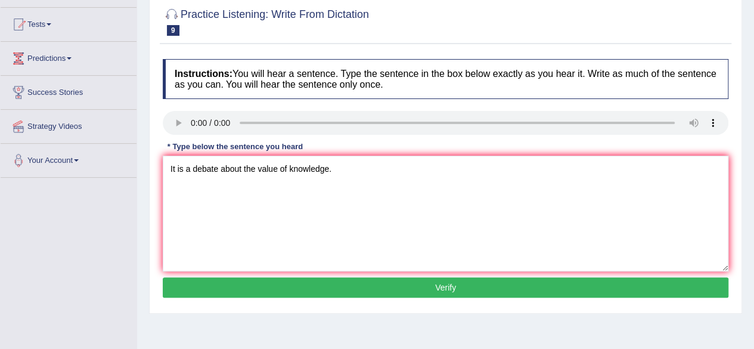
click at [401, 291] on button "Verify" at bounding box center [445, 287] width 565 height 20
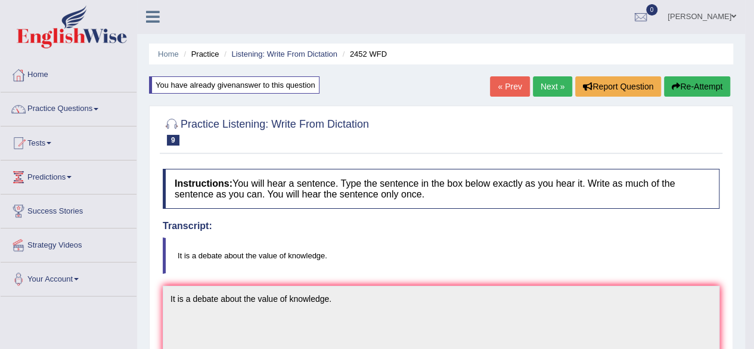
scroll to position [0, 0]
click at [547, 95] on link "Next »" at bounding box center [552, 87] width 39 height 20
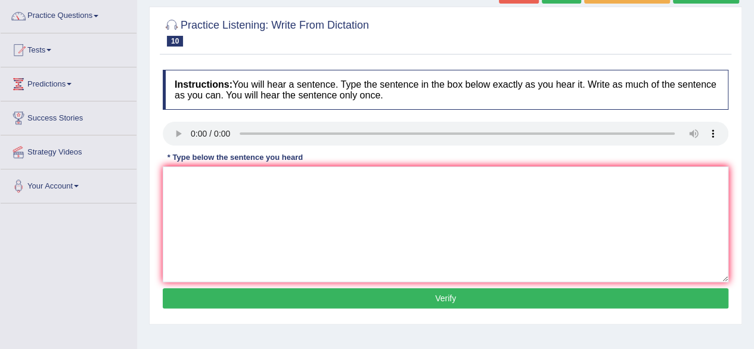
scroll to position [119, 0]
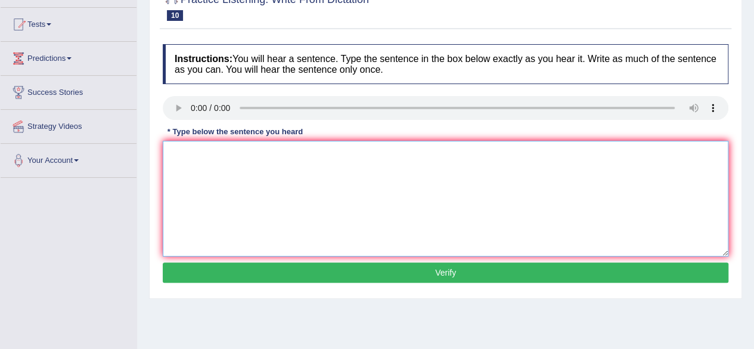
click at [198, 173] on textarea at bounding box center [445, 199] width 565 height 116
click at [232, 153] on textarea "Your ideas" at bounding box center [445, 199] width 565 height 116
click at [304, 153] on textarea "Your ideas have been discusting the semir" at bounding box center [445, 199] width 565 height 116
click at [374, 158] on textarea "Your ideas have been discusting the debateing semir" at bounding box center [445, 199] width 565 height 116
click at [384, 156] on textarea "Your ideas have been discusting the debateing seminar" at bounding box center [445, 199] width 565 height 116
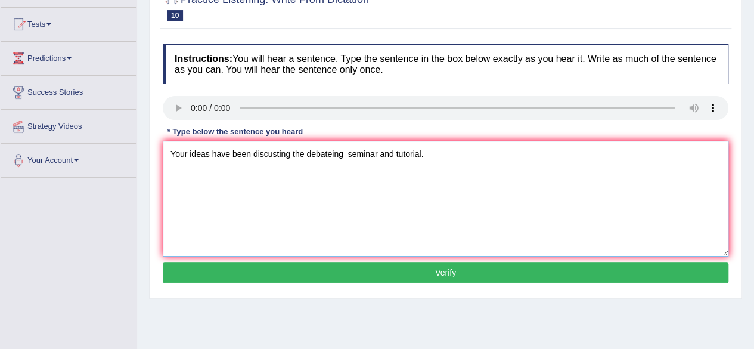
click at [332, 156] on textarea "Your ideas have been discusting the debateing seminar and tutorial." at bounding box center [445, 199] width 565 height 116
click at [275, 157] on textarea "Your ideas have been discusting the debating seminar and tutorial." at bounding box center [445, 199] width 565 height 116
click at [284, 154] on textarea "Your ideas have been discussting the debating seminar and tutorial." at bounding box center [445, 199] width 565 height 116
click at [448, 147] on textarea "Your ideas have been discussing the debating seminar and tutorial." at bounding box center [445, 199] width 565 height 116
type textarea "Your ideas have been discussing the debating seminar and tutorial."
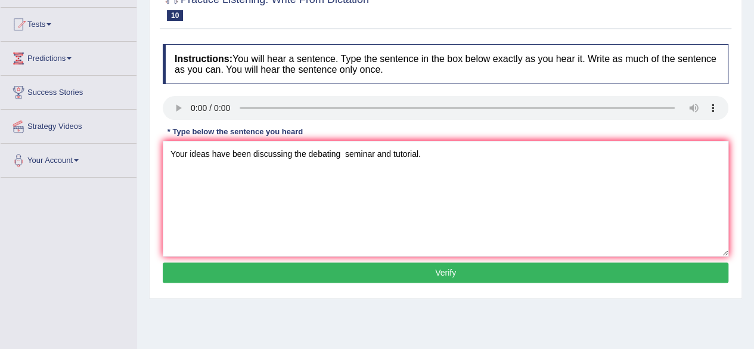
click at [356, 275] on button "Verify" at bounding box center [445, 272] width 565 height 20
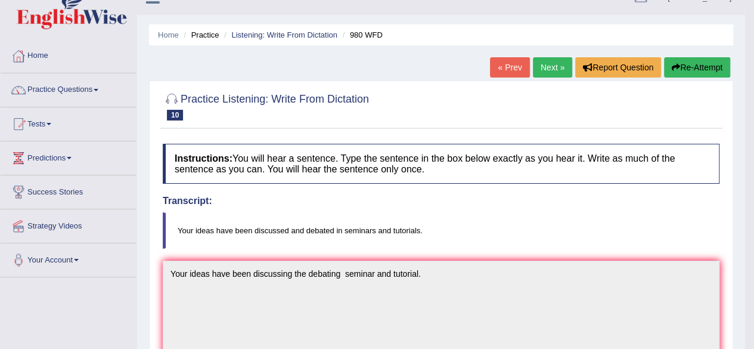
scroll to position [0, 0]
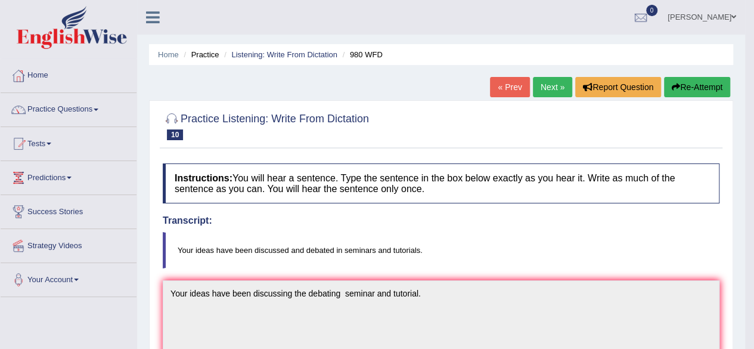
click at [679, 90] on button "Re-Attempt" at bounding box center [697, 87] width 66 height 20
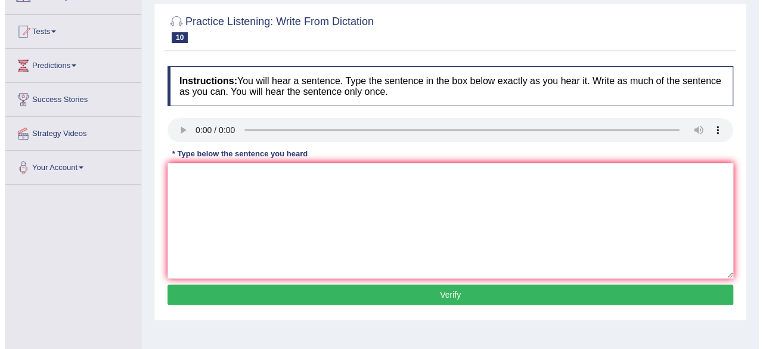
scroll to position [119, 0]
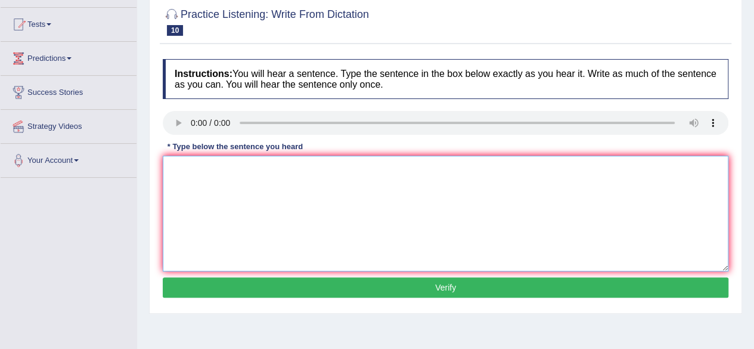
click at [232, 165] on textarea at bounding box center [445, 214] width 565 height 116
click at [262, 170] on textarea "Your idea discussed and [PERSON_NAME] debated in tutories" at bounding box center [445, 214] width 565 height 116
click at [366, 171] on textarea "Your idea discussed and debated in seminer debated in tutories" at bounding box center [445, 214] width 565 height 116
click at [348, 170] on textarea "Your idea discussed and debated in seminer in tutories" at bounding box center [445, 214] width 565 height 116
click at [205, 171] on textarea "Your idea discussed and debated in seminer and tutories" at bounding box center [445, 214] width 565 height 116
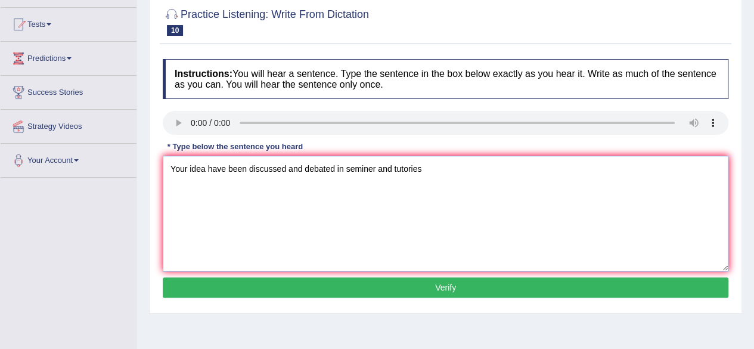
click at [224, 167] on textarea "Your idea have been discussed and debated in seminer and tutories" at bounding box center [445, 214] width 565 height 116
click at [423, 169] on textarea "Your idea hase been discussed and debated in seminer and tutories" at bounding box center [445, 214] width 565 height 116
type textarea "Your idea hase been discussed and debated in seminer and tutories."
click at [406, 290] on button "Verify" at bounding box center [445, 287] width 565 height 20
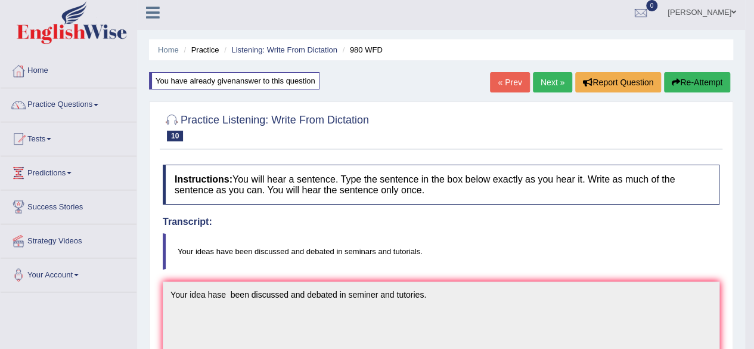
scroll to position [0, 0]
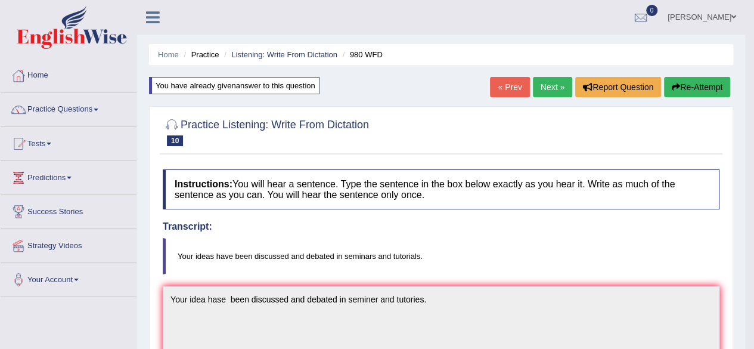
click at [545, 93] on link "Next »" at bounding box center [552, 87] width 39 height 20
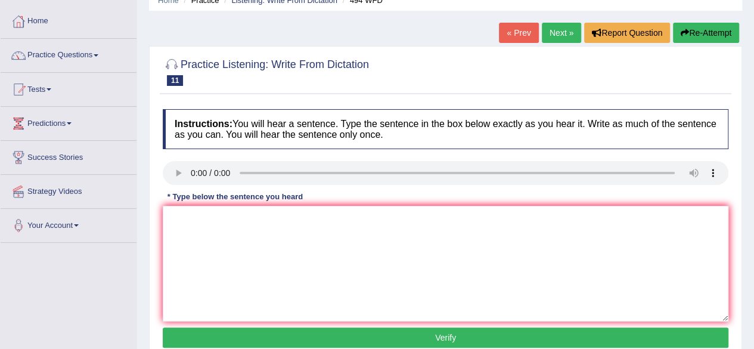
scroll to position [119, 0]
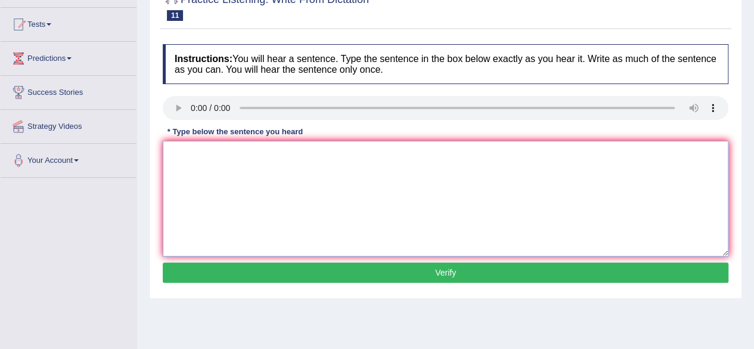
click at [212, 155] on textarea at bounding box center [445, 199] width 565 height 116
type textarea "r"
click at [255, 164] on textarea "The vocablare" at bounding box center [445, 199] width 565 height 116
click at [281, 160] on textarea "The vocablare that pacirayal" at bounding box center [445, 199] width 565 height 116
type textarea "The vocablare that pacirayal in spacific feld that be quired."
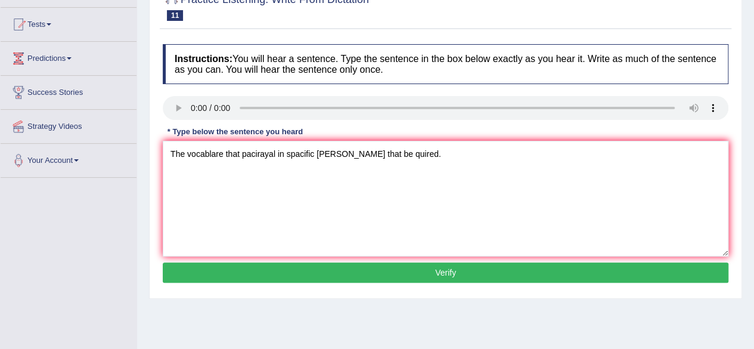
click at [281, 269] on button "Verify" at bounding box center [445, 272] width 565 height 20
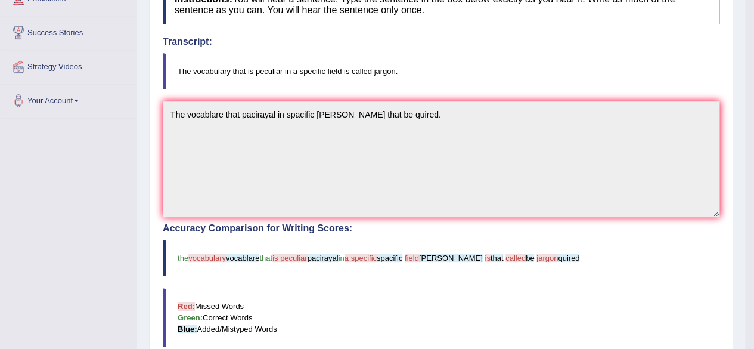
scroll to position [0, 0]
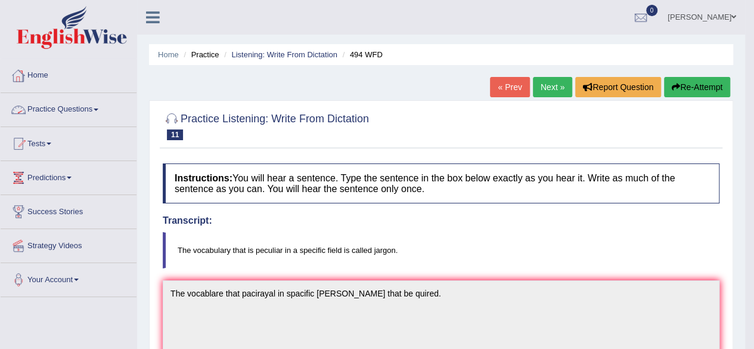
click at [75, 114] on link "Practice Questions" at bounding box center [69, 108] width 136 height 30
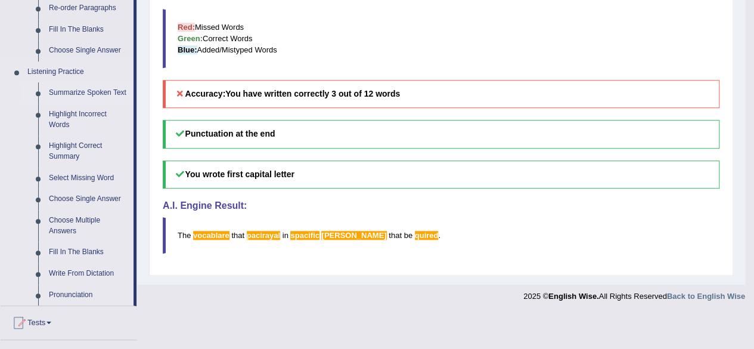
scroll to position [477, 0]
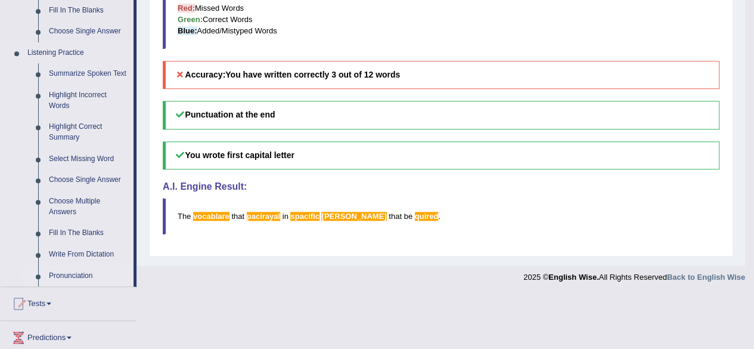
click at [72, 277] on link "Pronunciation" at bounding box center [88, 275] width 90 height 21
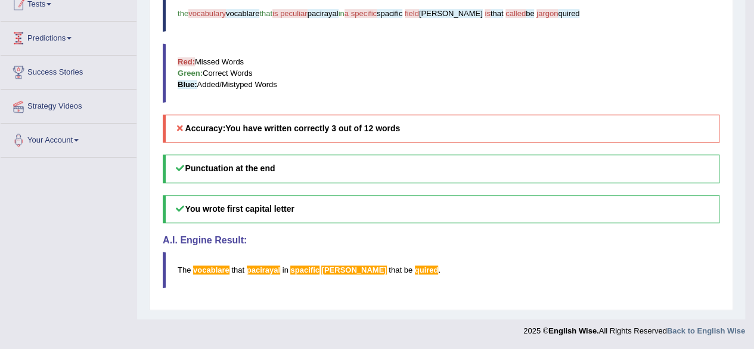
scroll to position [377, 0]
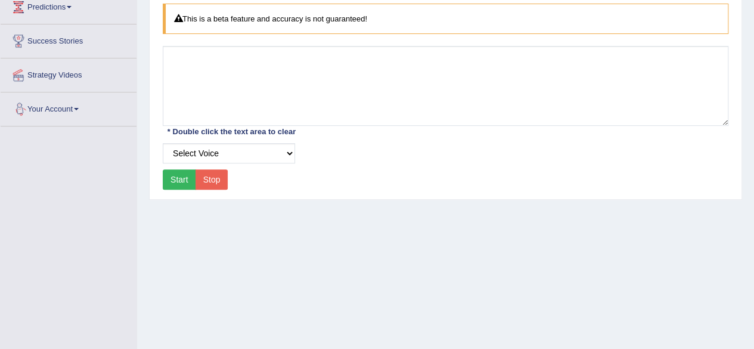
scroll to position [179, 0]
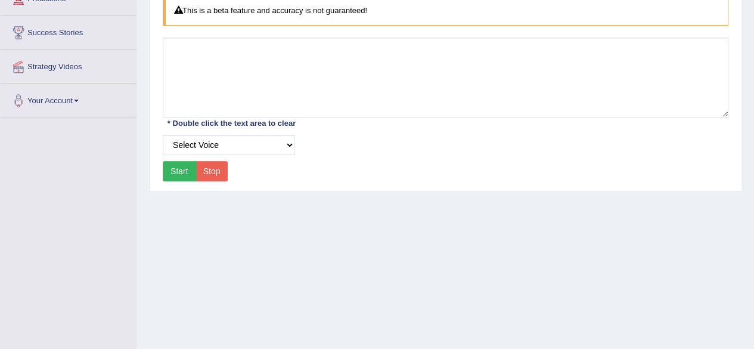
click at [174, 165] on button "Start" at bounding box center [179, 171] width 33 height 20
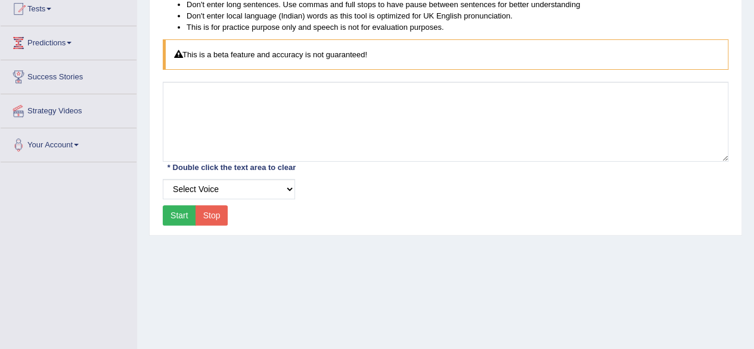
scroll to position [119, 0]
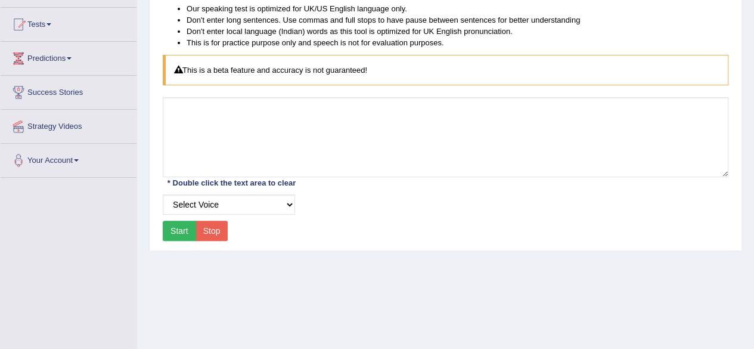
click at [174, 232] on button "Start" at bounding box center [179, 230] width 33 height 20
click at [283, 204] on select "Select Voice UK English Female UK English Male" at bounding box center [229, 204] width 132 height 20
click at [163, 194] on select "Select Voice UK English Female UK English Male" at bounding box center [229, 204] width 132 height 20
click at [185, 232] on button "Start" at bounding box center [179, 230] width 33 height 20
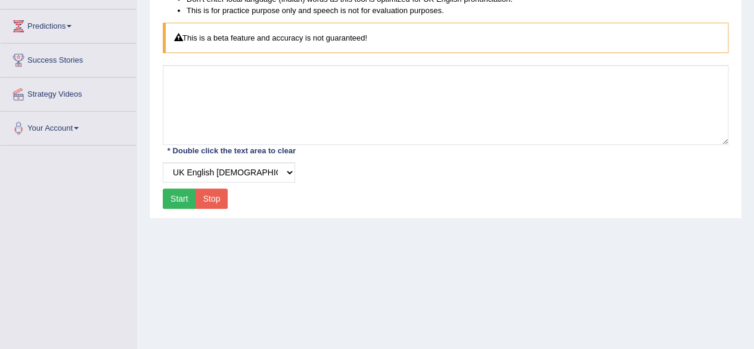
scroll to position [179, 0]
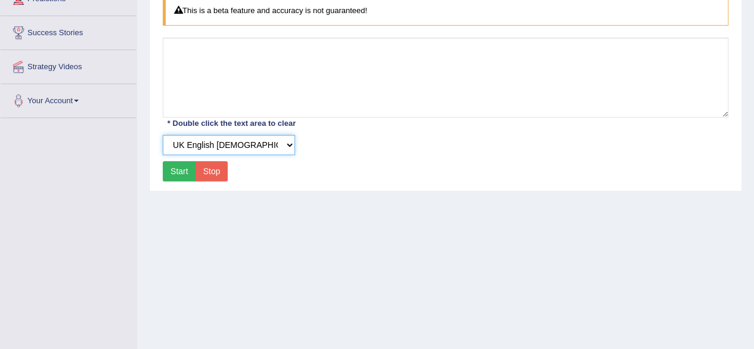
click at [287, 147] on select "Select Voice UK English Female UK English Male" at bounding box center [229, 145] width 132 height 20
click at [163, 135] on select "Select Voice UK English Female UK English Male" at bounding box center [229, 145] width 132 height 20
click at [293, 146] on select "Select Voice UK English Female UK English Male" at bounding box center [229, 145] width 132 height 20
click at [163, 135] on select "Select Voice UK English Female UK English Male" at bounding box center [229, 145] width 132 height 20
click at [285, 147] on select "Select Voice UK English Female UK English Male" at bounding box center [229, 145] width 132 height 20
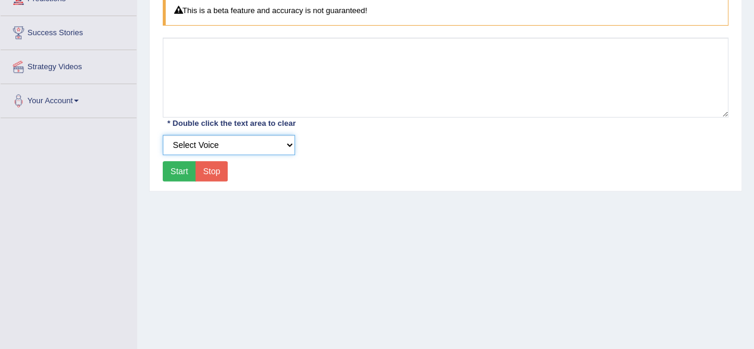
click at [163, 135] on select "Select Voice UK English Female UK English Male" at bounding box center [229, 145] width 132 height 20
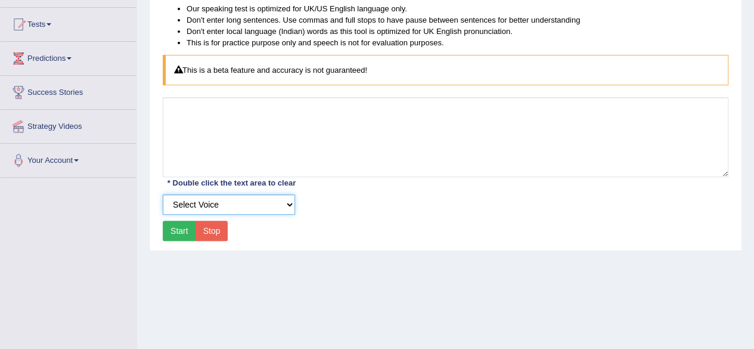
click at [285, 205] on select "Select Voice UK English Female UK English Male" at bounding box center [229, 204] width 132 height 20
select select "2"
click at [163, 194] on select "Select Voice UK English Female UK English Male" at bounding box center [229, 204] width 132 height 20
click at [219, 232] on button "Stop" at bounding box center [211, 230] width 33 height 20
click at [179, 234] on button "Start" at bounding box center [179, 230] width 33 height 20
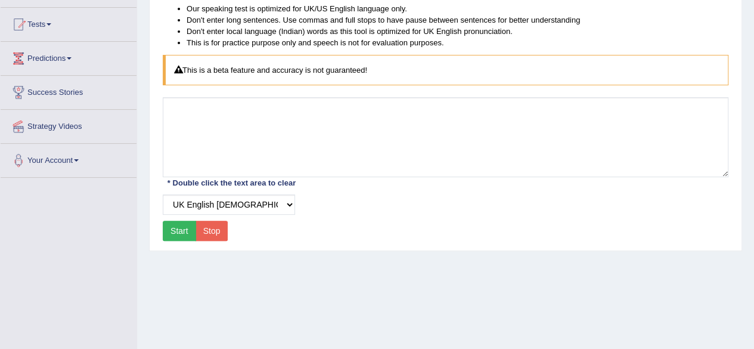
click at [179, 234] on button "Start" at bounding box center [179, 230] width 33 height 20
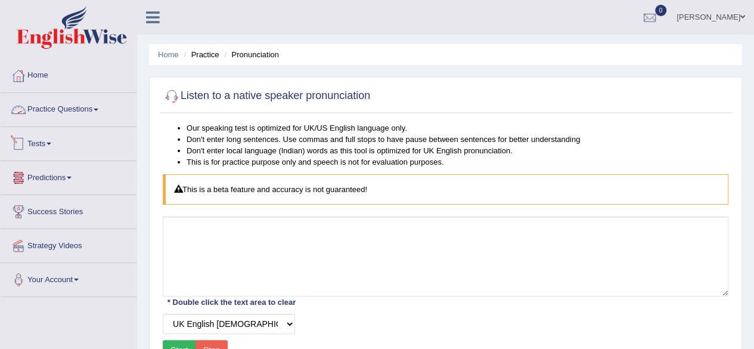
click at [107, 114] on link "Practice Questions" at bounding box center [69, 108] width 136 height 30
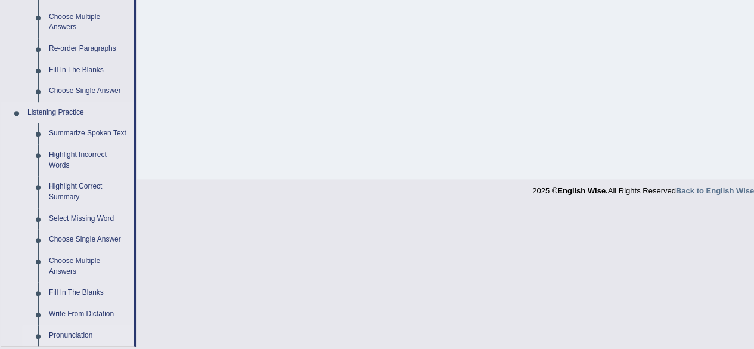
scroll to position [583, 0]
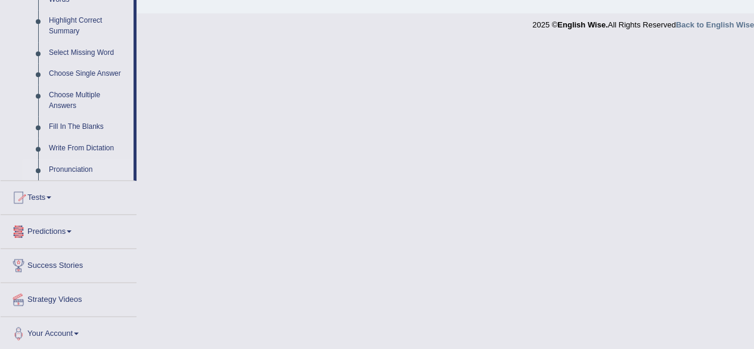
click at [42, 202] on link "Tests" at bounding box center [69, 196] width 136 height 30
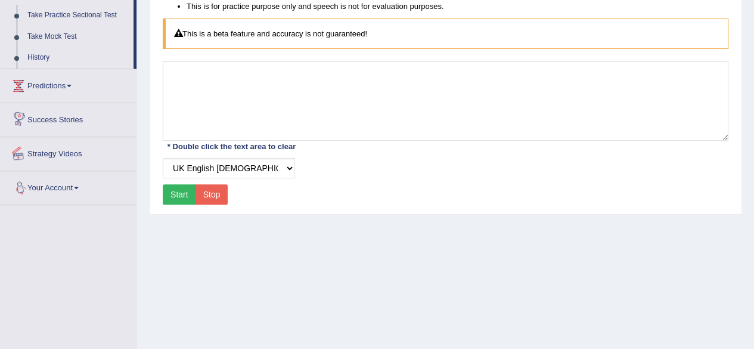
scroll to position [36, 0]
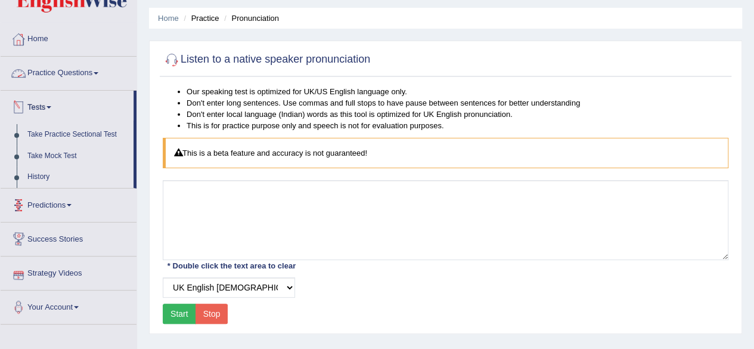
click at [72, 68] on link "Practice Questions" at bounding box center [69, 72] width 136 height 30
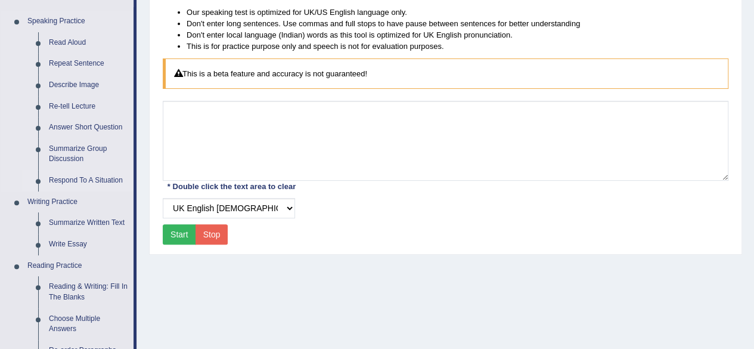
scroll to position [96, 0]
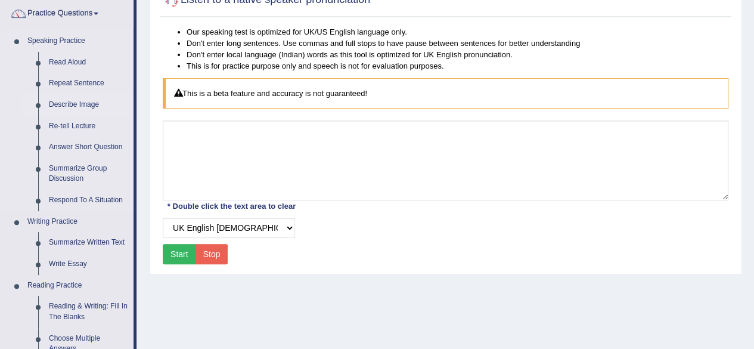
click at [67, 105] on link "Describe Image" at bounding box center [88, 104] width 90 height 21
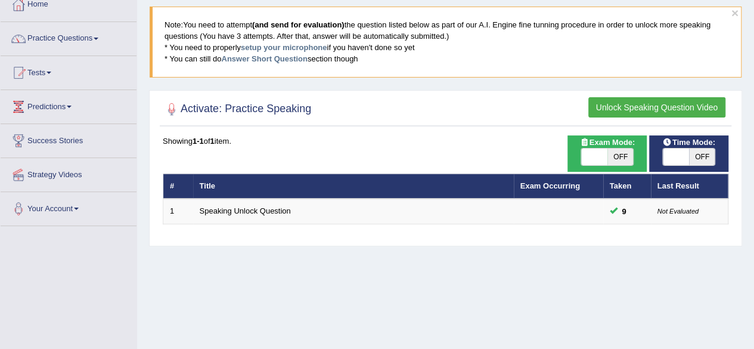
scroll to position [119, 0]
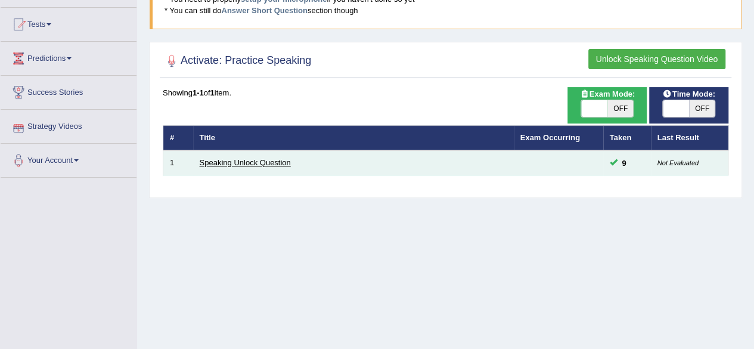
click at [238, 164] on link "Speaking Unlock Question" at bounding box center [245, 162] width 91 height 9
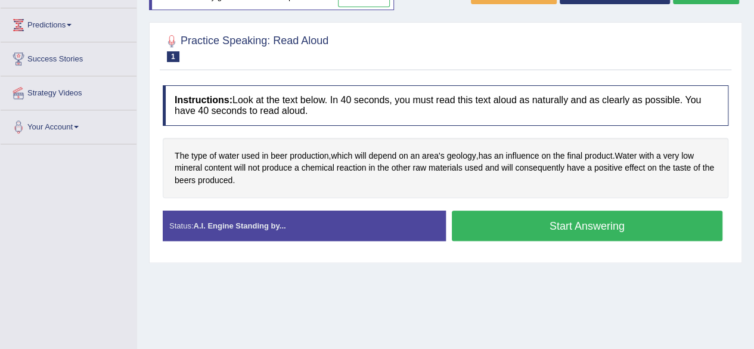
scroll to position [179, 0]
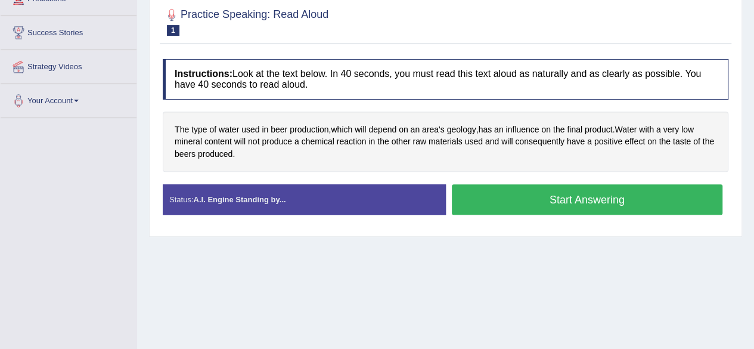
click at [513, 195] on button "Start Answering" at bounding box center [587, 199] width 271 height 30
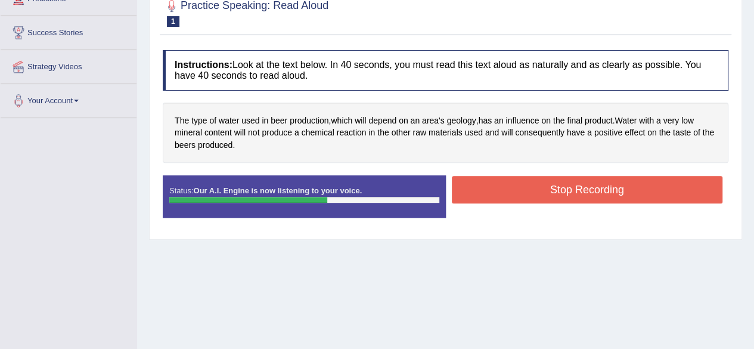
click at [500, 194] on button "Stop Recording" at bounding box center [587, 189] width 271 height 27
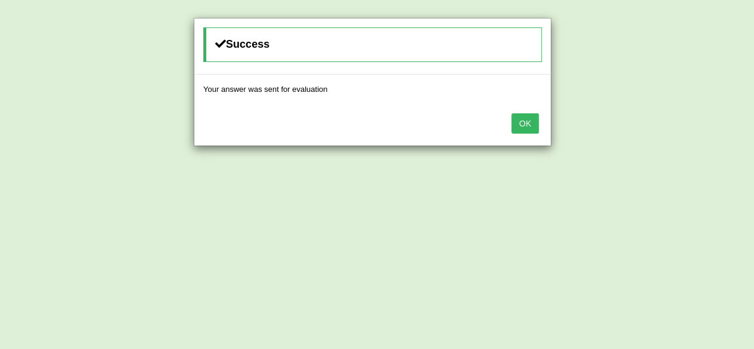
scroll to position [238, 0]
click at [521, 122] on button "OK" at bounding box center [524, 123] width 27 height 20
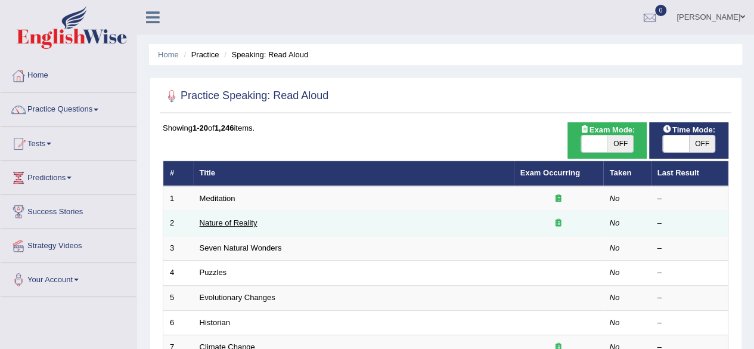
click at [226, 219] on link "Nature of Reality" at bounding box center [229, 222] width 58 height 9
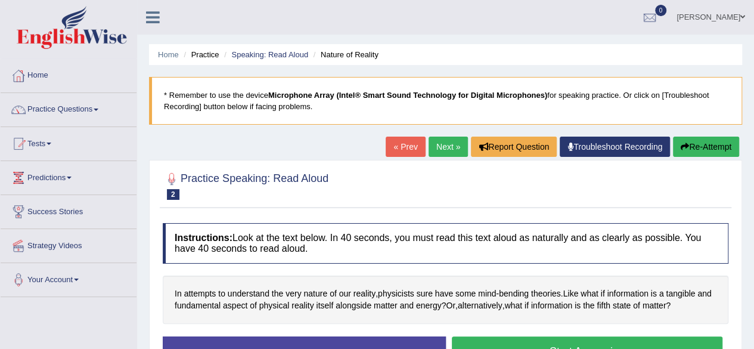
scroll to position [119, 0]
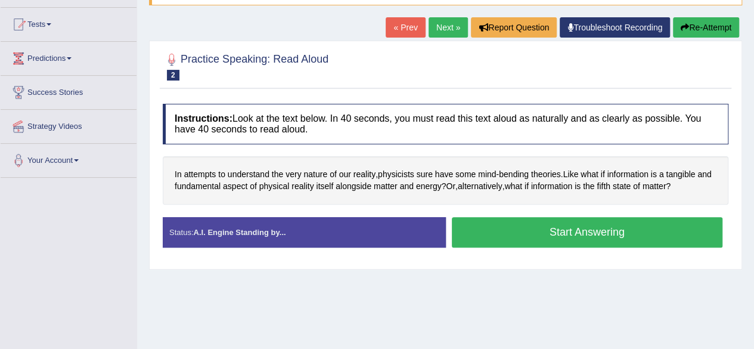
click at [510, 237] on button "Start Answering" at bounding box center [587, 232] width 271 height 30
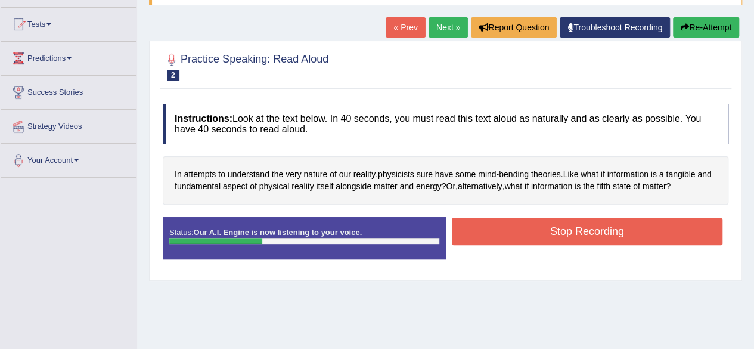
click at [698, 30] on button "Re-Attempt" at bounding box center [706, 27] width 66 height 20
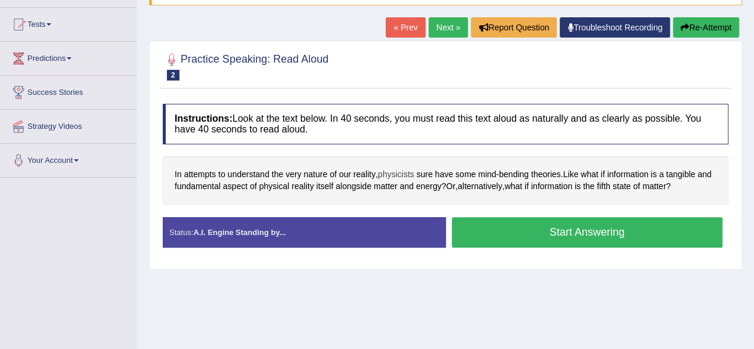
click at [399, 172] on span "physicists" at bounding box center [396, 174] width 36 height 13
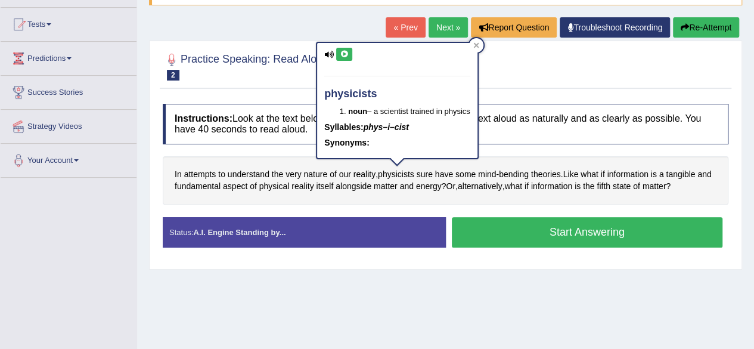
click at [327, 55] on icon at bounding box center [329, 55] width 10 height 8
click at [343, 51] on icon at bounding box center [344, 54] width 9 height 7
click at [330, 55] on icon at bounding box center [329, 55] width 10 height 8
click at [478, 46] on icon at bounding box center [476, 45] width 6 height 6
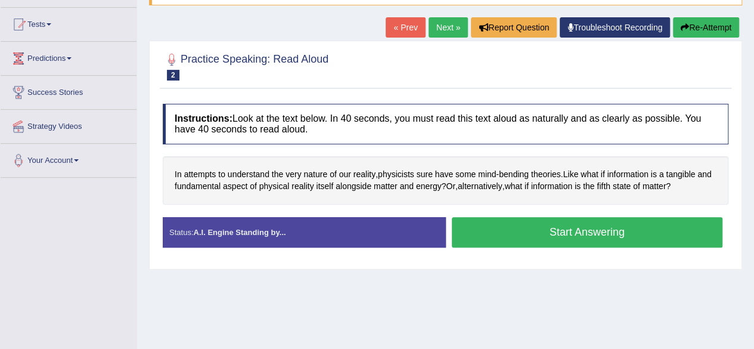
scroll to position [179, 0]
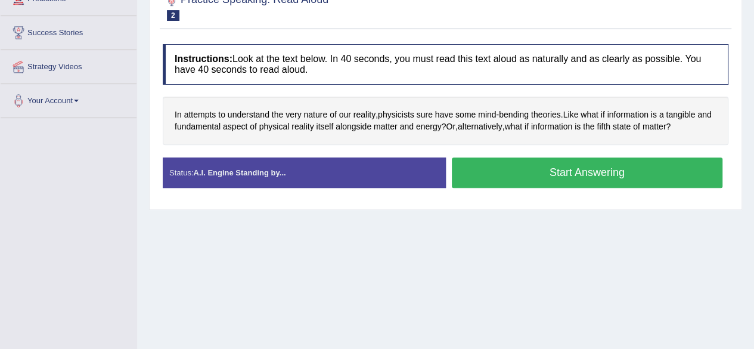
click at [483, 176] on button "Start Answering" at bounding box center [587, 172] width 271 height 30
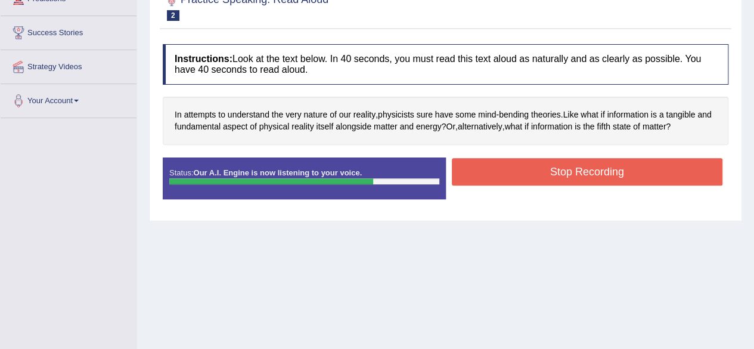
click at [565, 176] on button "Stop Recording" at bounding box center [587, 171] width 271 height 27
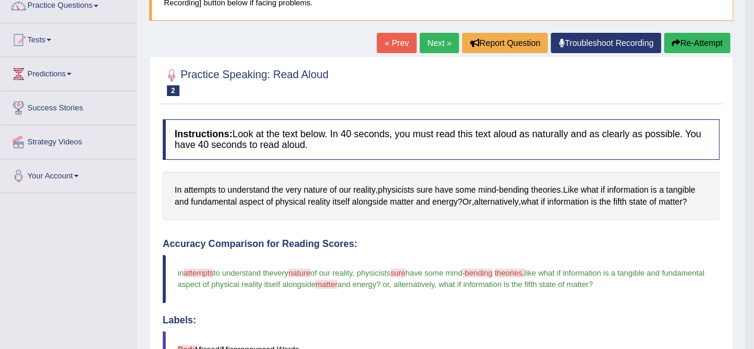
scroll to position [32, 0]
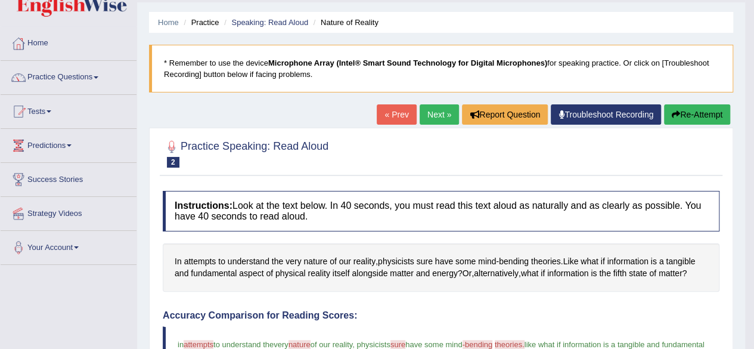
click at [695, 120] on button "Re-Attempt" at bounding box center [697, 114] width 66 height 20
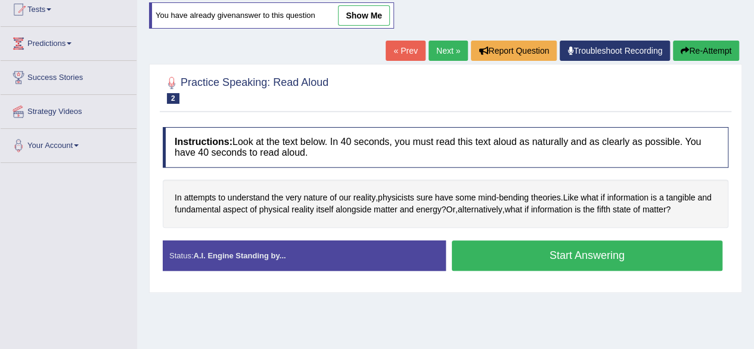
scroll to position [151, 0]
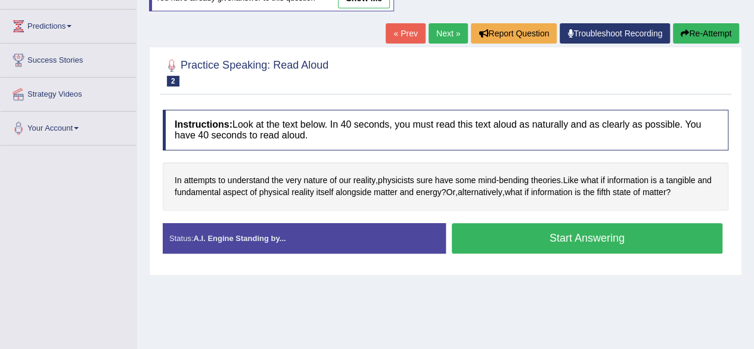
click at [477, 231] on button "Start Answering" at bounding box center [587, 238] width 271 height 30
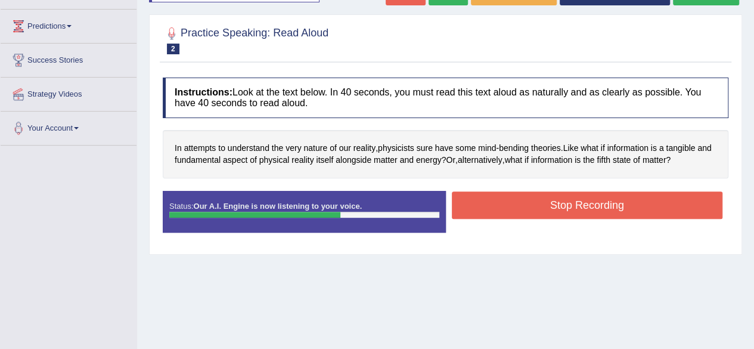
click at [514, 209] on button "Stop Recording" at bounding box center [587, 204] width 271 height 27
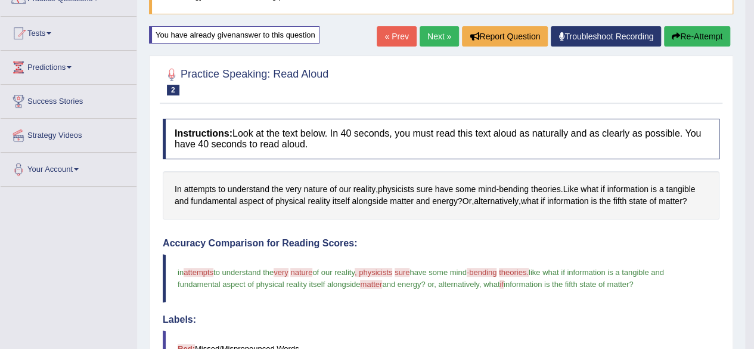
scroll to position [92, 0]
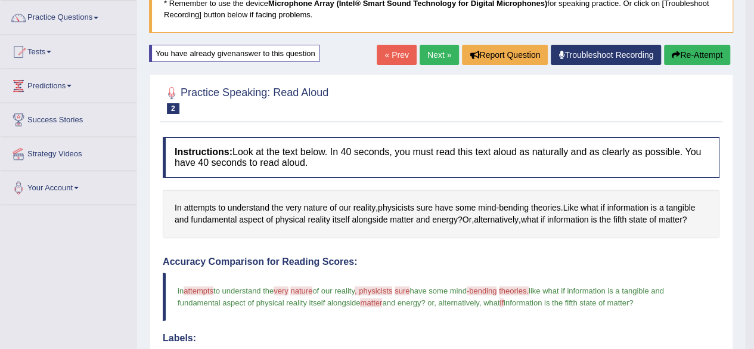
click at [685, 60] on button "Re-Attempt" at bounding box center [697, 55] width 66 height 20
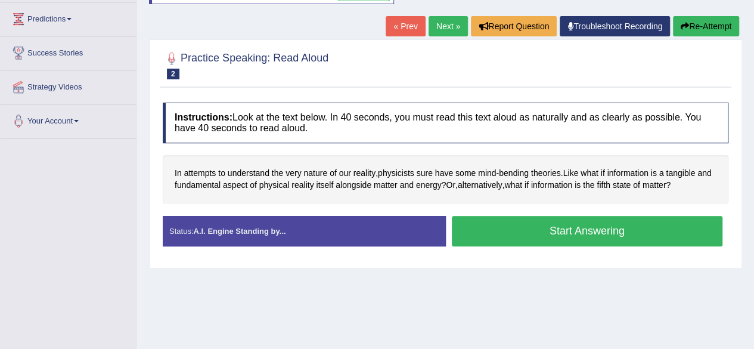
scroll to position [160, 0]
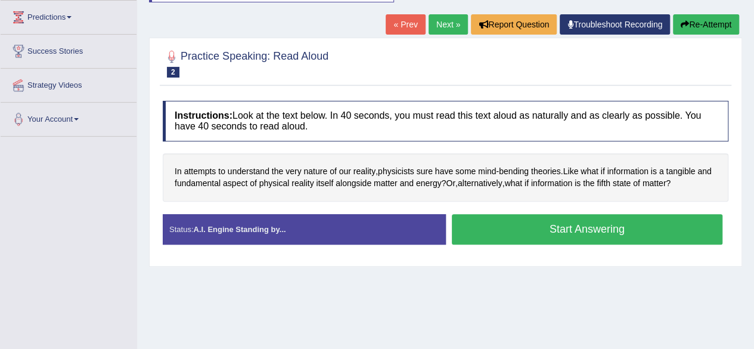
click at [480, 228] on button "Start Answering" at bounding box center [587, 229] width 271 height 30
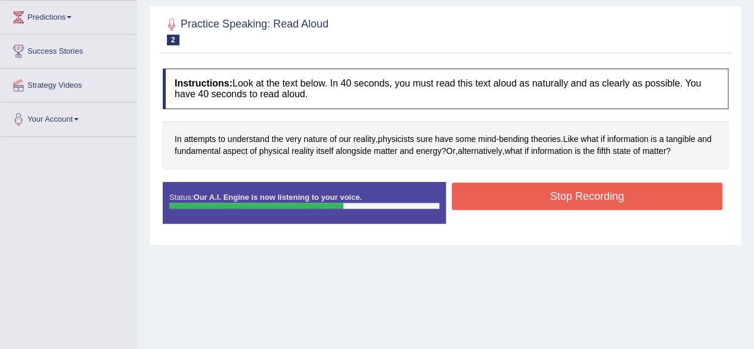
click at [514, 203] on button "Stop Recording" at bounding box center [587, 195] width 271 height 27
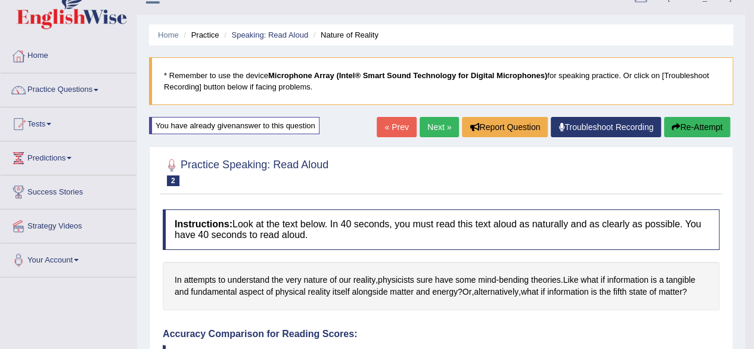
scroll to position [0, 0]
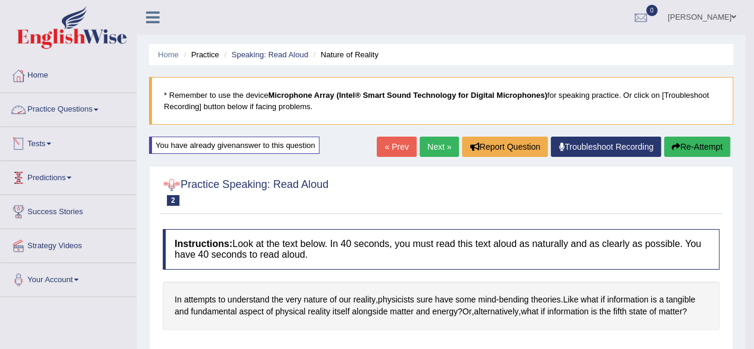
click at [38, 105] on link "Practice Questions" at bounding box center [69, 108] width 136 height 30
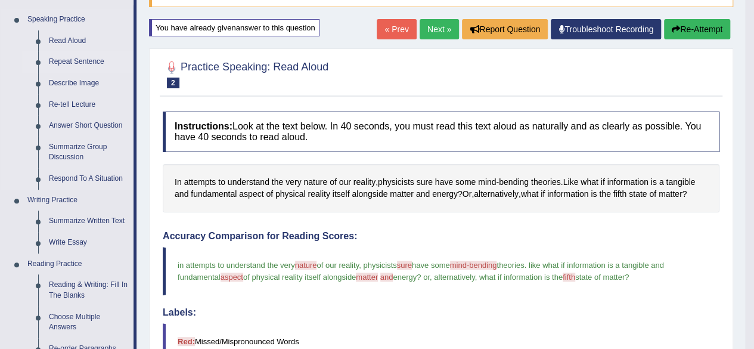
scroll to position [119, 0]
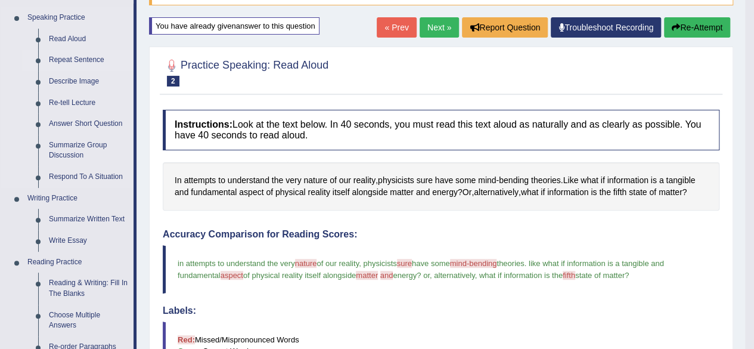
click at [76, 64] on link "Repeat Sentence" at bounding box center [88, 59] width 90 height 21
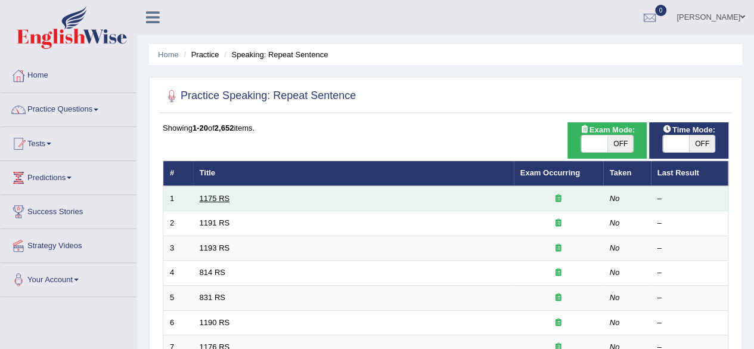
click at [211, 196] on link "1175 RS" at bounding box center [215, 198] width 30 height 9
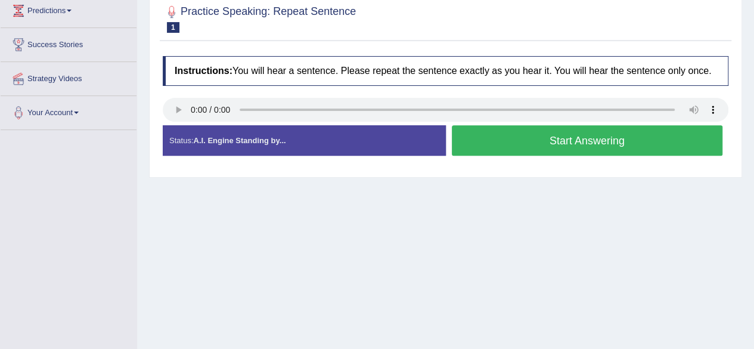
scroll to position [179, 0]
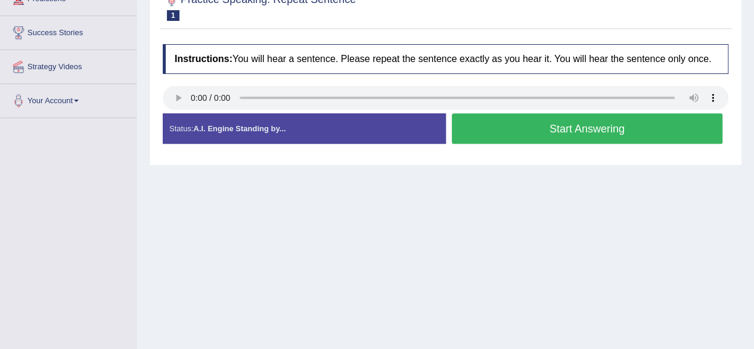
click at [501, 138] on button "Start Answering" at bounding box center [587, 128] width 271 height 30
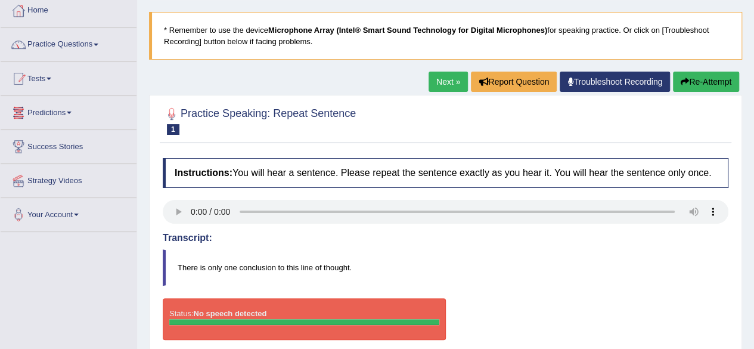
scroll to position [0, 0]
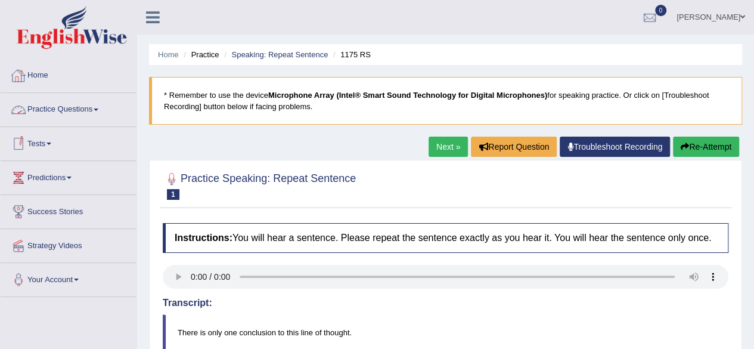
click at [88, 108] on link "Practice Questions" at bounding box center [69, 108] width 136 height 30
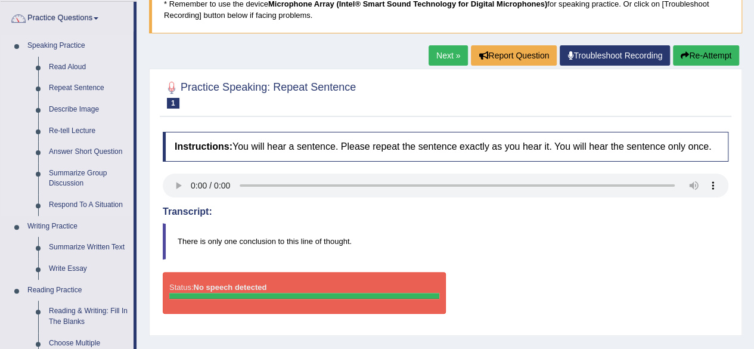
scroll to position [119, 0]
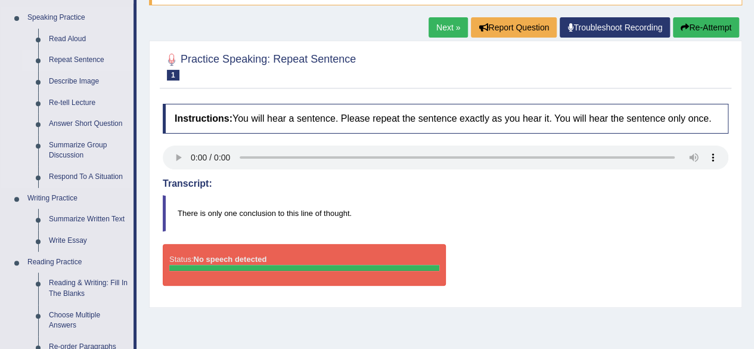
click at [77, 61] on link "Repeat Sentence" at bounding box center [88, 59] width 90 height 21
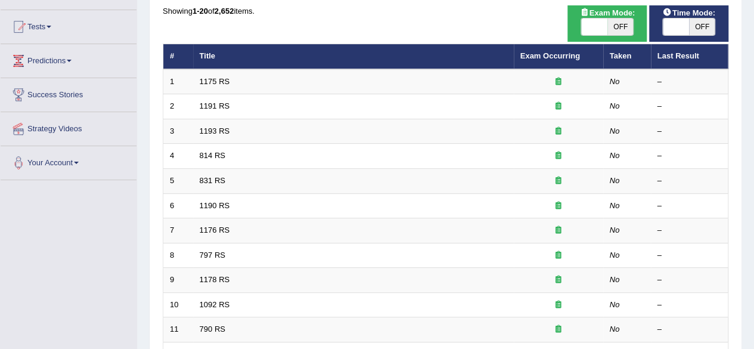
scroll to position [119, 0]
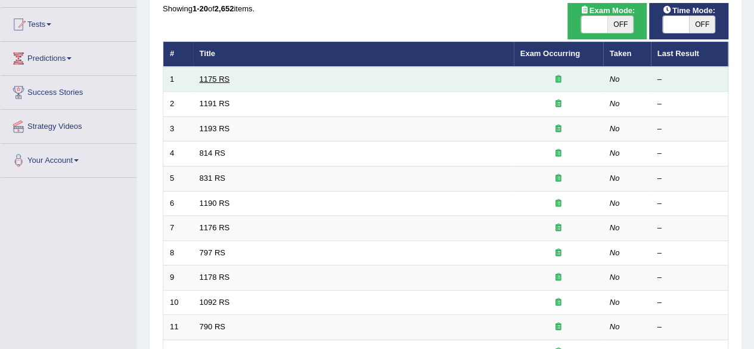
click at [207, 82] on link "1175 RS" at bounding box center [215, 78] width 30 height 9
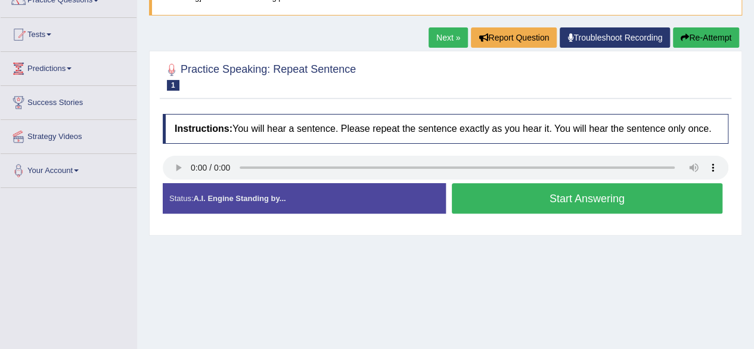
scroll to position [119, 0]
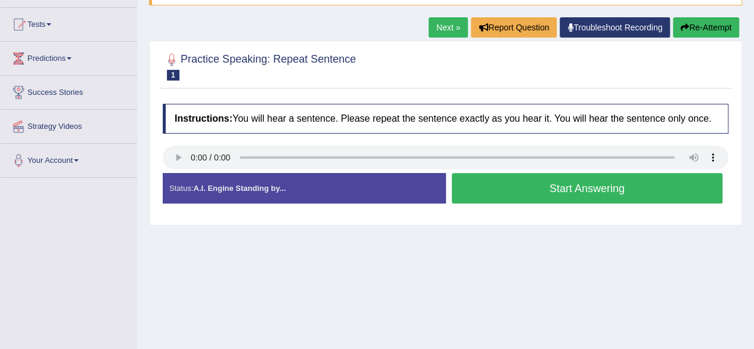
click at [475, 192] on button "Start Answering" at bounding box center [587, 188] width 271 height 30
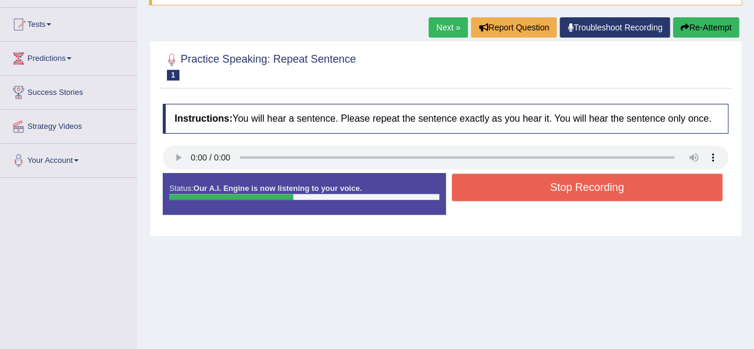
click at [492, 182] on button "Stop Recording" at bounding box center [587, 186] width 271 height 27
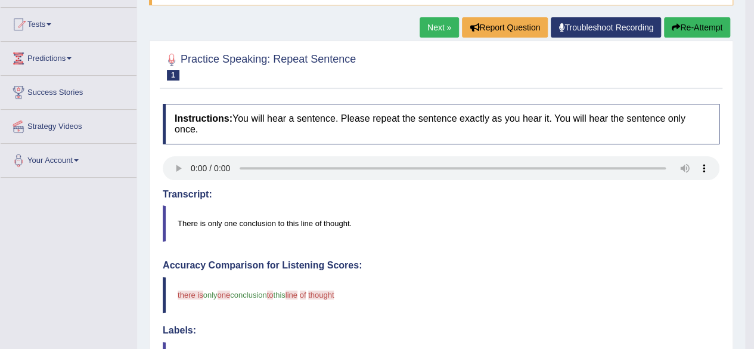
click at [428, 27] on link "Next »" at bounding box center [438, 27] width 39 height 20
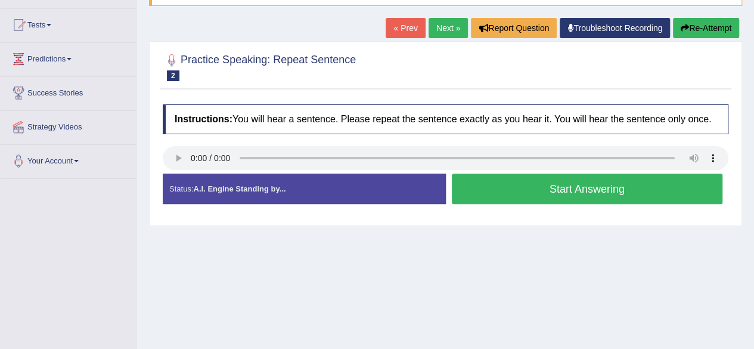
scroll to position [119, 0]
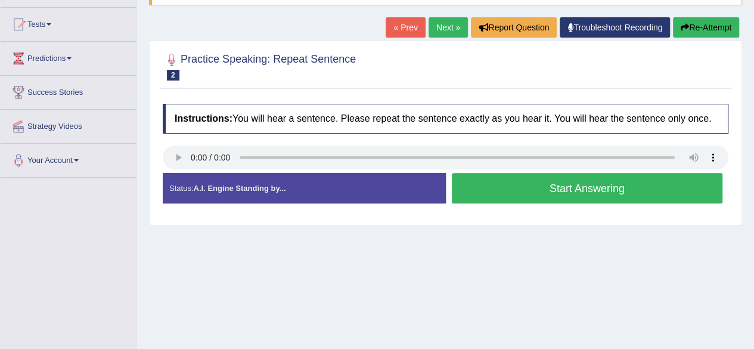
click at [485, 188] on button "Start Answering" at bounding box center [587, 188] width 271 height 30
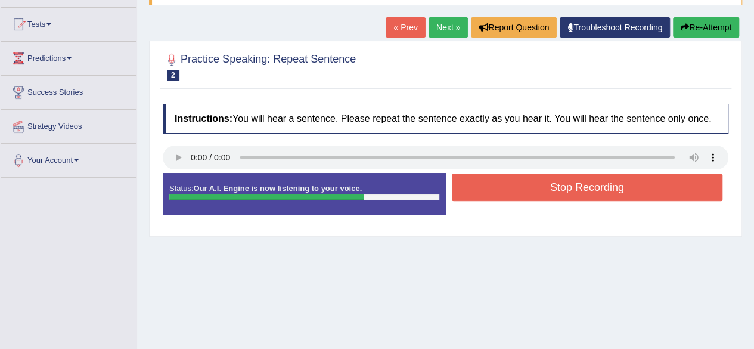
click at [508, 184] on button "Stop Recording" at bounding box center [587, 186] width 271 height 27
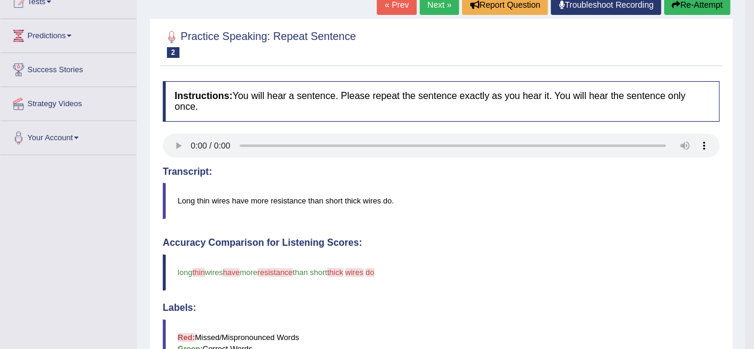
scroll to position [60, 0]
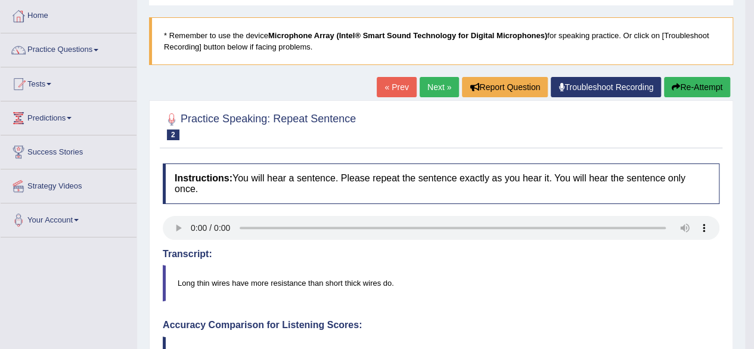
click at [435, 91] on link "Next »" at bounding box center [438, 87] width 39 height 20
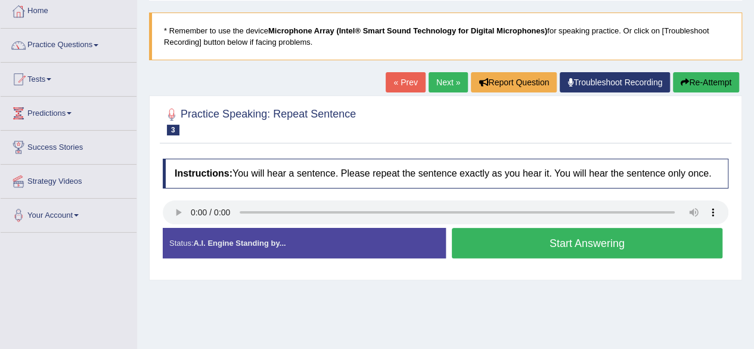
scroll to position [119, 0]
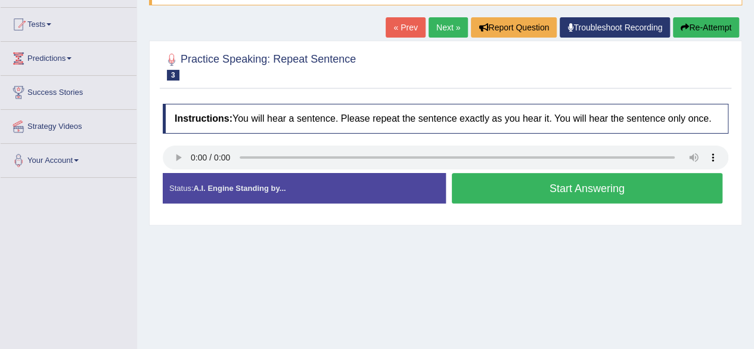
click at [516, 197] on button "Start Answering" at bounding box center [587, 188] width 271 height 30
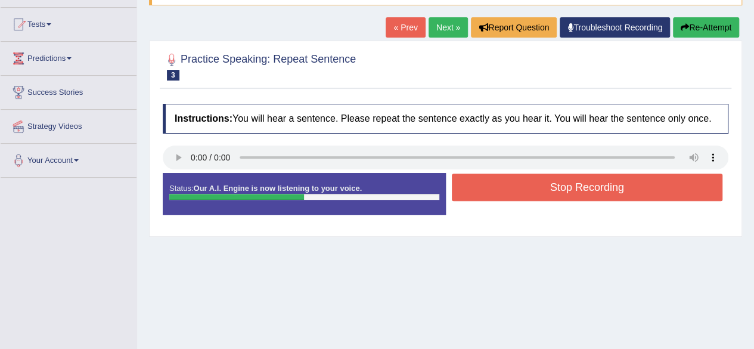
click at [523, 194] on button "Stop Recording" at bounding box center [587, 186] width 271 height 27
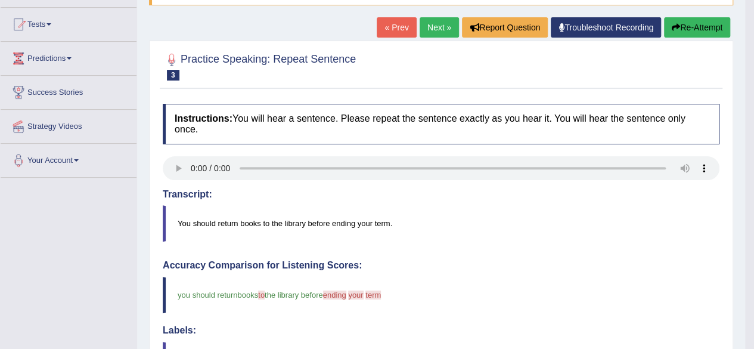
click at [425, 32] on link "Next »" at bounding box center [438, 27] width 39 height 20
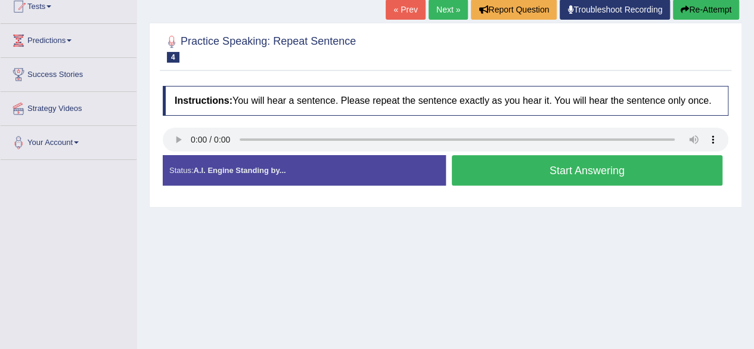
scroll to position [119, 0]
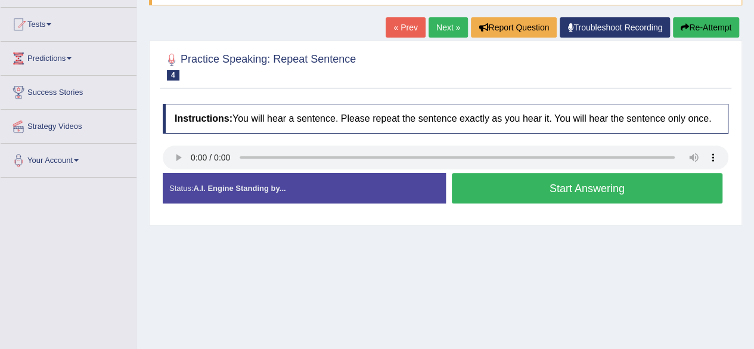
click at [485, 198] on button "Start Answering" at bounding box center [587, 188] width 271 height 30
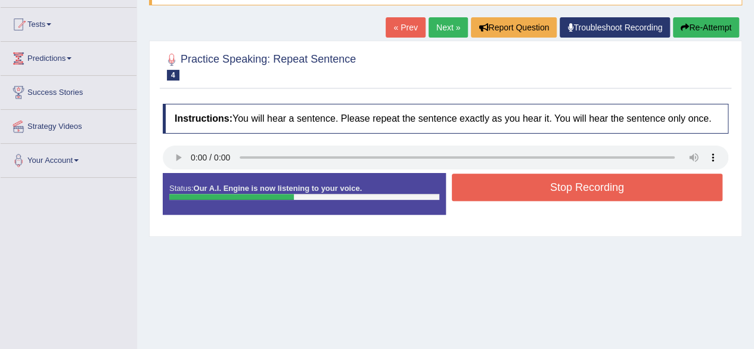
click at [496, 194] on button "Stop Recording" at bounding box center [587, 186] width 271 height 27
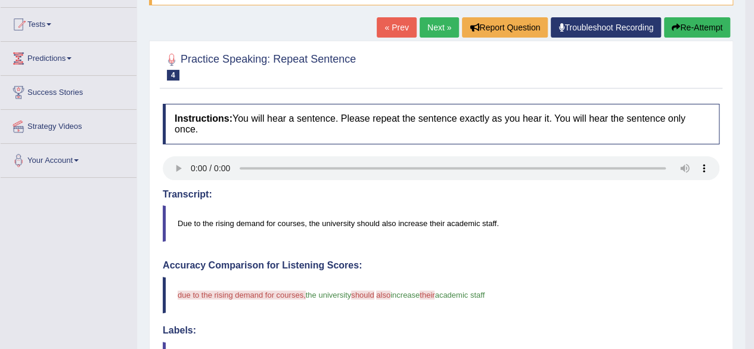
click at [431, 28] on link "Next »" at bounding box center [438, 27] width 39 height 20
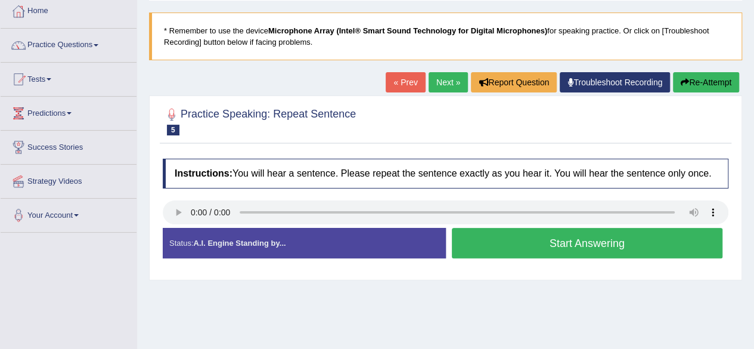
scroll to position [119, 0]
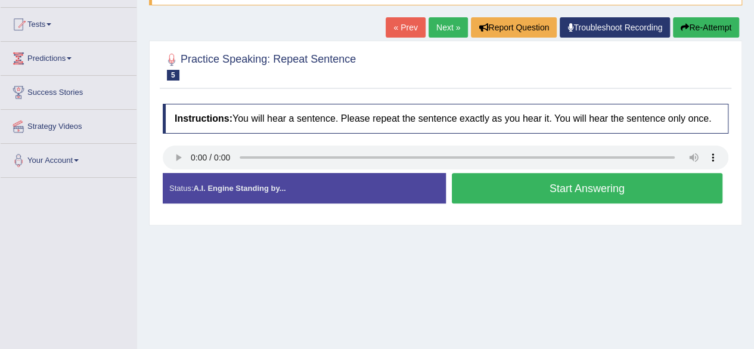
click at [491, 196] on button "Start Answering" at bounding box center [587, 188] width 271 height 30
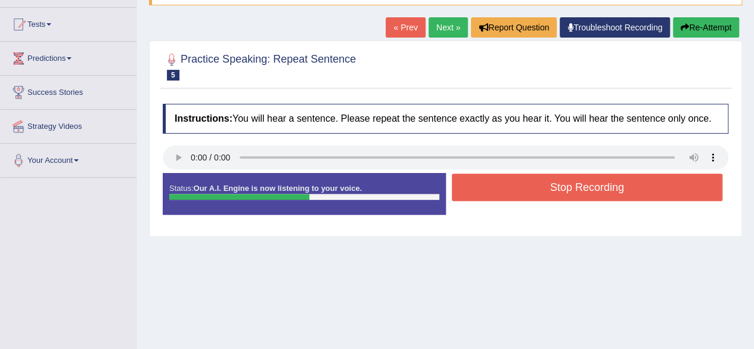
click at [491, 196] on button "Stop Recording" at bounding box center [587, 186] width 271 height 27
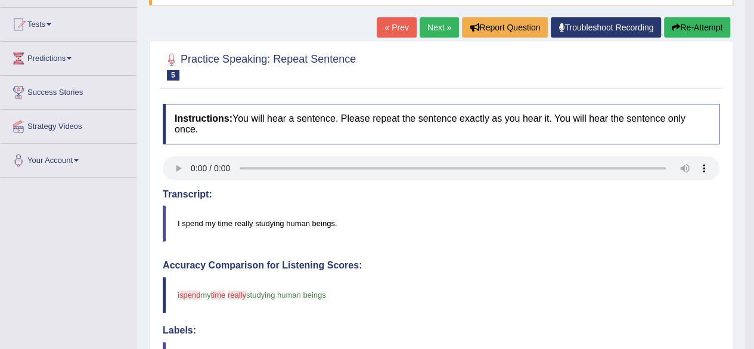
click at [674, 27] on icon "button" at bounding box center [676, 27] width 8 height 8
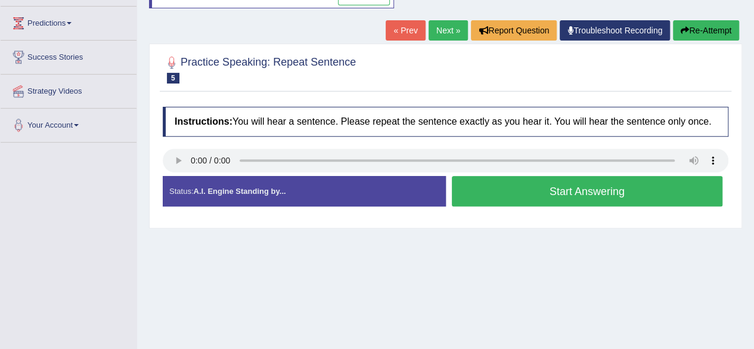
scroll to position [179, 0]
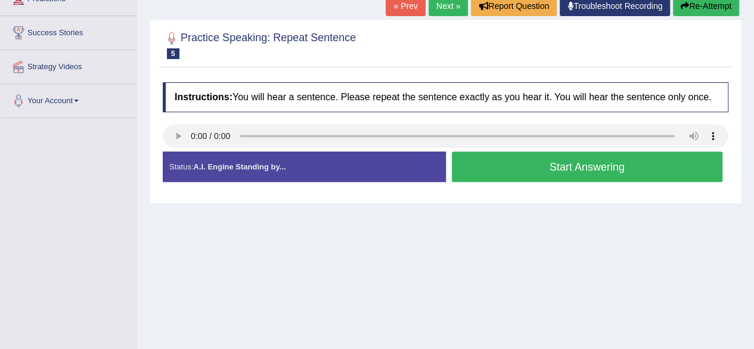
click at [523, 164] on button "Start Answering" at bounding box center [587, 166] width 271 height 30
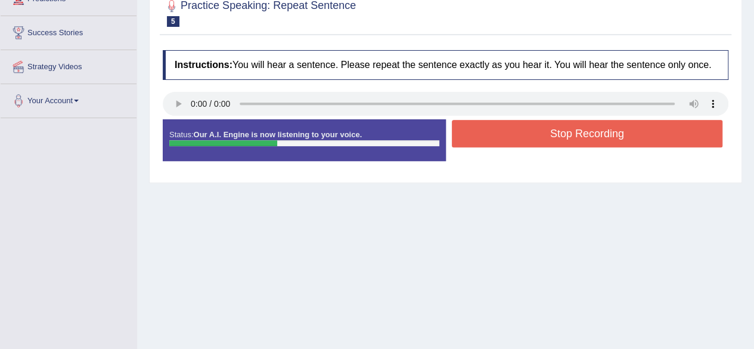
click at [520, 139] on button "Stop Recording" at bounding box center [587, 133] width 271 height 27
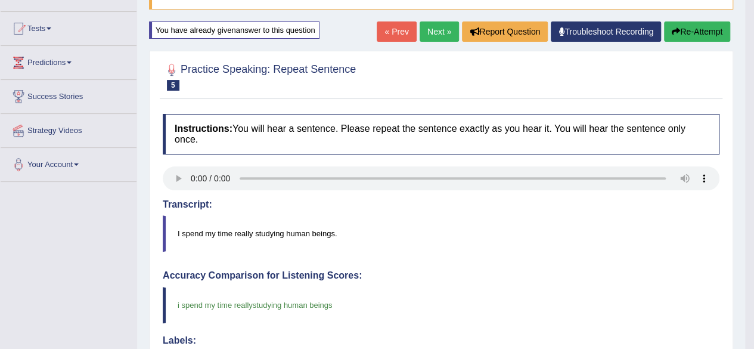
scroll to position [4, 0]
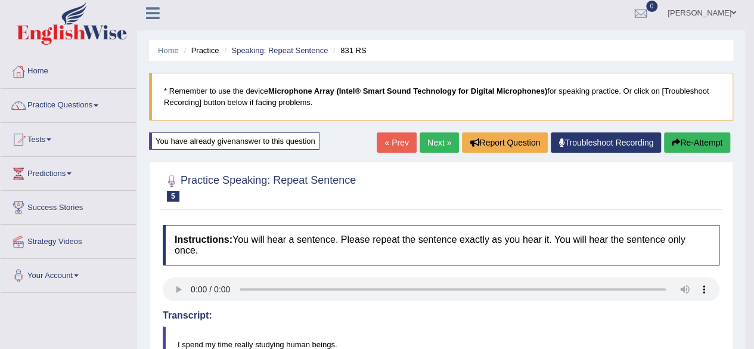
click at [440, 147] on link "Next »" at bounding box center [438, 142] width 39 height 20
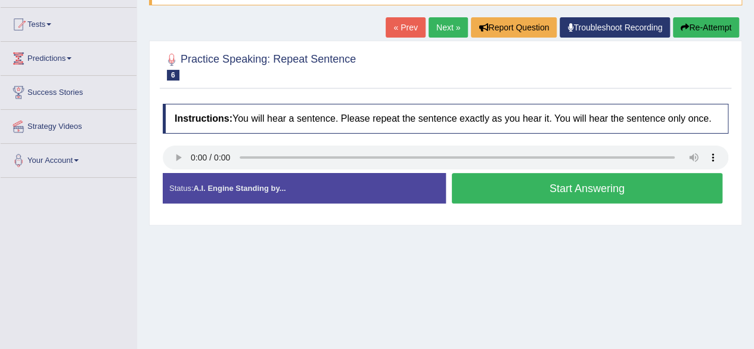
scroll to position [119, 0]
click at [446, 33] on link "Next »" at bounding box center [447, 27] width 39 height 20
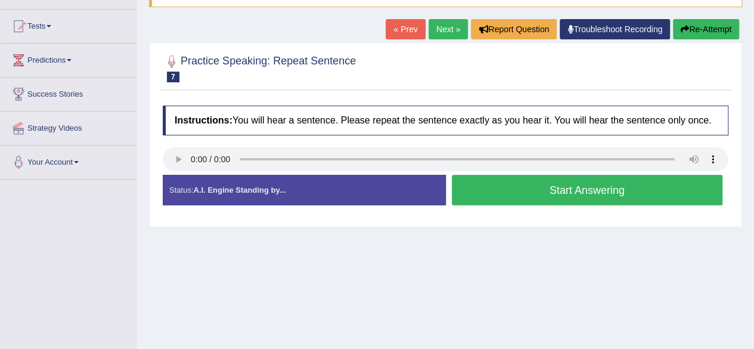
scroll to position [119, 0]
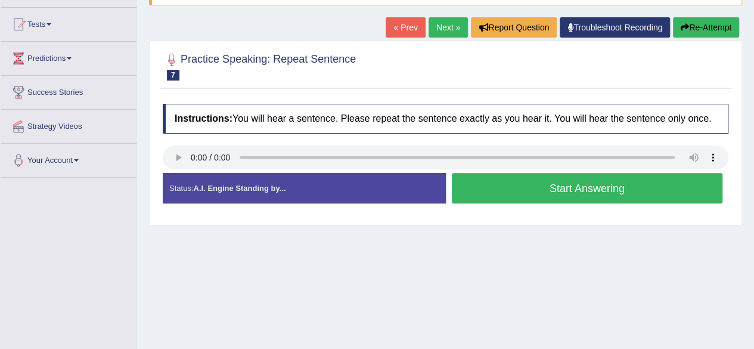
click at [435, 24] on link "Next »" at bounding box center [447, 27] width 39 height 20
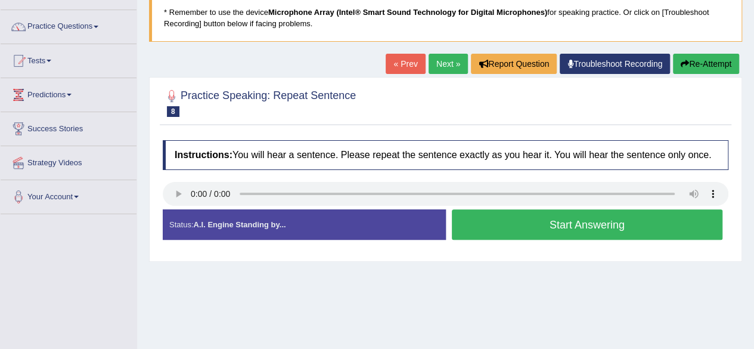
scroll to position [119, 0]
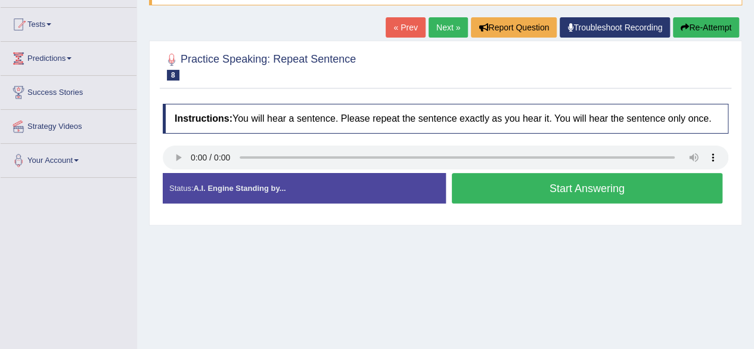
click at [594, 191] on button "Start Answering" at bounding box center [587, 188] width 271 height 30
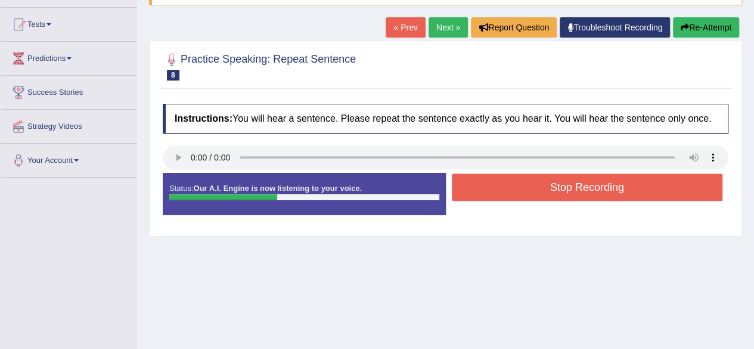
click at [590, 192] on button "Stop Recording" at bounding box center [587, 186] width 271 height 27
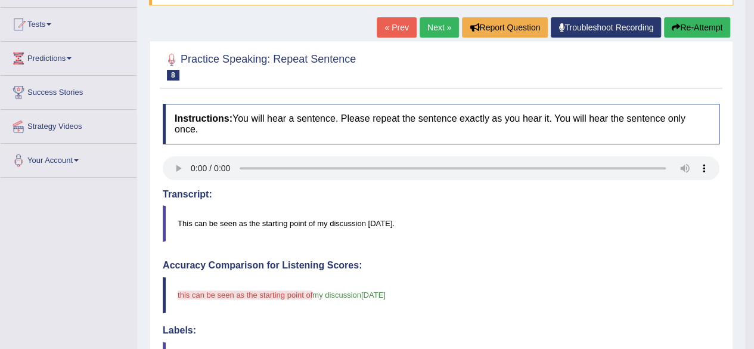
click at [704, 27] on button "Re-Attempt" at bounding box center [697, 27] width 66 height 20
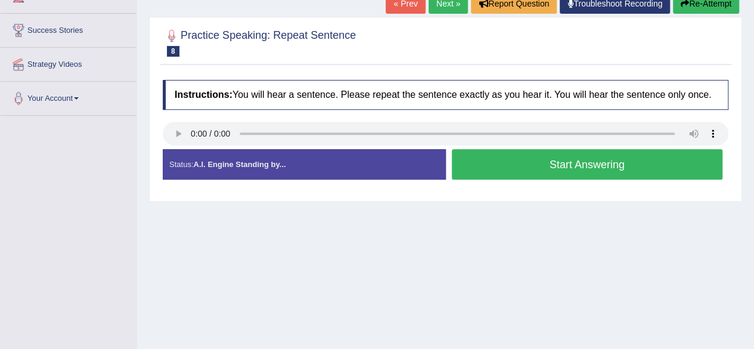
scroll to position [238, 0]
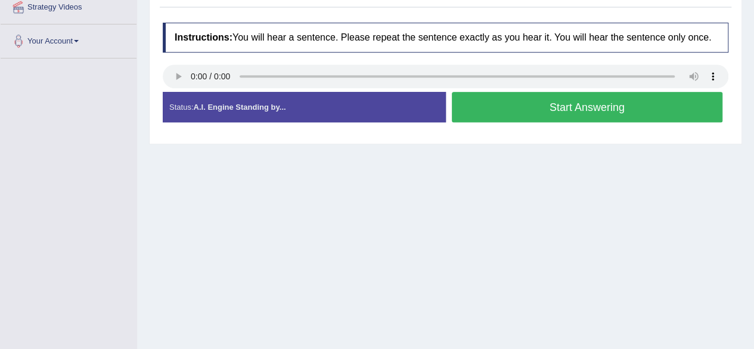
click at [487, 106] on button "Start Answering" at bounding box center [587, 107] width 271 height 30
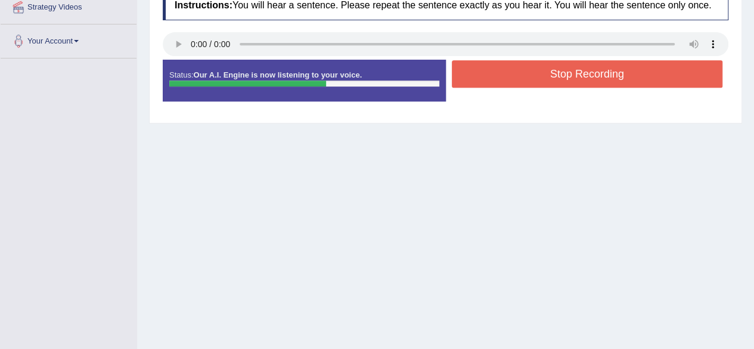
click at [503, 77] on button "Stop Recording" at bounding box center [587, 73] width 271 height 27
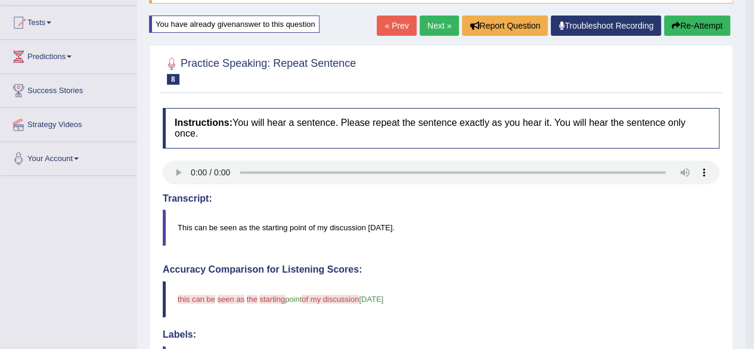
scroll to position [119, 0]
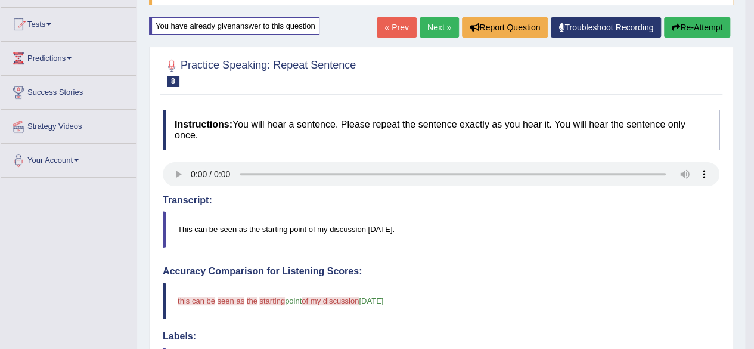
click at [685, 30] on button "Re-Attempt" at bounding box center [697, 27] width 66 height 20
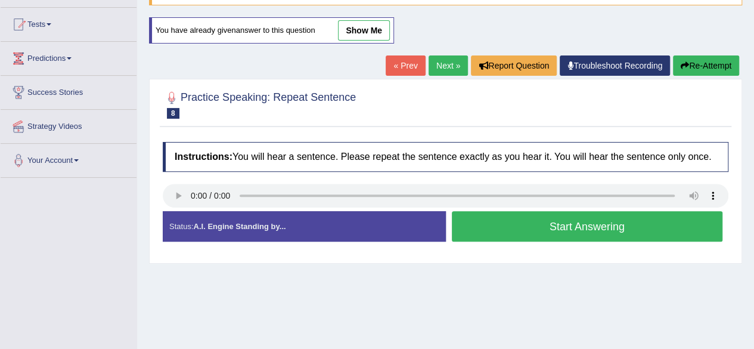
click at [504, 225] on button "Start Answering" at bounding box center [587, 226] width 271 height 30
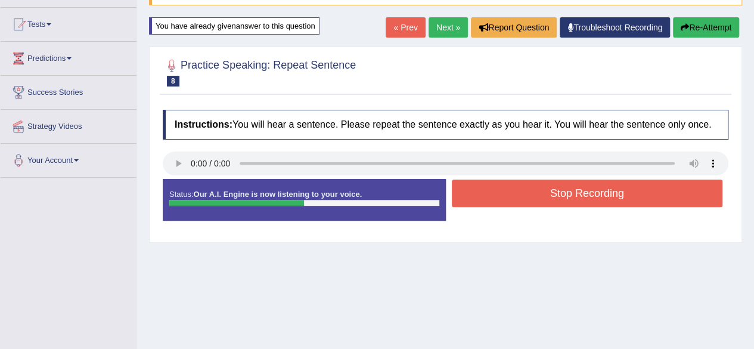
click at [524, 202] on button "Stop Recording" at bounding box center [587, 192] width 271 height 27
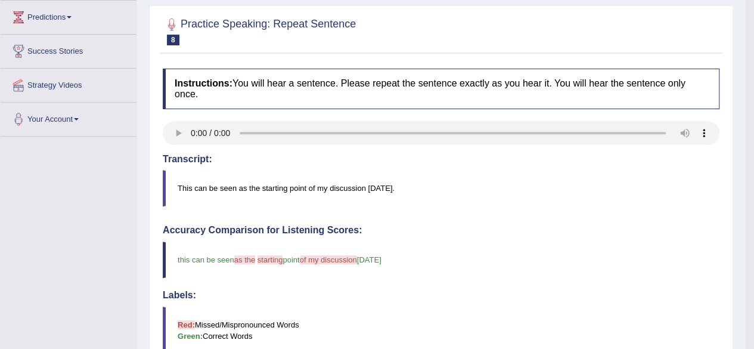
scroll to position [119, 0]
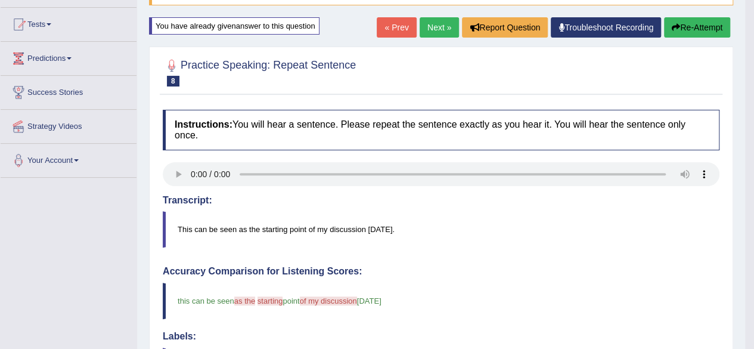
click at [421, 29] on link "Next »" at bounding box center [438, 27] width 39 height 20
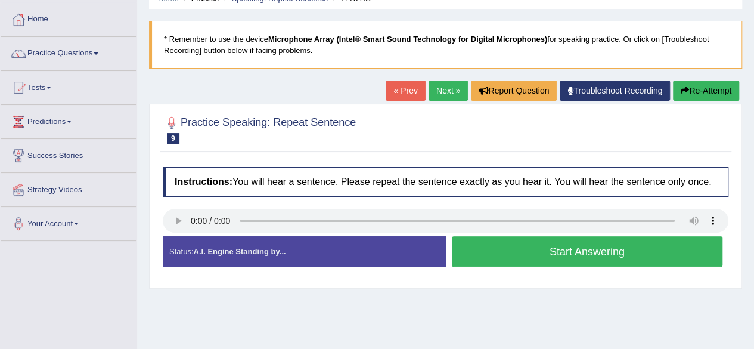
scroll to position [119, 0]
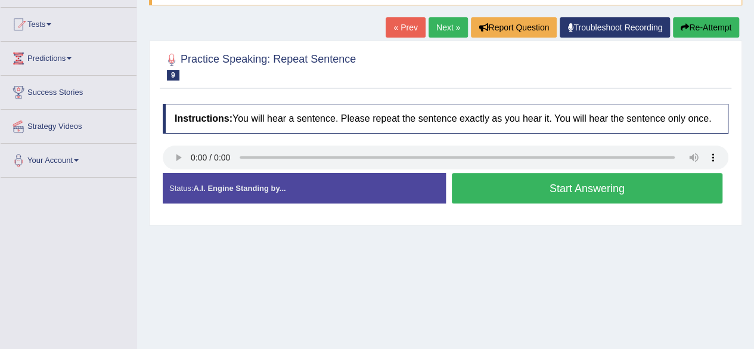
click at [511, 198] on button "Start Answering" at bounding box center [587, 188] width 271 height 30
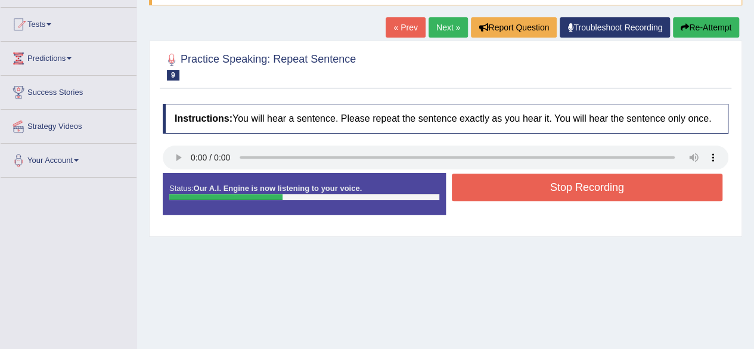
click at [509, 194] on button "Stop Recording" at bounding box center [587, 186] width 271 height 27
click at [509, 194] on div "Status: Our A.I. Engine is now listening to your voice. Start Answering Stop Re…" at bounding box center [445, 200] width 565 height 54
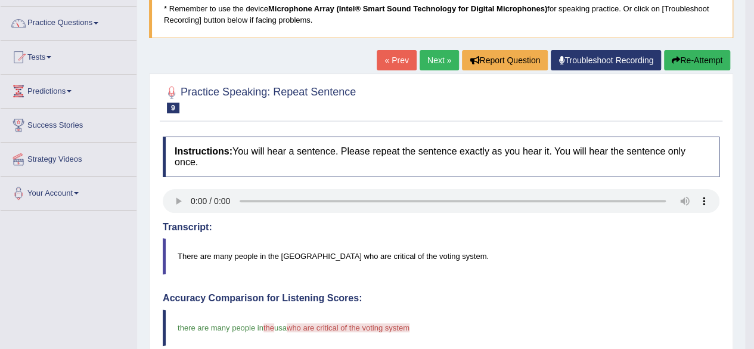
scroll to position [60, 0]
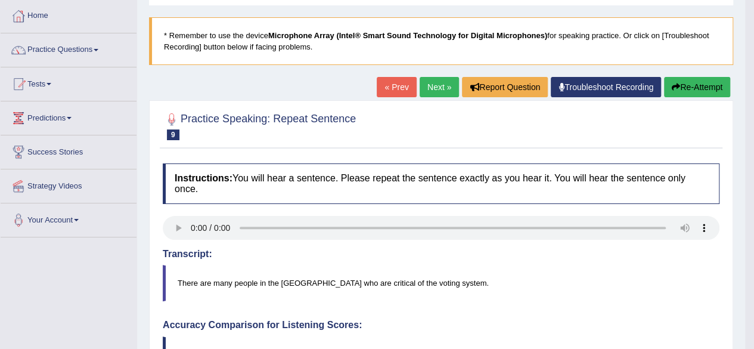
click at [435, 85] on link "Next »" at bounding box center [438, 87] width 39 height 20
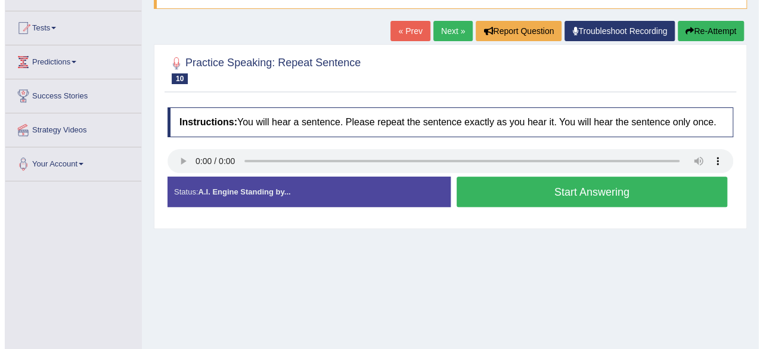
scroll to position [119, 0]
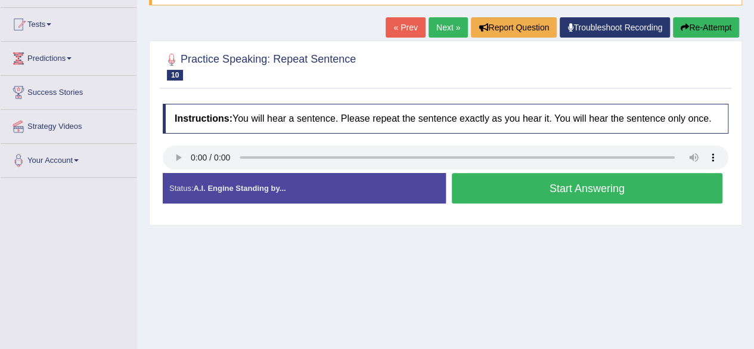
click at [477, 194] on button "Start Answering" at bounding box center [587, 188] width 271 height 30
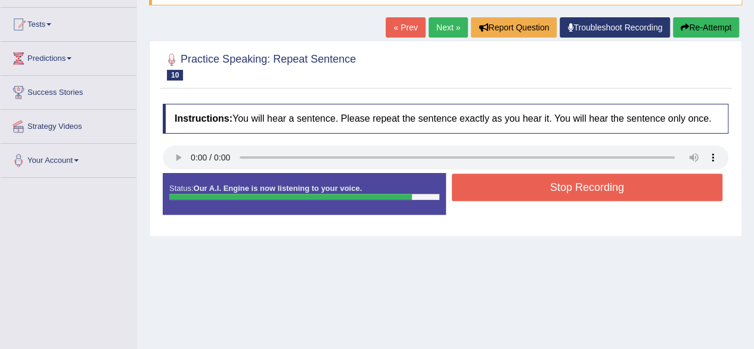
click at [478, 192] on button "Stop Recording" at bounding box center [587, 186] width 271 height 27
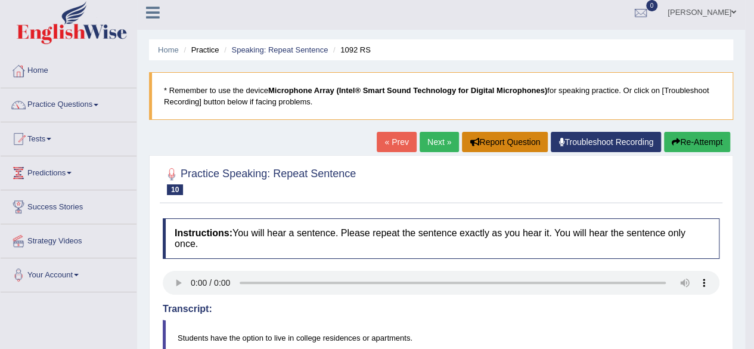
scroll to position [0, 0]
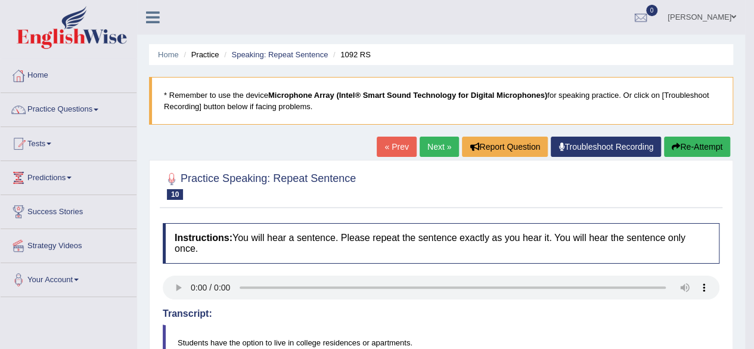
click at [669, 147] on button "Re-Attempt" at bounding box center [697, 146] width 66 height 20
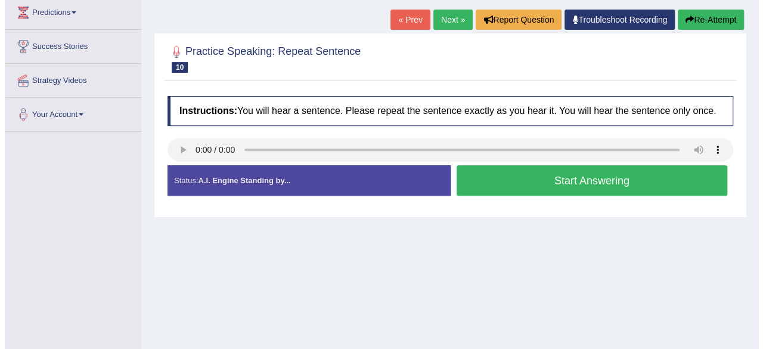
scroll to position [179, 0]
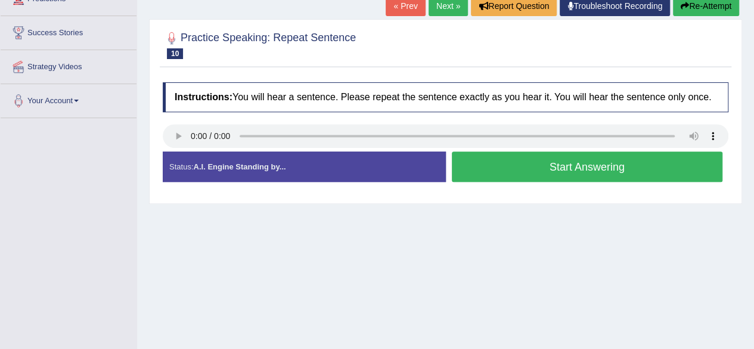
click at [480, 164] on button "Start Answering" at bounding box center [587, 166] width 271 height 30
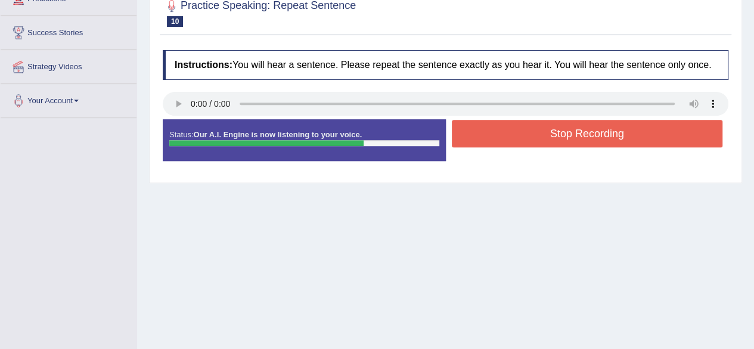
click at [486, 133] on button "Stop Recording" at bounding box center [587, 133] width 271 height 27
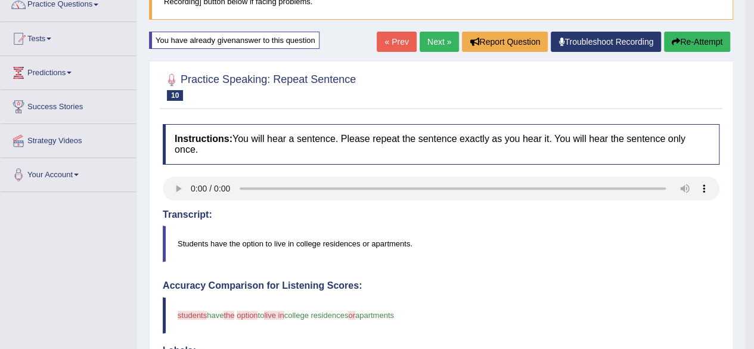
scroll to position [98, 0]
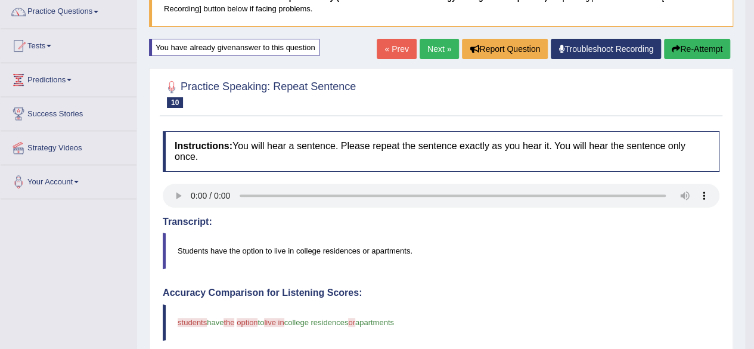
click at [433, 56] on link "Next »" at bounding box center [438, 49] width 39 height 20
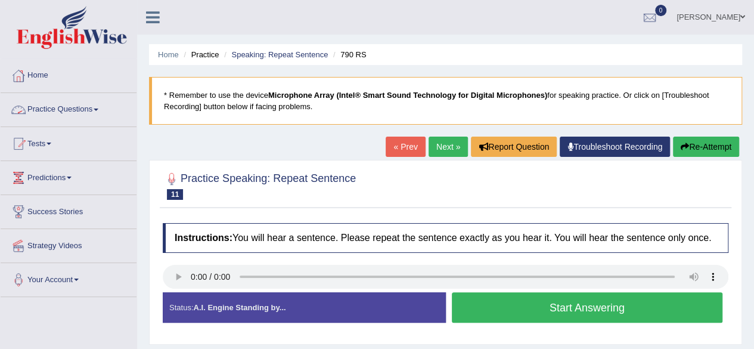
click at [73, 117] on link "Practice Questions" at bounding box center [69, 108] width 136 height 30
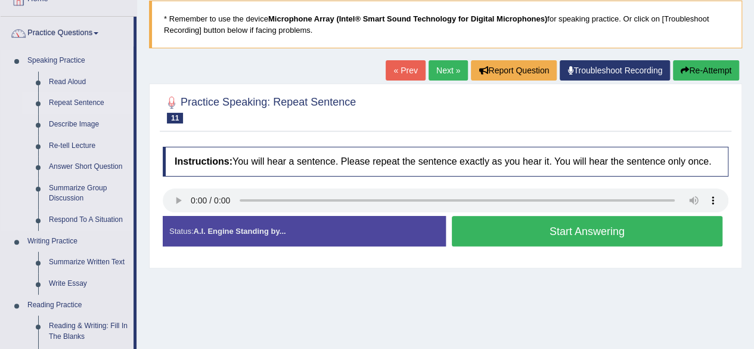
scroll to position [119, 0]
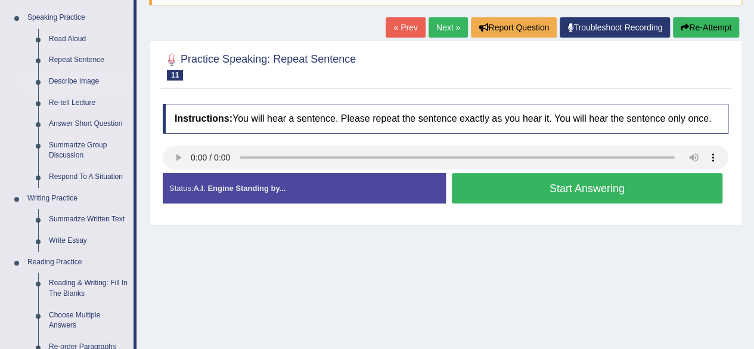
click at [83, 84] on link "Describe Image" at bounding box center [88, 81] width 90 height 21
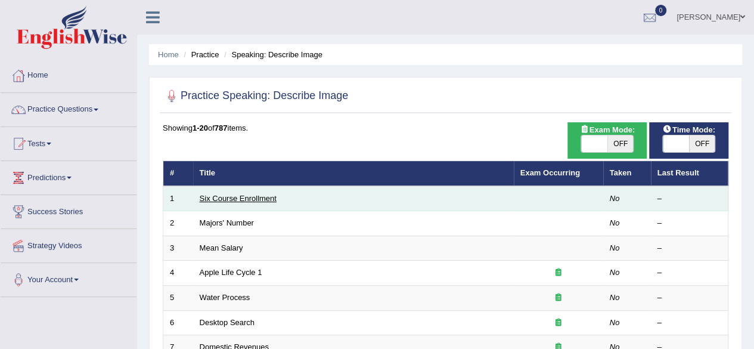
click at [238, 198] on link "Six Course Enrollment" at bounding box center [238, 198] width 77 height 9
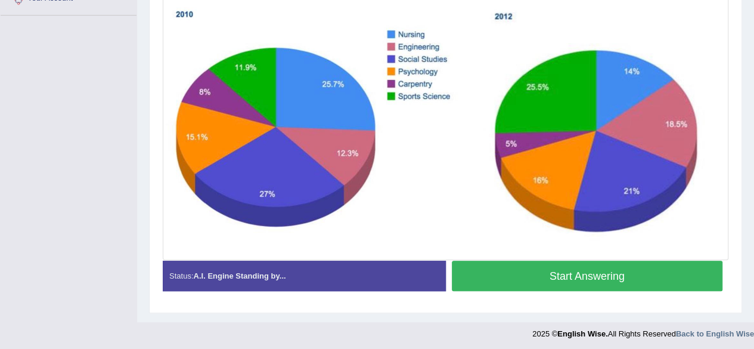
scroll to position [282, 0]
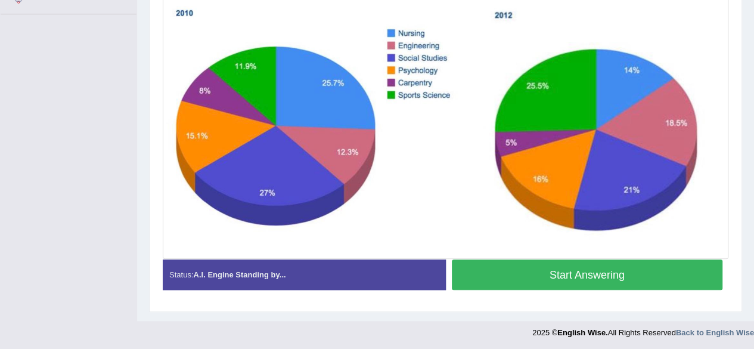
click at [496, 272] on button "Start Answering" at bounding box center [587, 274] width 271 height 30
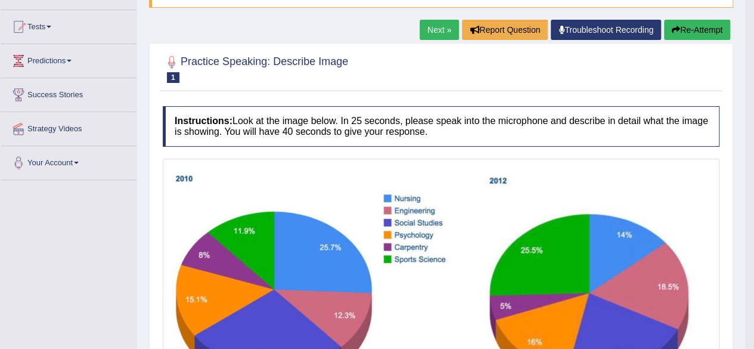
scroll to position [113, 0]
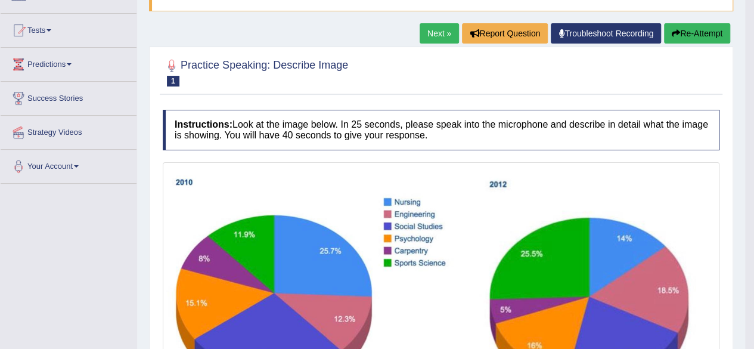
click at [429, 30] on link "Next »" at bounding box center [438, 33] width 39 height 20
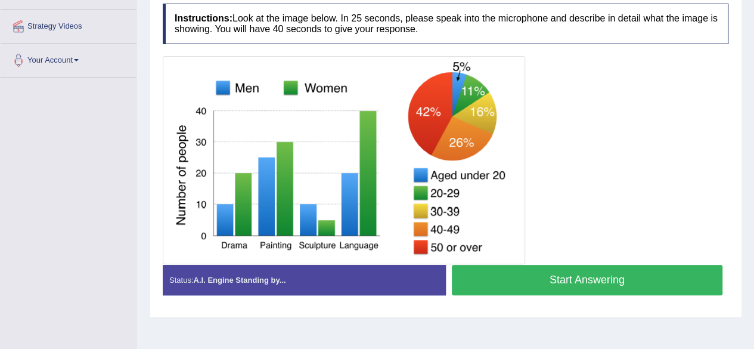
scroll to position [238, 0]
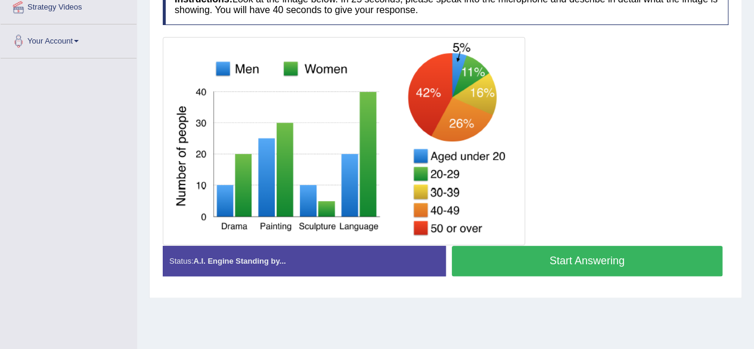
click at [493, 254] on button "Start Answering" at bounding box center [587, 260] width 271 height 30
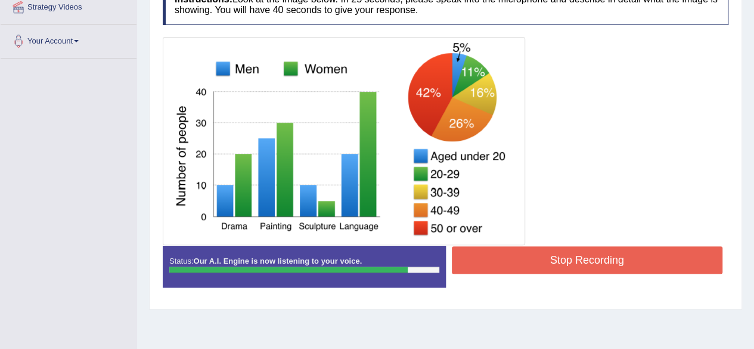
click at [501, 251] on button "Stop Recording" at bounding box center [587, 259] width 271 height 27
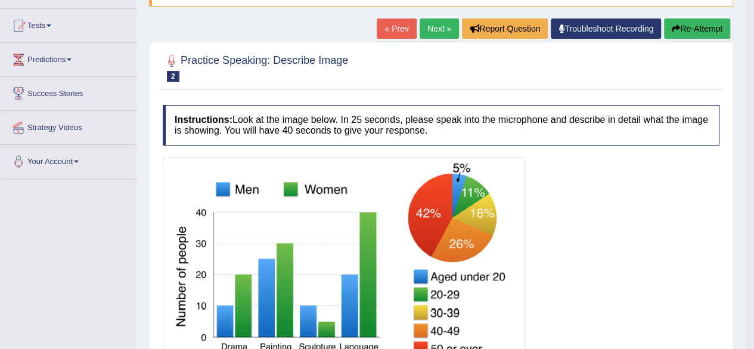
scroll to position [58, 0]
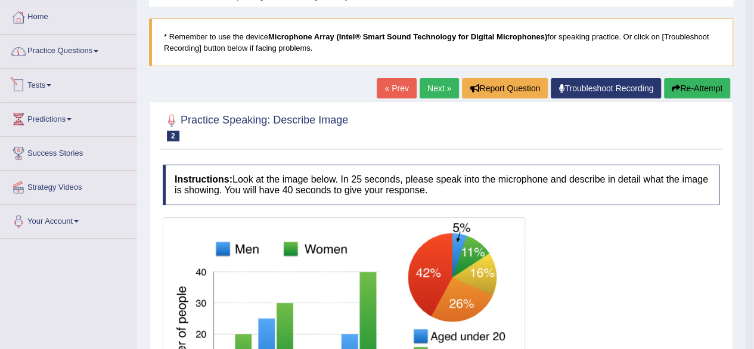
click at [88, 58] on link "Practice Questions" at bounding box center [69, 50] width 136 height 30
click at [91, 49] on link "Practice Questions" at bounding box center [69, 50] width 136 height 30
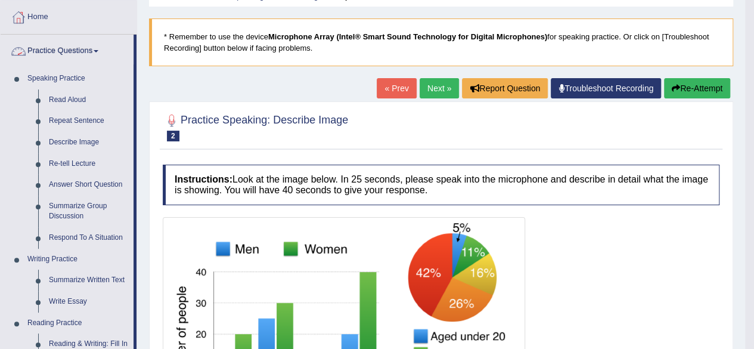
scroll to position [118, 0]
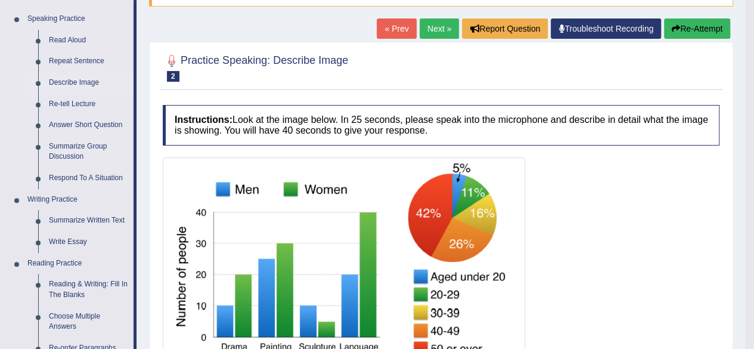
click at [81, 80] on link "Describe Image" at bounding box center [88, 82] width 90 height 21
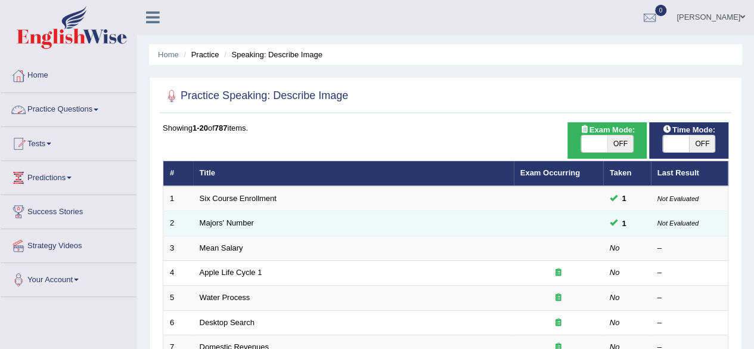
scroll to position [60, 0]
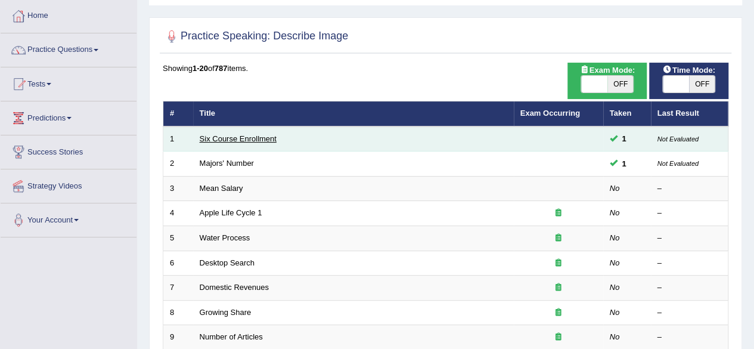
click at [269, 137] on link "Six Course Enrollment" at bounding box center [238, 138] width 77 height 9
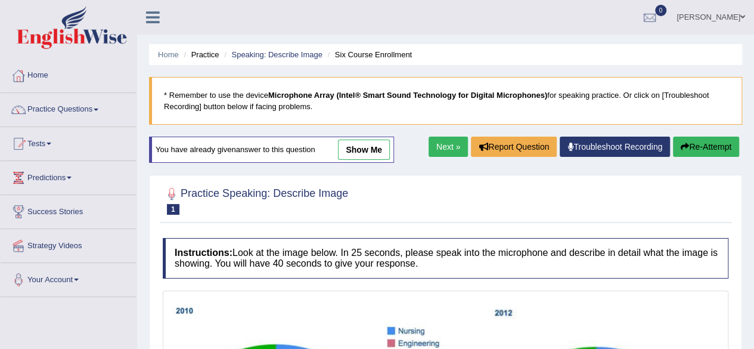
click at [373, 155] on link "show me" at bounding box center [364, 149] width 52 height 20
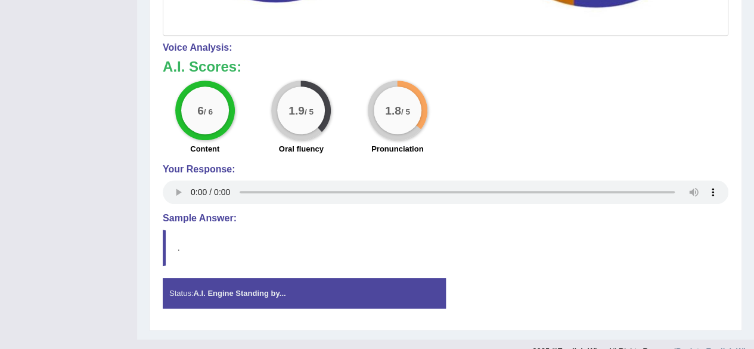
scroll to position [529, 0]
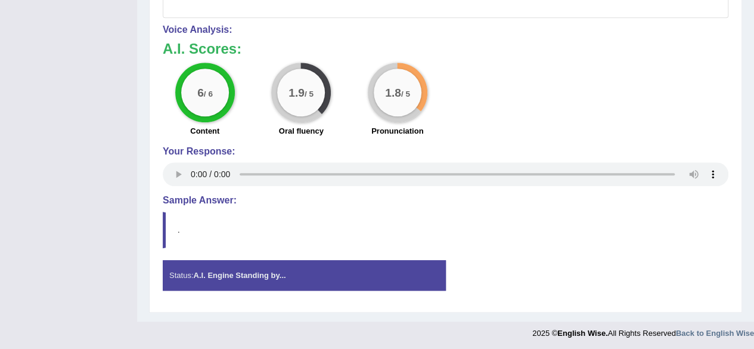
click at [278, 272] on strong "A.I. Engine Standing by..." at bounding box center [239, 275] width 92 height 9
click at [243, 279] on div "Status: A.I. Engine Standing by..." at bounding box center [304, 275] width 283 height 30
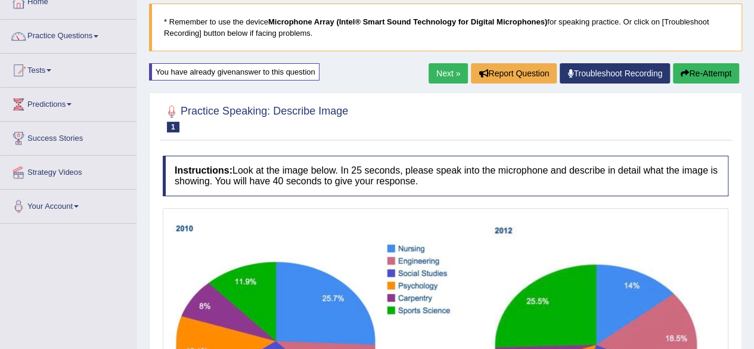
scroll to position [52, 0]
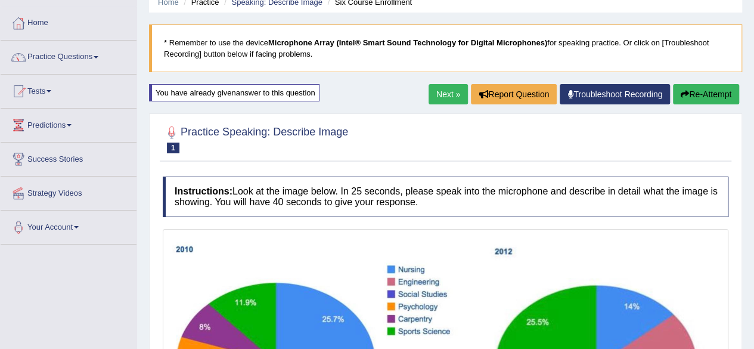
click at [449, 97] on link "Next »" at bounding box center [447, 94] width 39 height 20
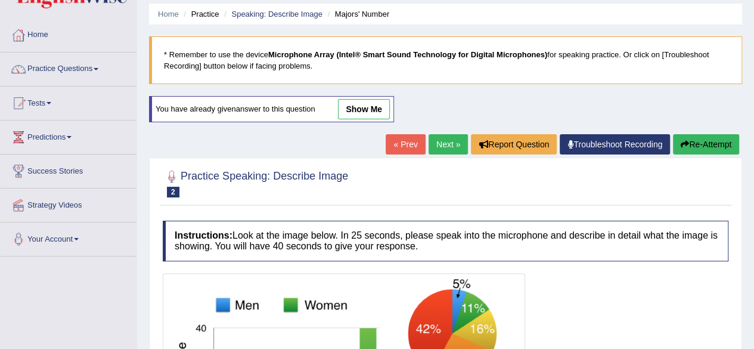
scroll to position [38, 0]
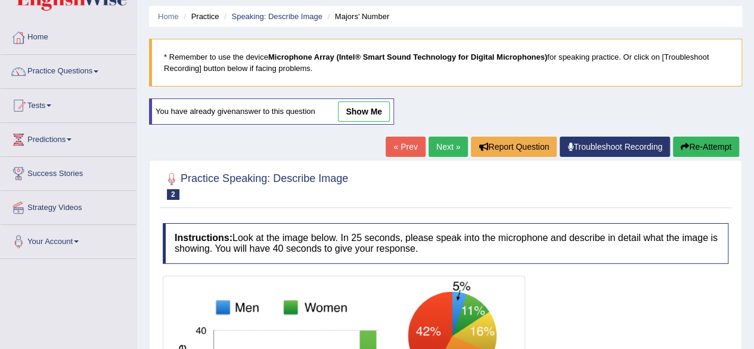
click at [448, 150] on link "Next »" at bounding box center [447, 146] width 39 height 20
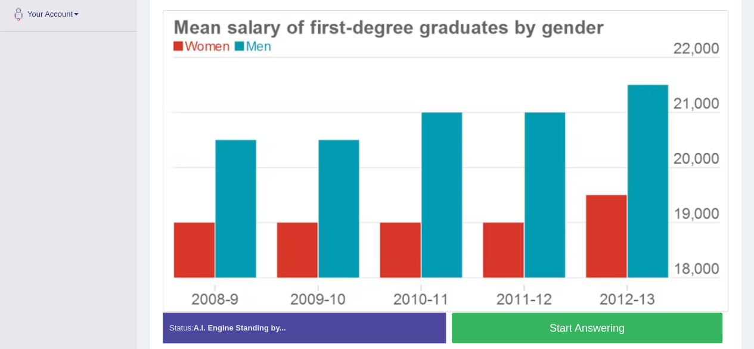
scroll to position [238, 0]
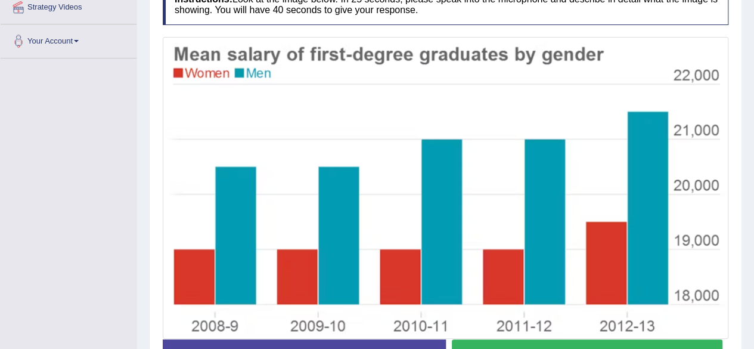
click at [523, 344] on button "Start Answering" at bounding box center [587, 354] width 271 height 30
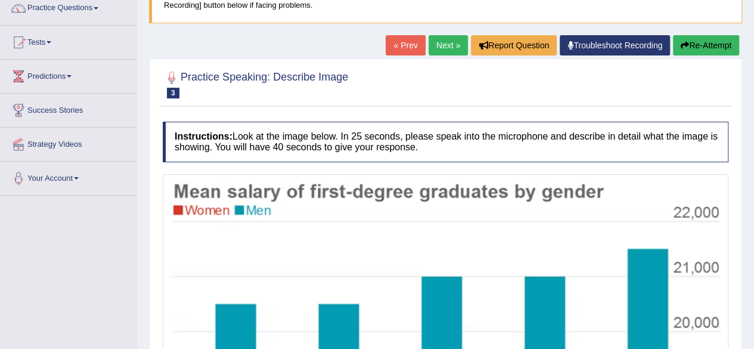
scroll to position [60, 0]
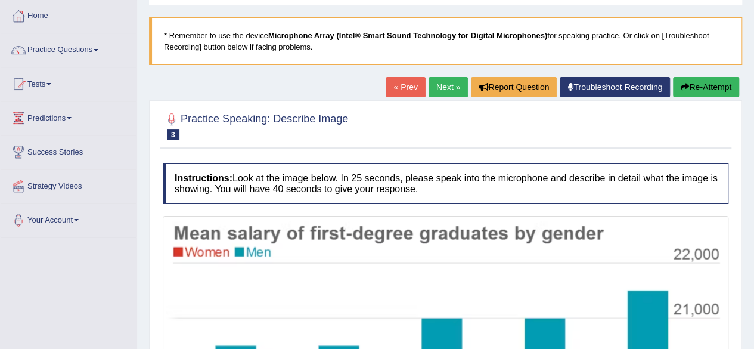
click at [697, 92] on button "Re-Attempt" at bounding box center [706, 87] width 66 height 20
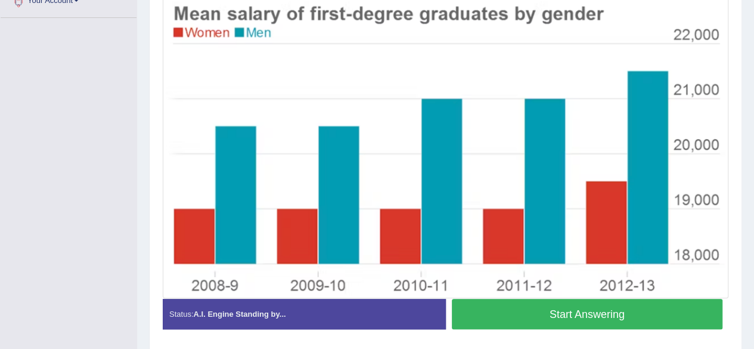
scroll to position [298, 0]
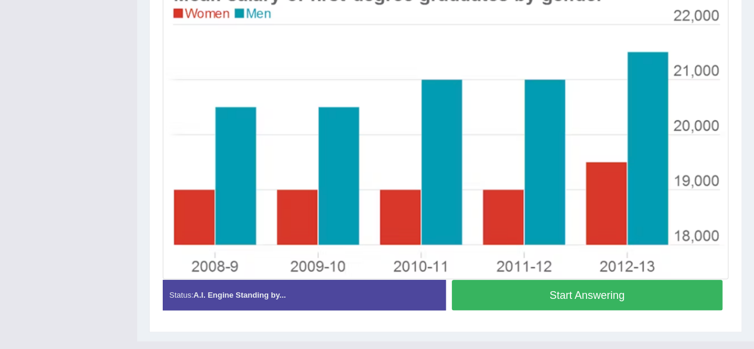
click at [578, 296] on button "Start Answering" at bounding box center [587, 294] width 271 height 30
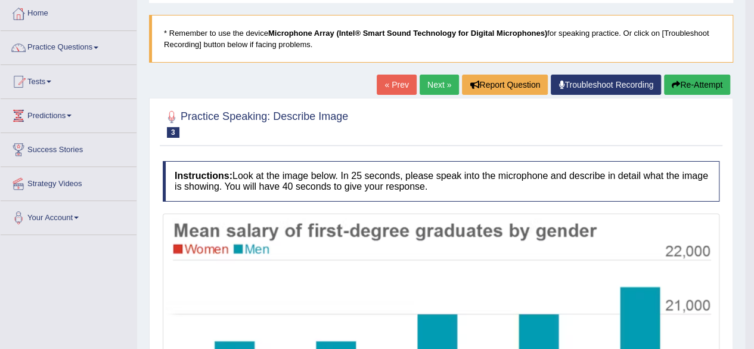
scroll to position [88, 0]
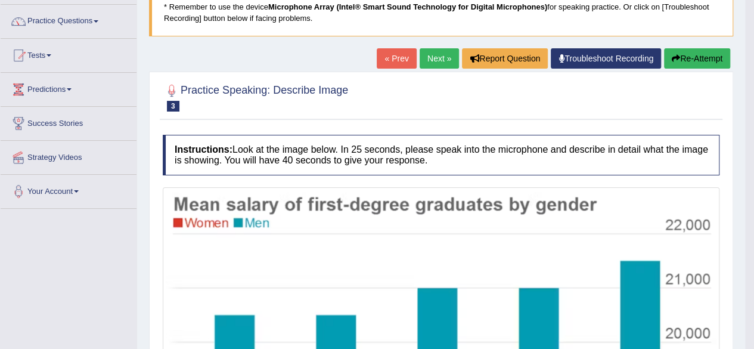
click at [428, 62] on link "Next »" at bounding box center [438, 58] width 39 height 20
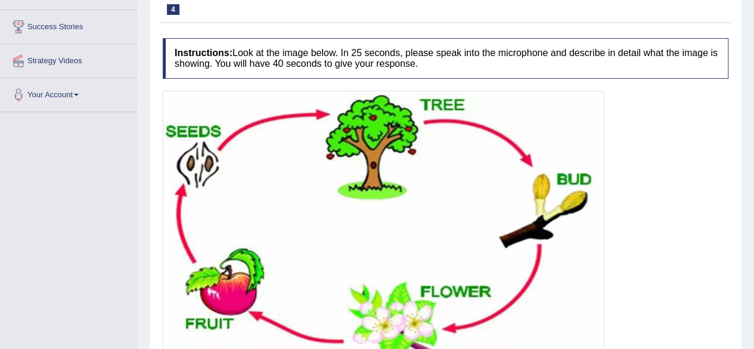
scroll to position [244, 0]
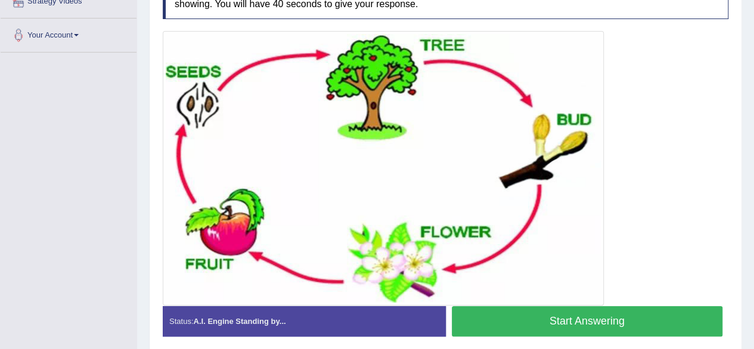
click at [508, 316] on button "Start Answering" at bounding box center [587, 321] width 271 height 30
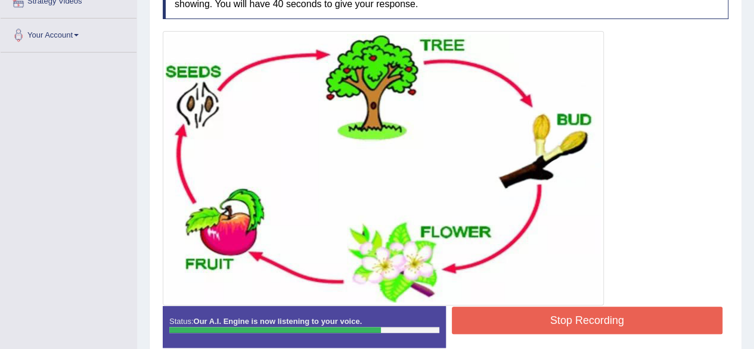
click at [537, 318] on button "Stop Recording" at bounding box center [587, 319] width 271 height 27
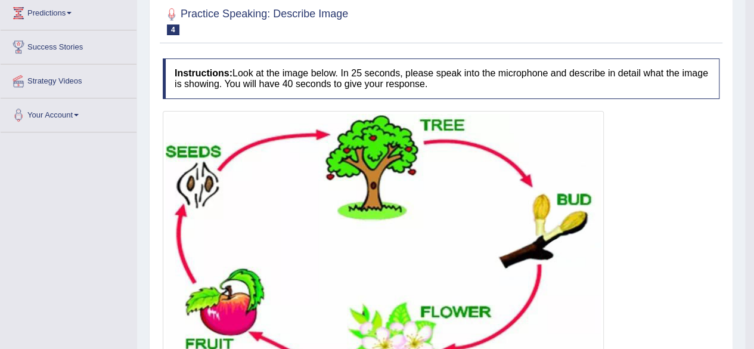
scroll to position [125, 0]
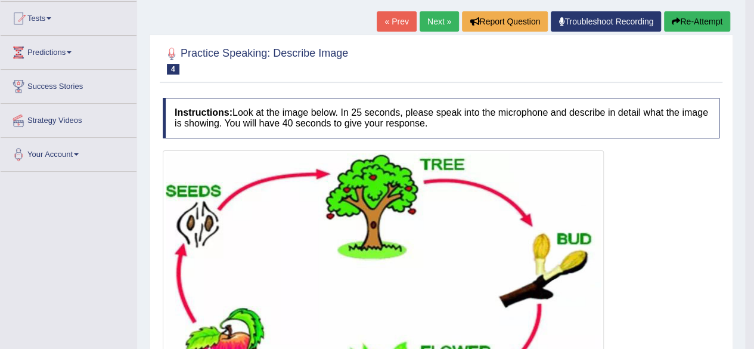
click at [435, 23] on link "Next »" at bounding box center [438, 21] width 39 height 20
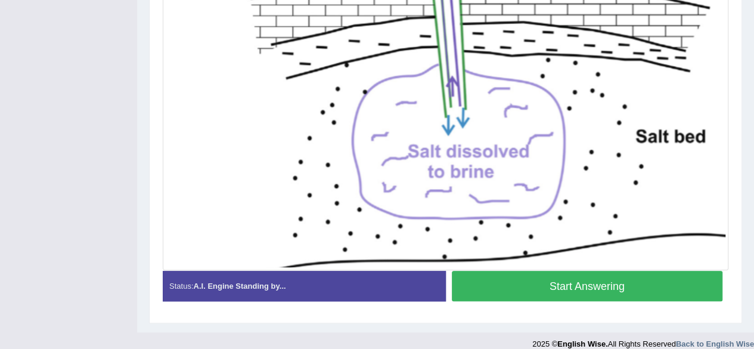
scroll to position [400, 0]
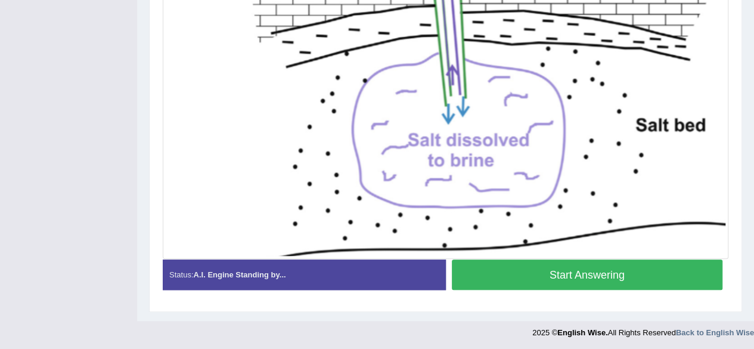
click at [561, 276] on button "Start Answering" at bounding box center [587, 274] width 271 height 30
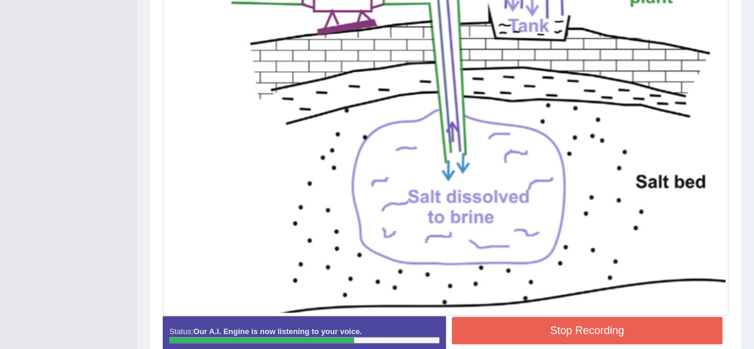
scroll to position [352, 0]
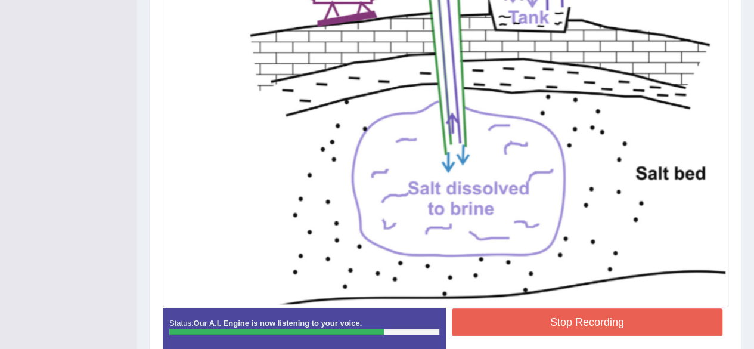
click at [539, 322] on button "Stop Recording" at bounding box center [587, 321] width 271 height 27
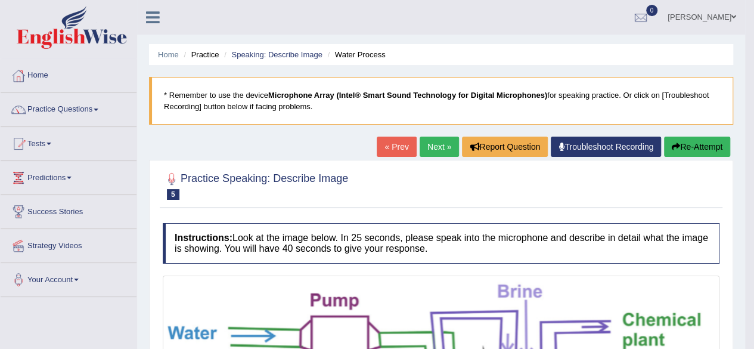
scroll to position [0, 0]
click at [434, 145] on link "Next »" at bounding box center [438, 146] width 39 height 20
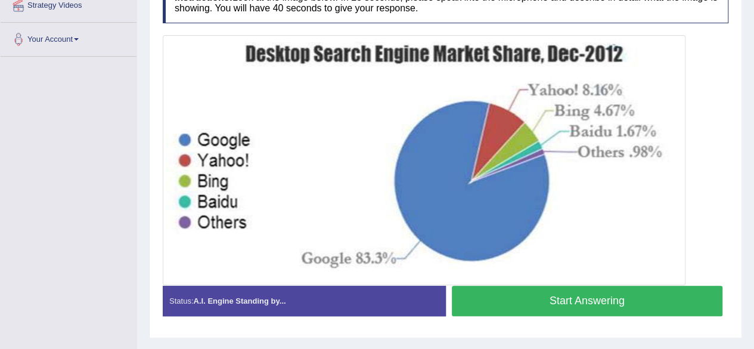
scroll to position [267, 0]
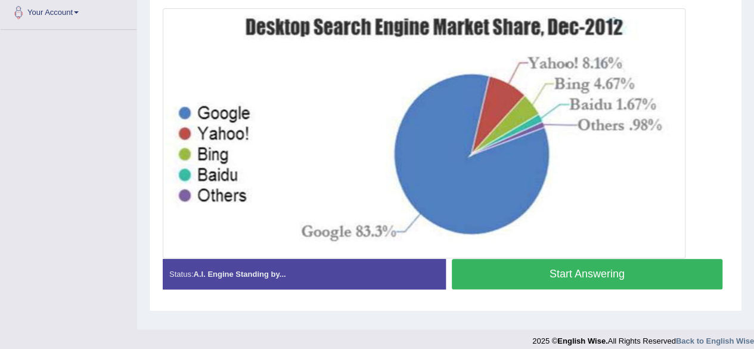
click at [484, 275] on button "Start Answering" at bounding box center [587, 274] width 271 height 30
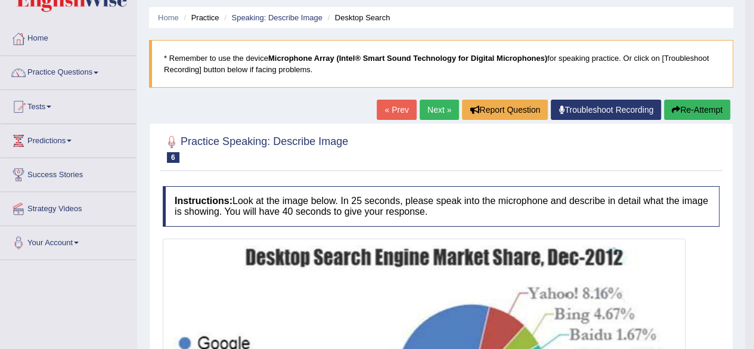
scroll to position [0, 0]
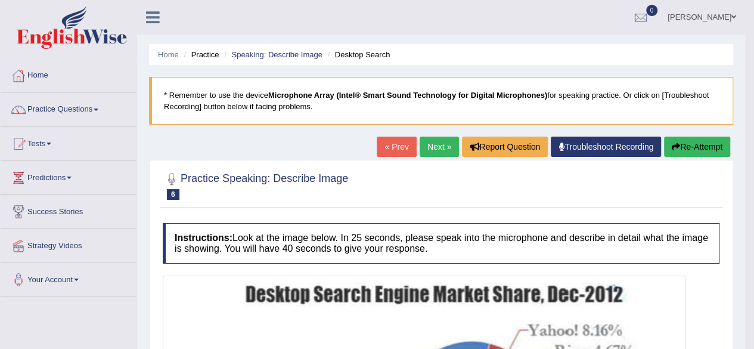
click at [704, 154] on button "Re-Attempt" at bounding box center [697, 146] width 66 height 20
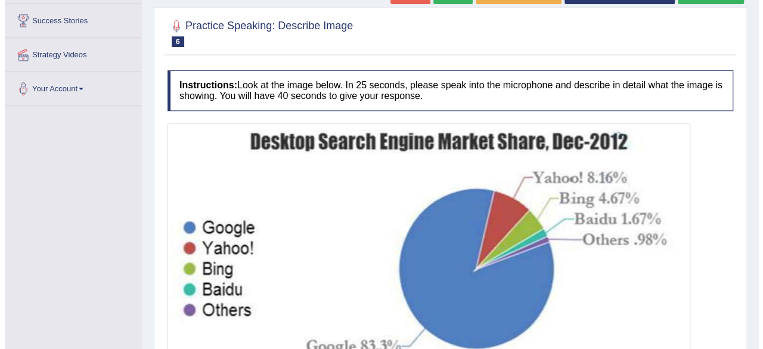
scroll to position [238, 0]
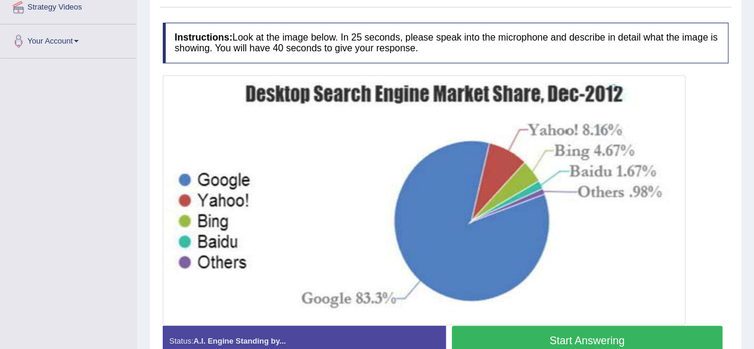
click at [555, 343] on button "Start Answering" at bounding box center [587, 340] width 271 height 30
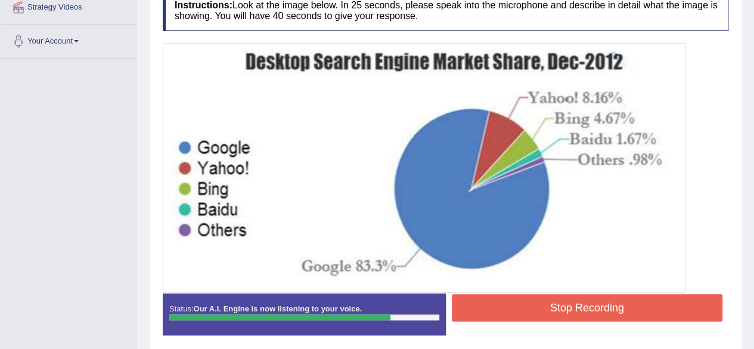
click at [557, 304] on button "Stop Recording" at bounding box center [587, 307] width 271 height 27
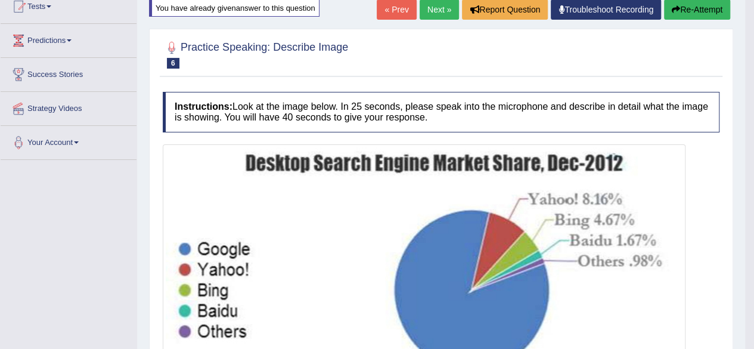
scroll to position [119, 0]
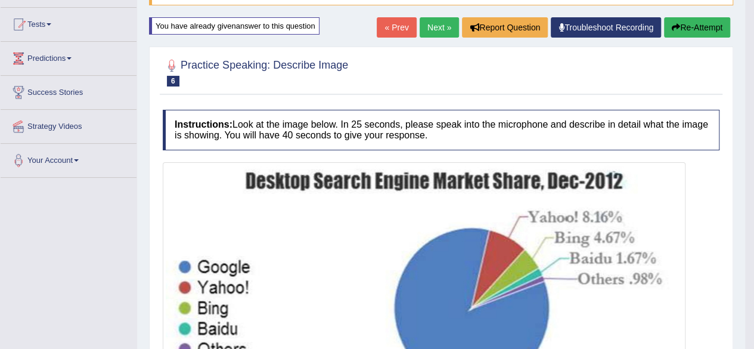
click at [444, 28] on link "Next »" at bounding box center [438, 27] width 39 height 20
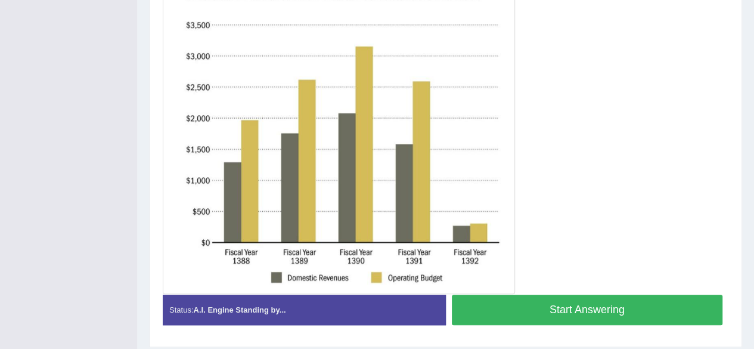
scroll to position [281, 0]
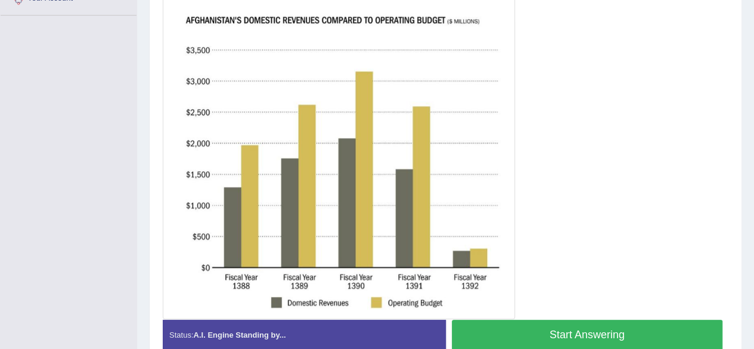
click at [571, 327] on button "Start Answering" at bounding box center [587, 334] width 271 height 30
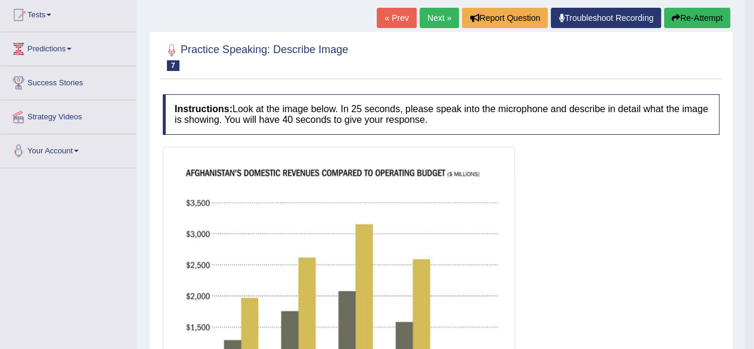
scroll to position [116, 0]
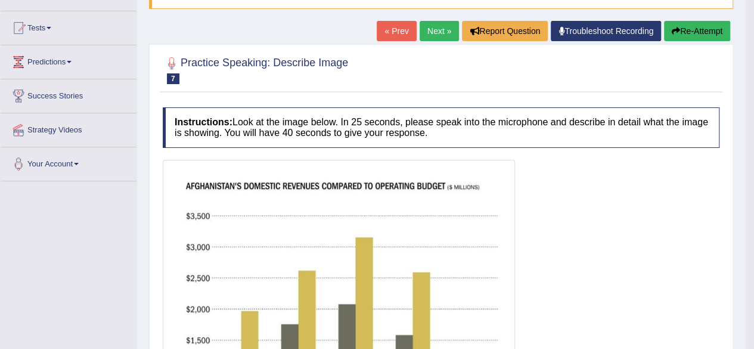
click at [444, 31] on link "Next »" at bounding box center [438, 31] width 39 height 20
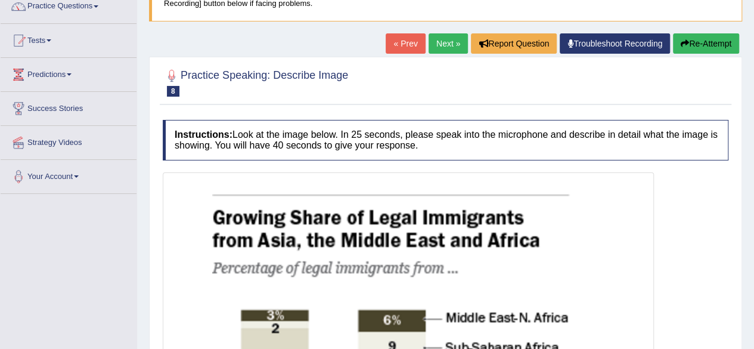
scroll to position [60, 0]
